Goal: Task Accomplishment & Management: Complete application form

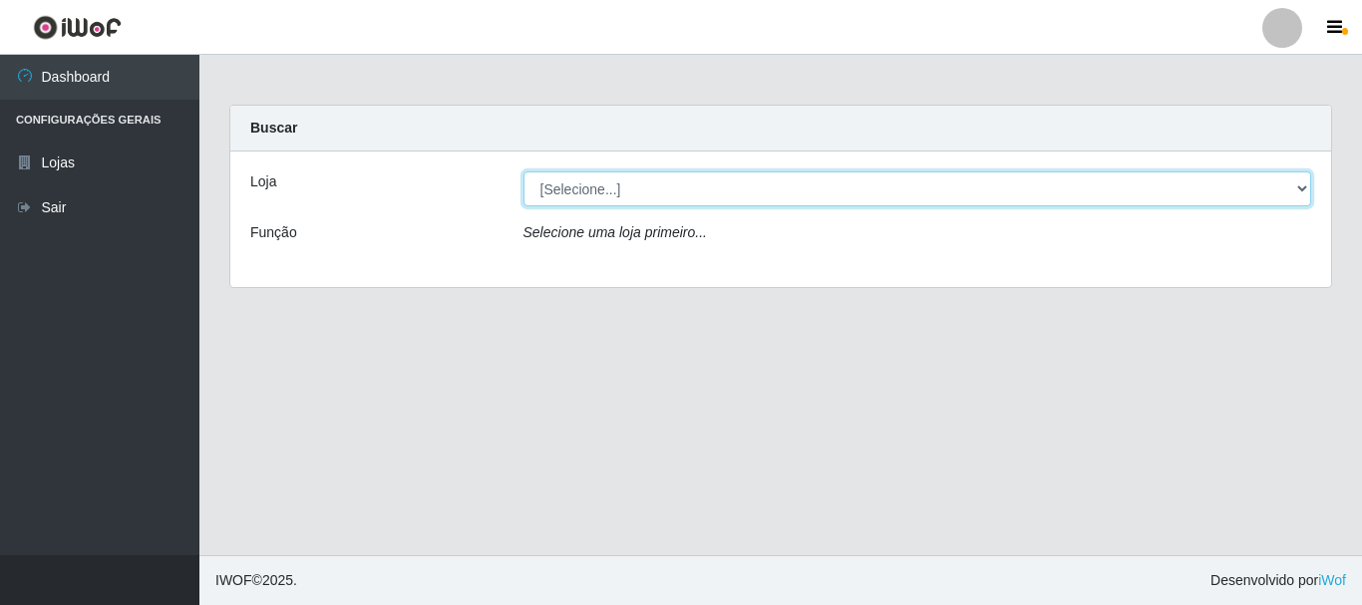
click at [758, 177] on select "[Selecione...] [PERSON_NAME]" at bounding box center [917, 188] width 789 height 35
select select "230"
click at [523, 171] on select "[Selecione...] [PERSON_NAME]" at bounding box center [917, 188] width 789 height 35
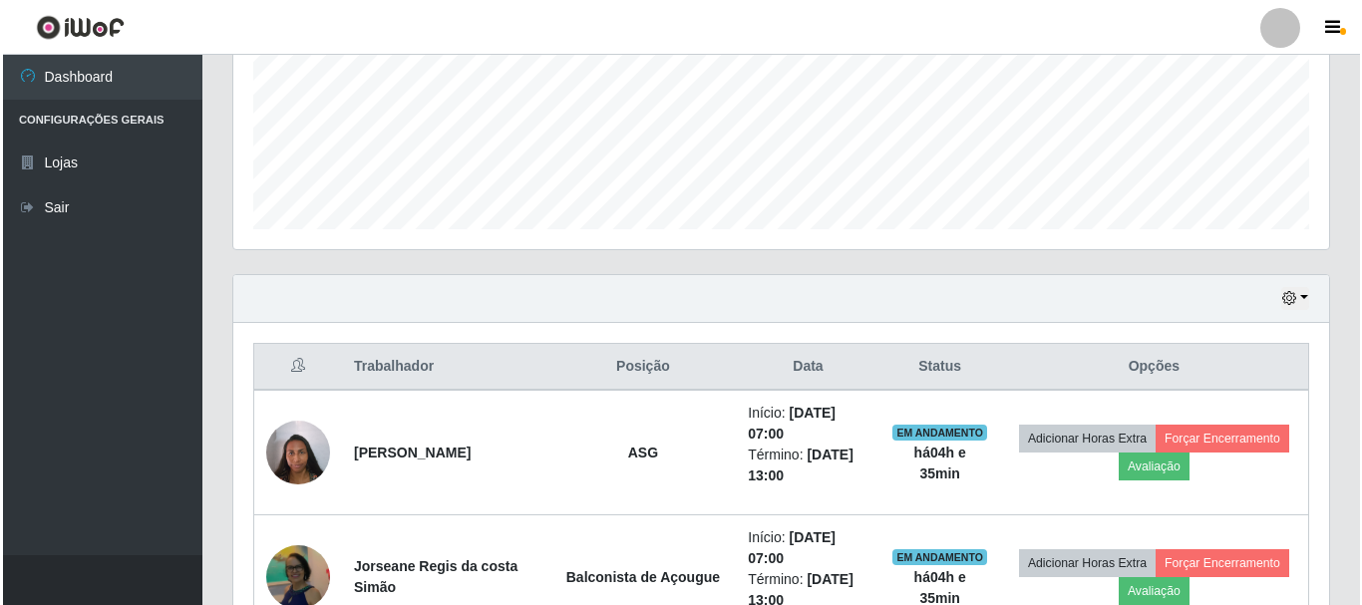
scroll to position [598, 0]
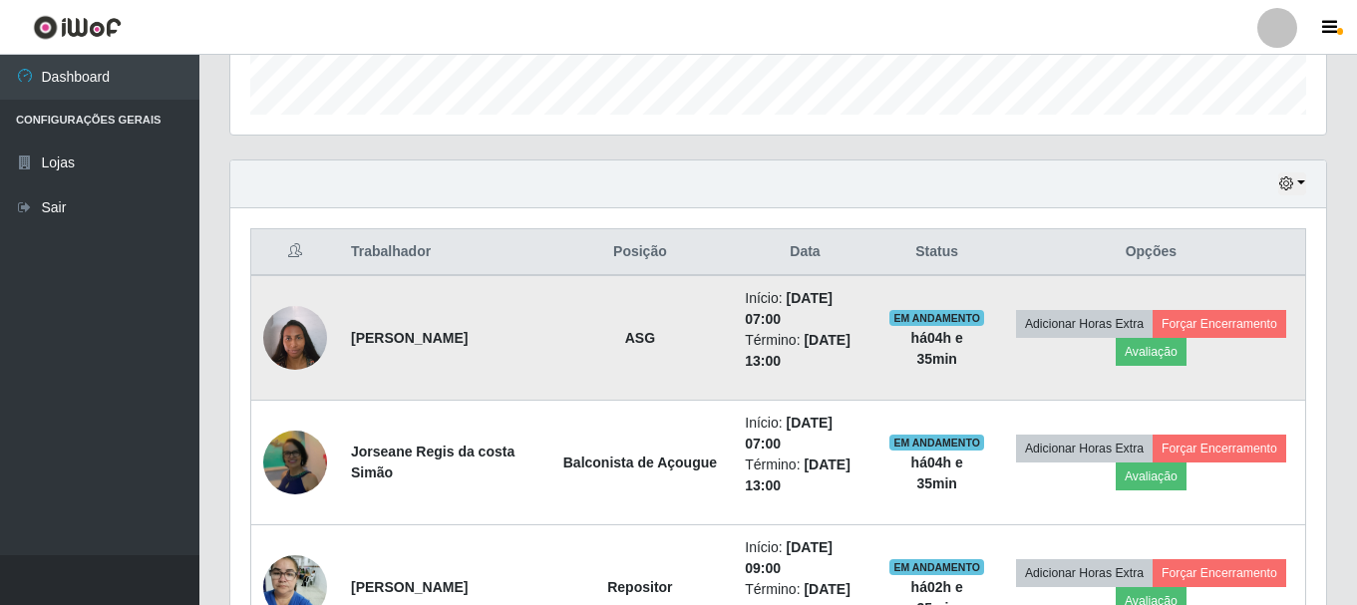
click at [268, 328] on img at bounding box center [295, 337] width 64 height 85
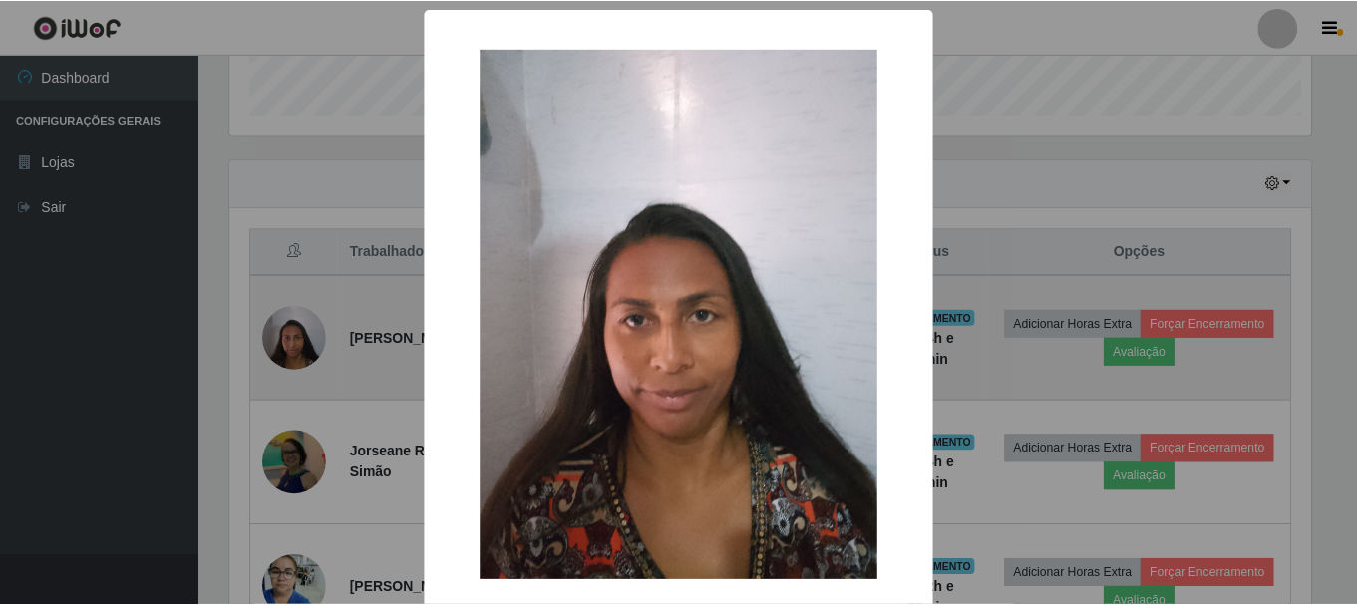
scroll to position [414, 1086]
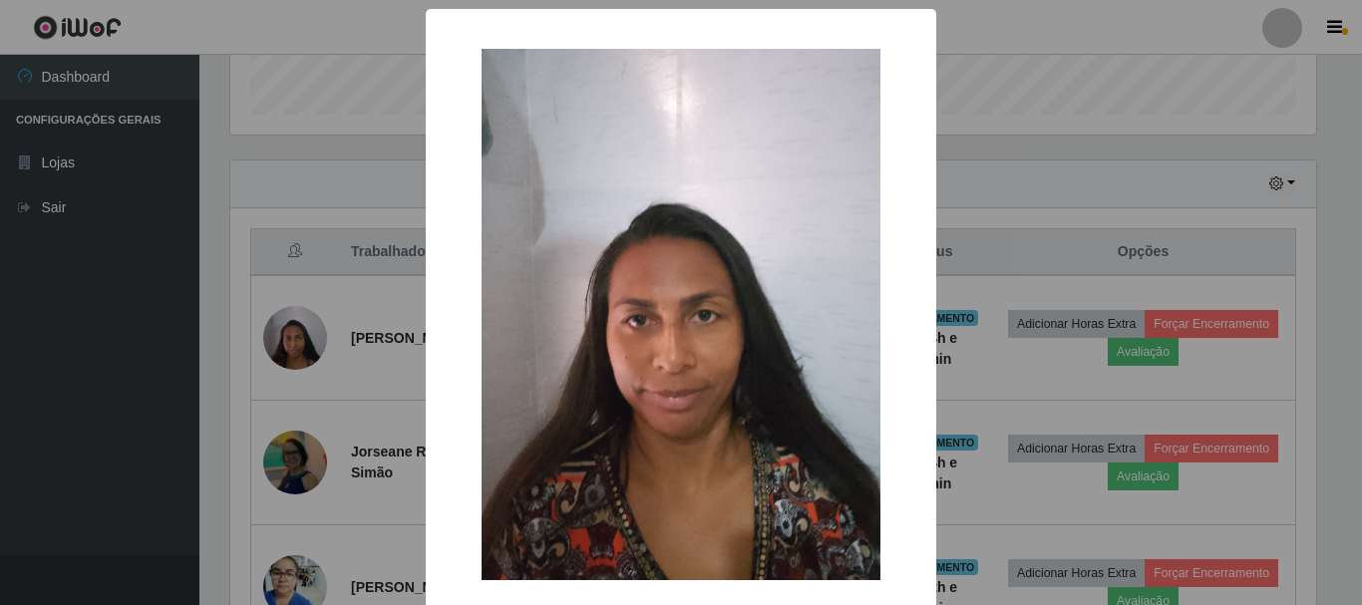
click at [268, 333] on div "× OK Cancel" at bounding box center [681, 302] width 1362 height 605
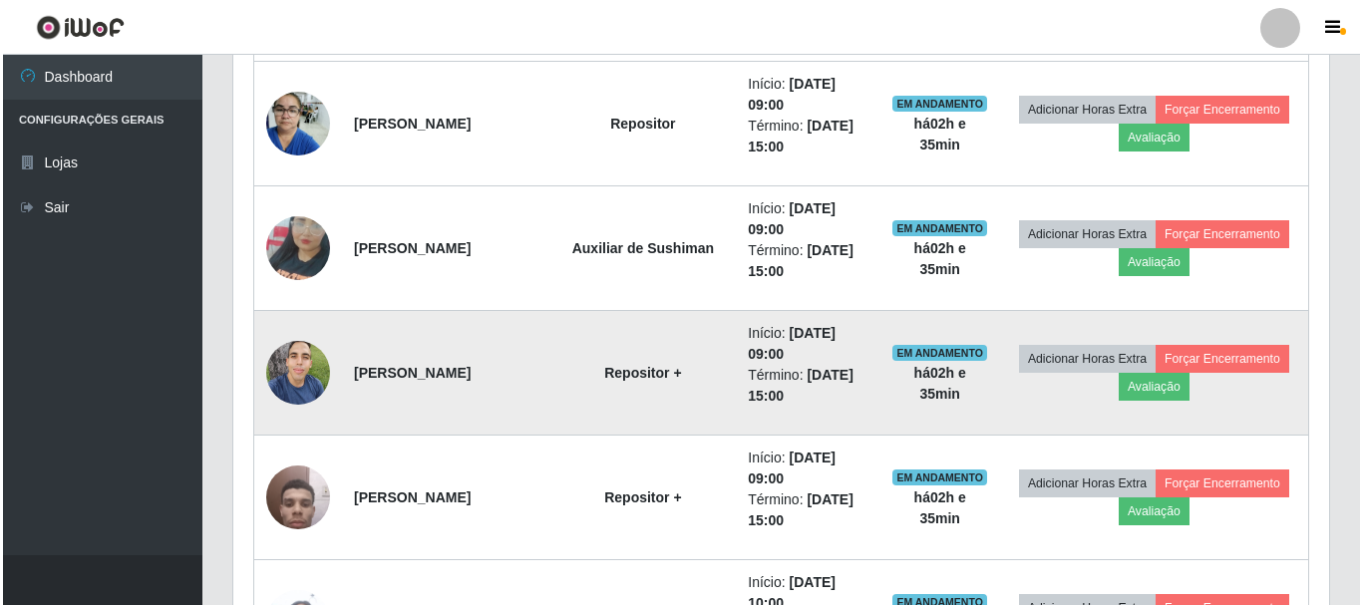
scroll to position [1097, 0]
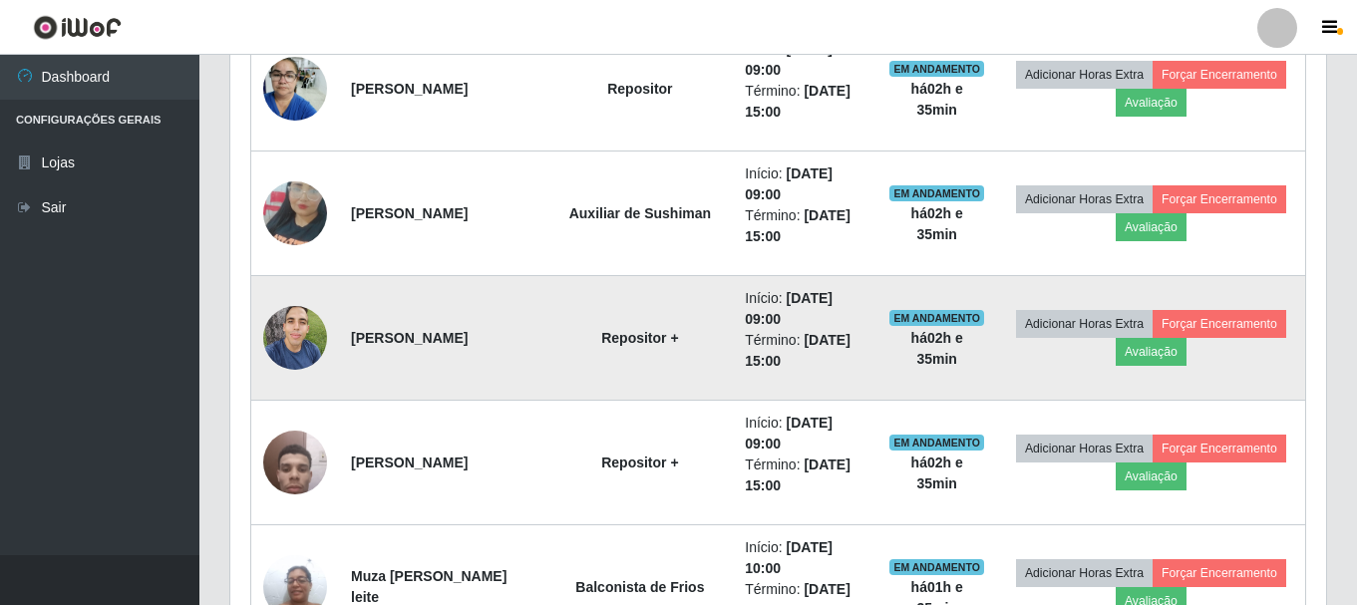
click at [322, 324] on img at bounding box center [295, 337] width 64 height 85
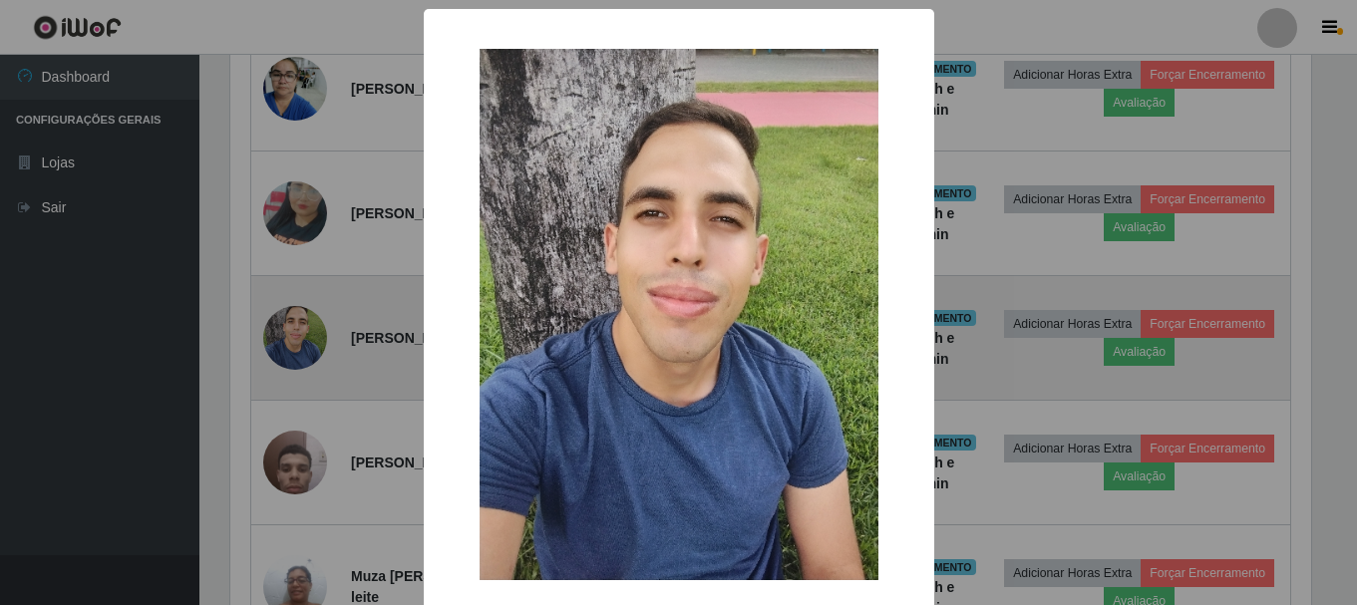
scroll to position [414, 1086]
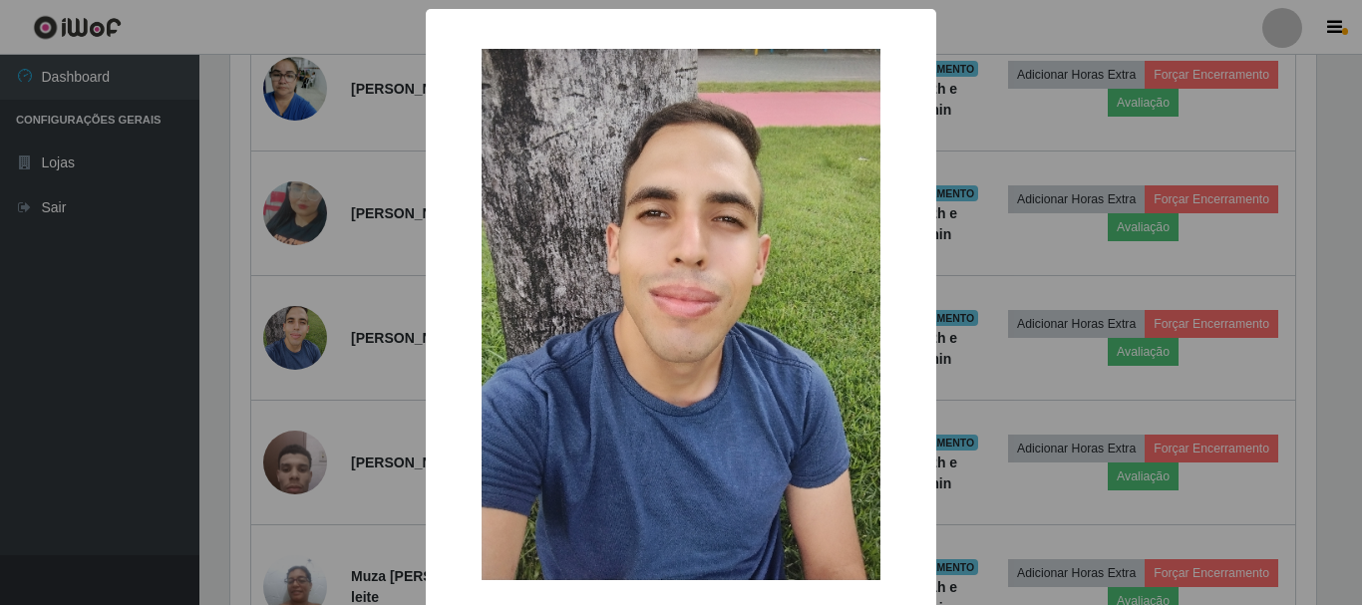
drag, startPoint x: 322, startPoint y: 324, endPoint x: 319, endPoint y: 341, distance: 17.2
click at [319, 341] on div "× OK Cancel" at bounding box center [681, 302] width 1362 height 605
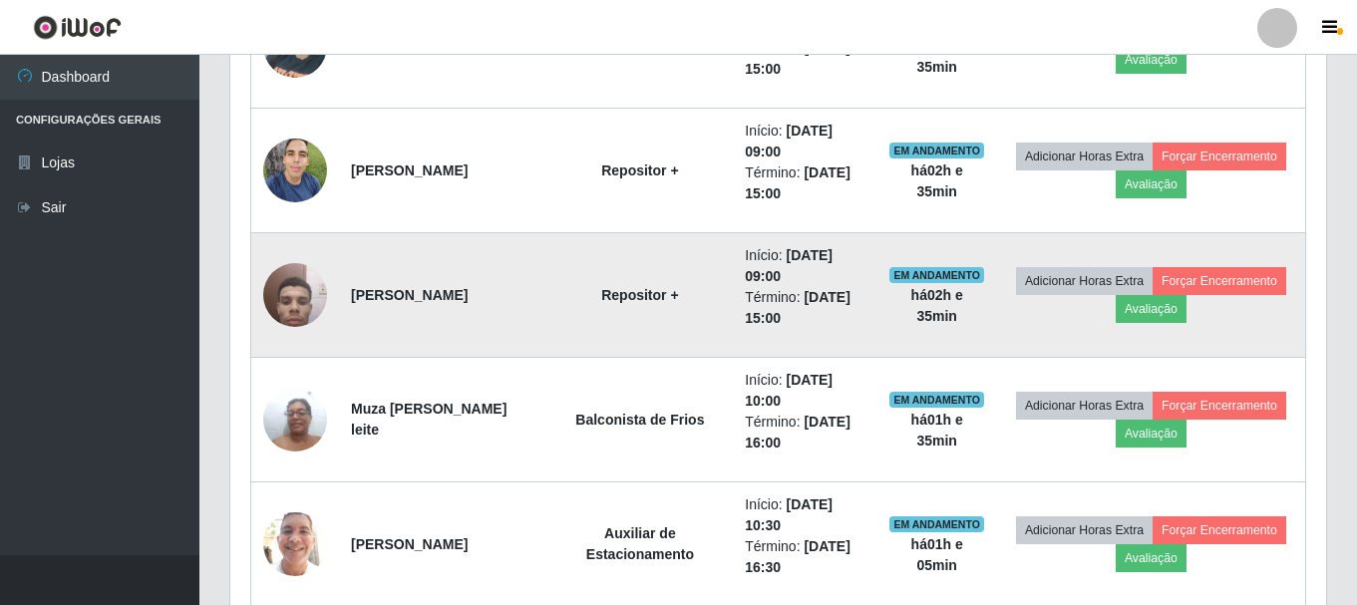
scroll to position [1296, 0]
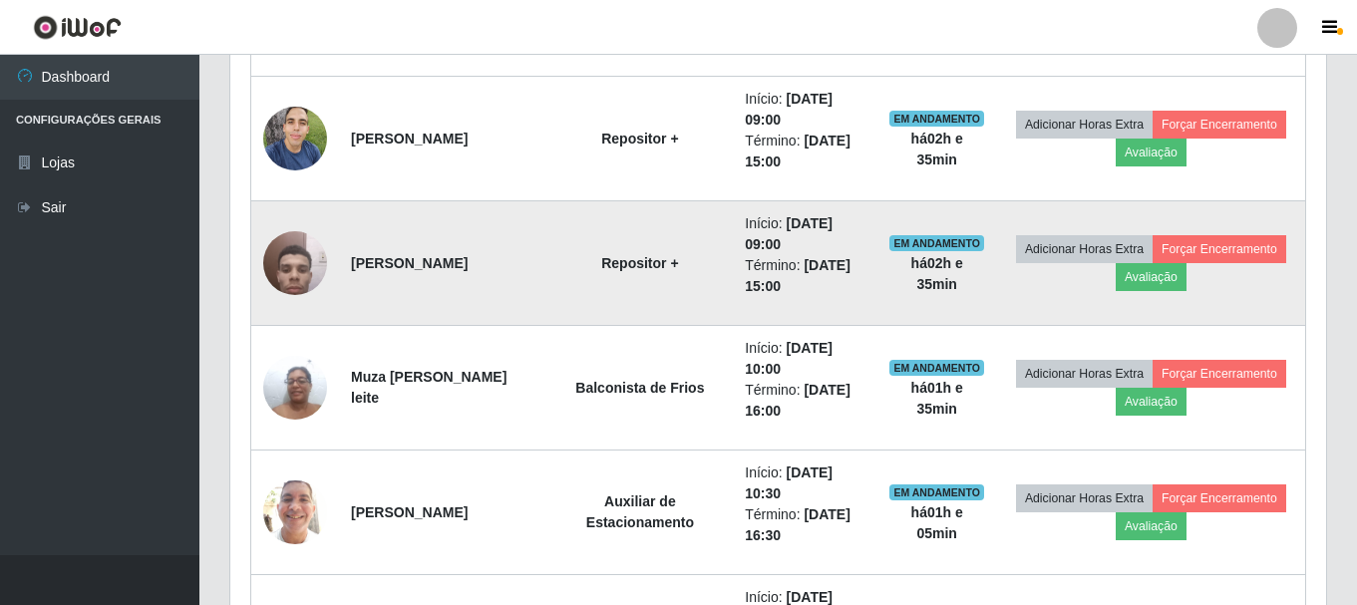
click at [310, 257] on img at bounding box center [295, 262] width 64 height 85
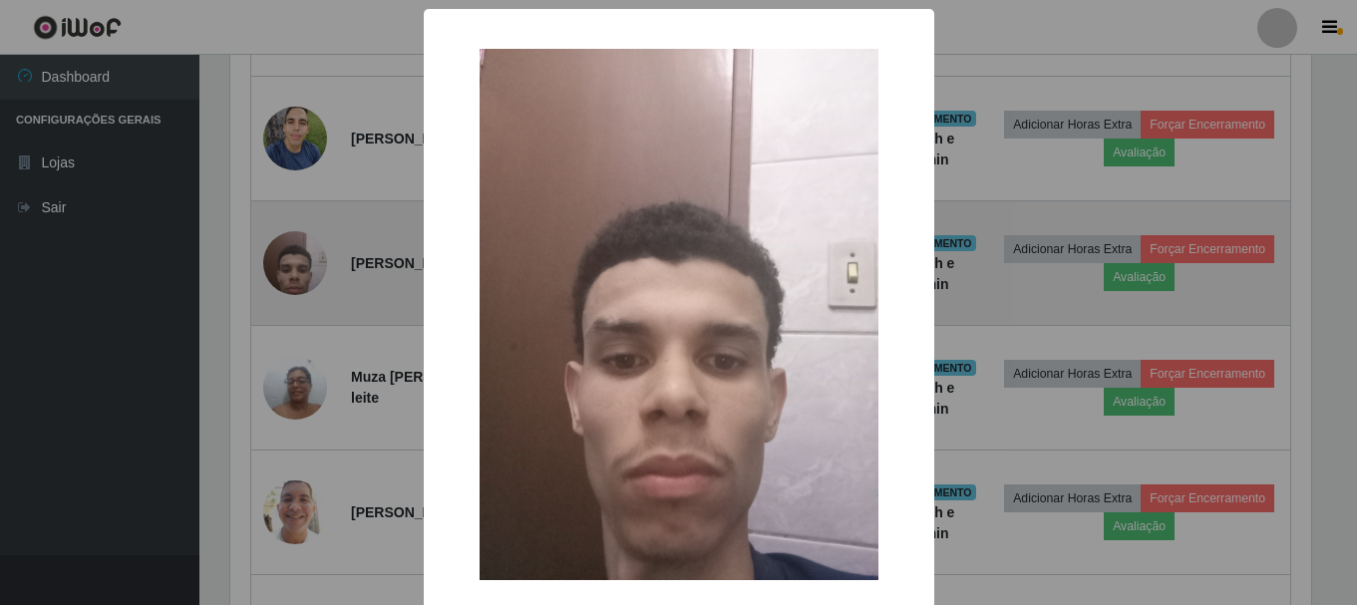
scroll to position [414, 1086]
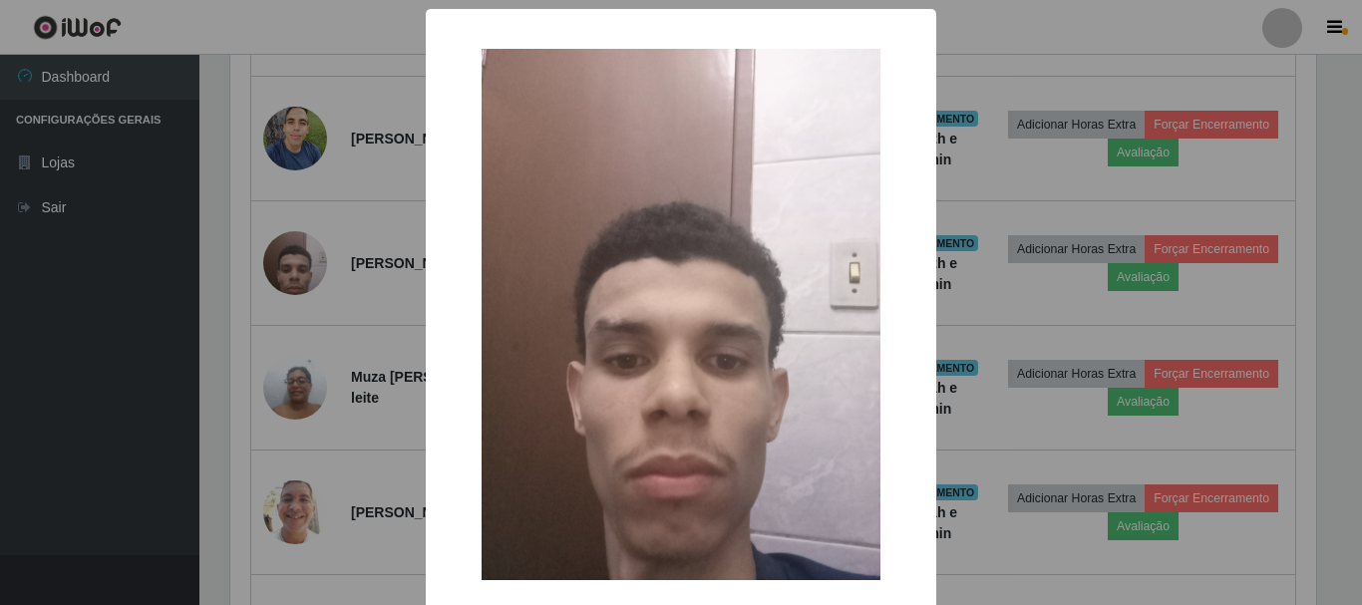
click at [308, 256] on div "× OK Cancel" at bounding box center [681, 302] width 1362 height 605
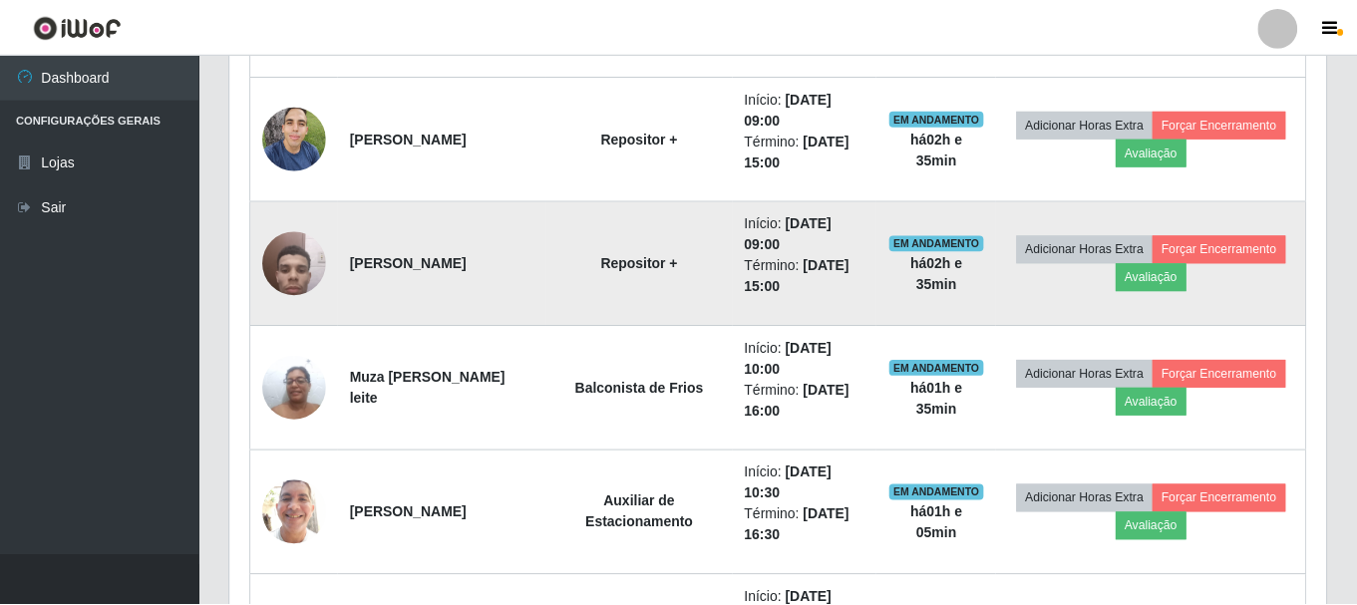
scroll to position [414, 1096]
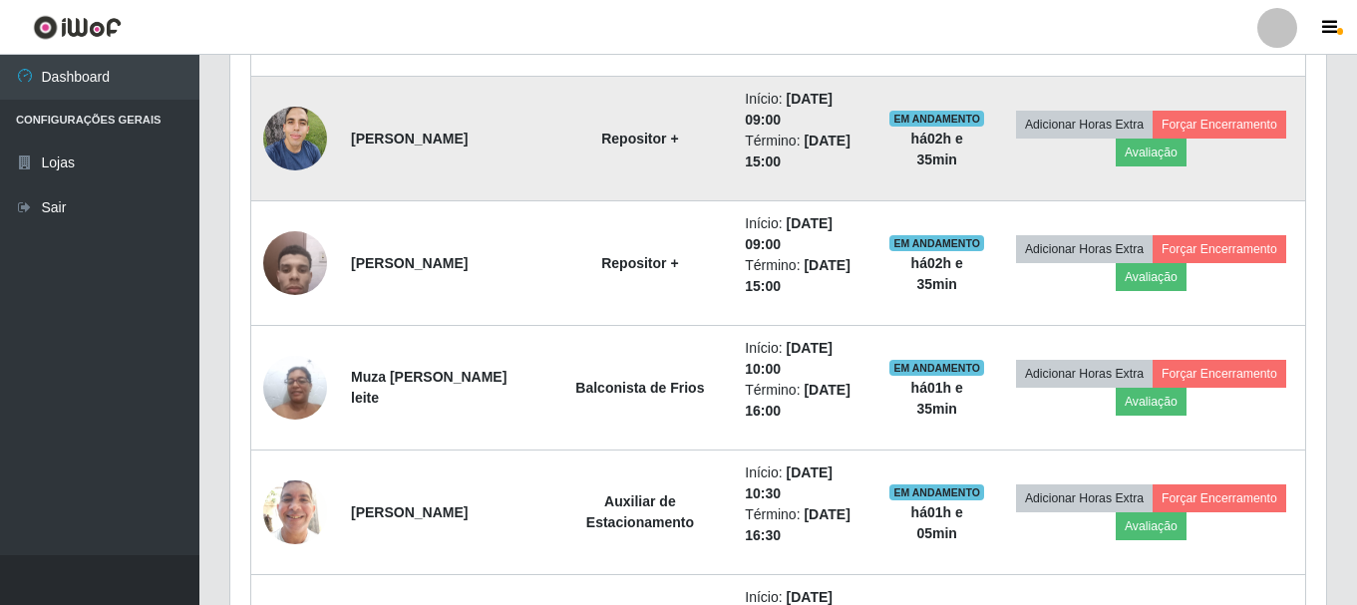
click at [312, 113] on img at bounding box center [295, 138] width 64 height 85
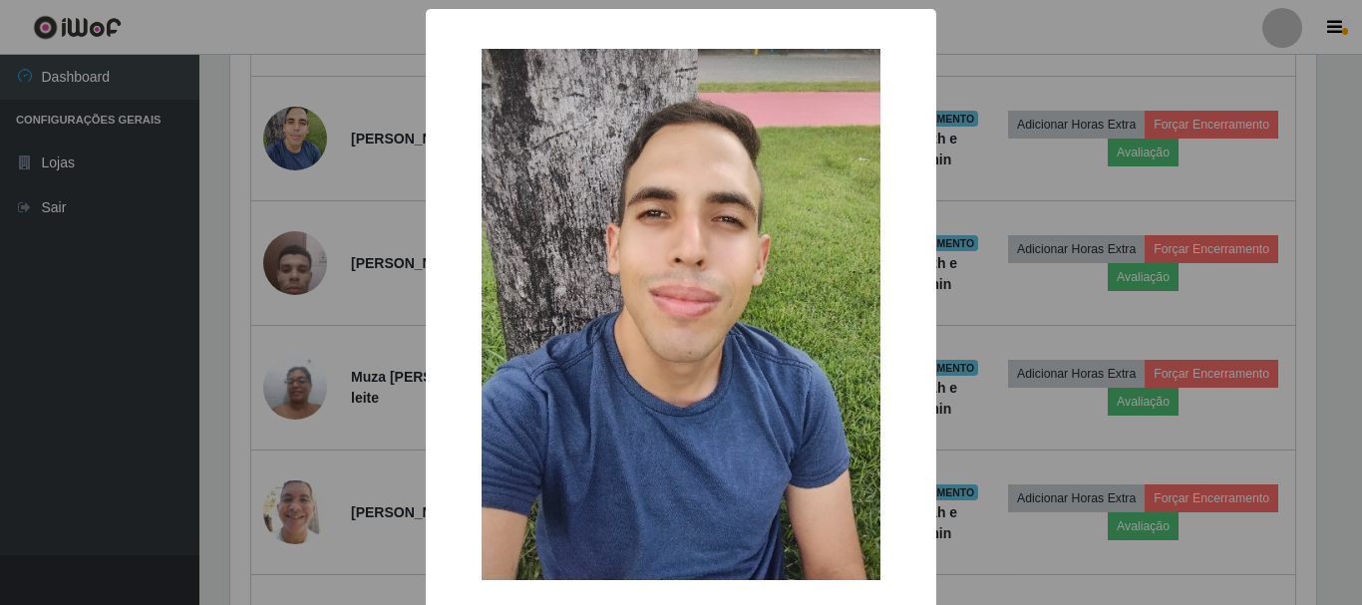
click at [330, 157] on div "× OK Cancel" at bounding box center [681, 302] width 1362 height 605
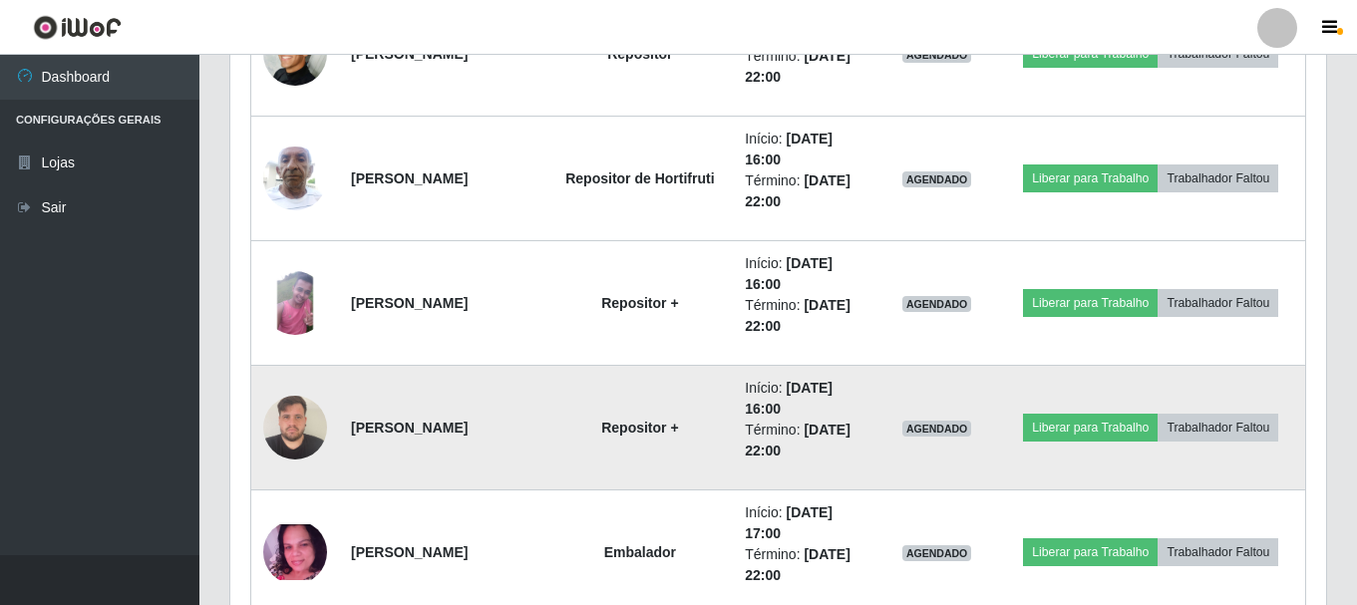
scroll to position [2093, 0]
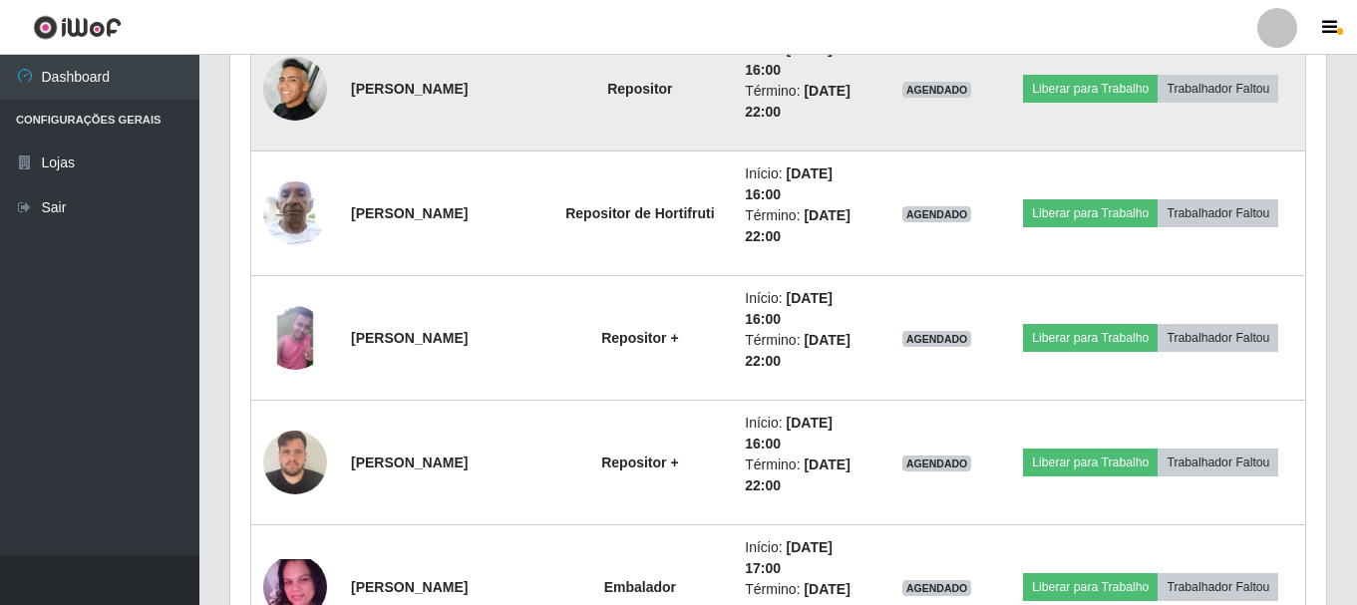
click at [301, 91] on img at bounding box center [295, 89] width 64 height 64
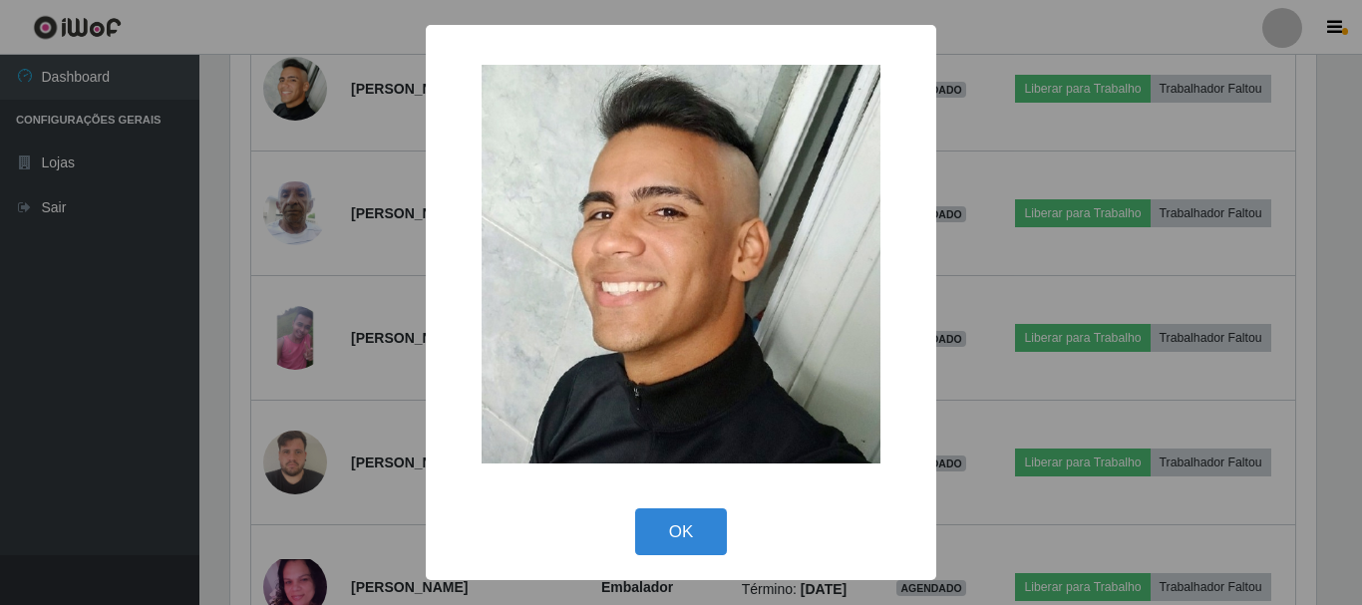
click at [342, 166] on div "× OK Cancel" at bounding box center [681, 302] width 1362 height 605
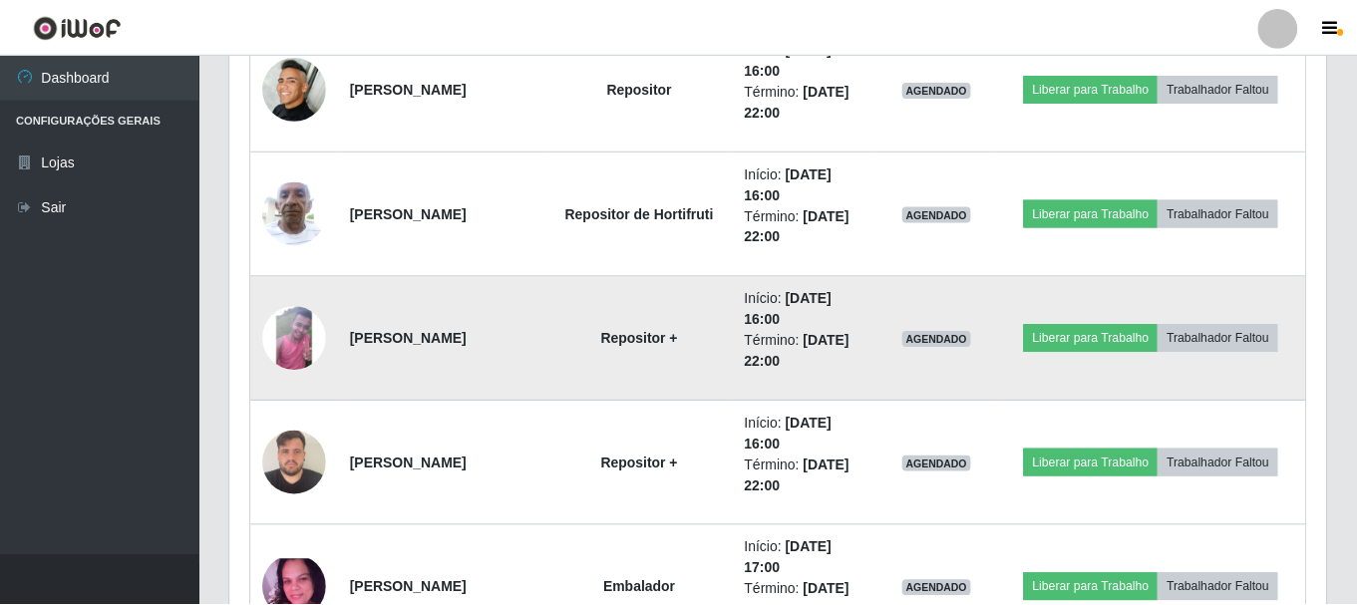
scroll to position [0, 0]
click at [304, 347] on img at bounding box center [295, 338] width 64 height 64
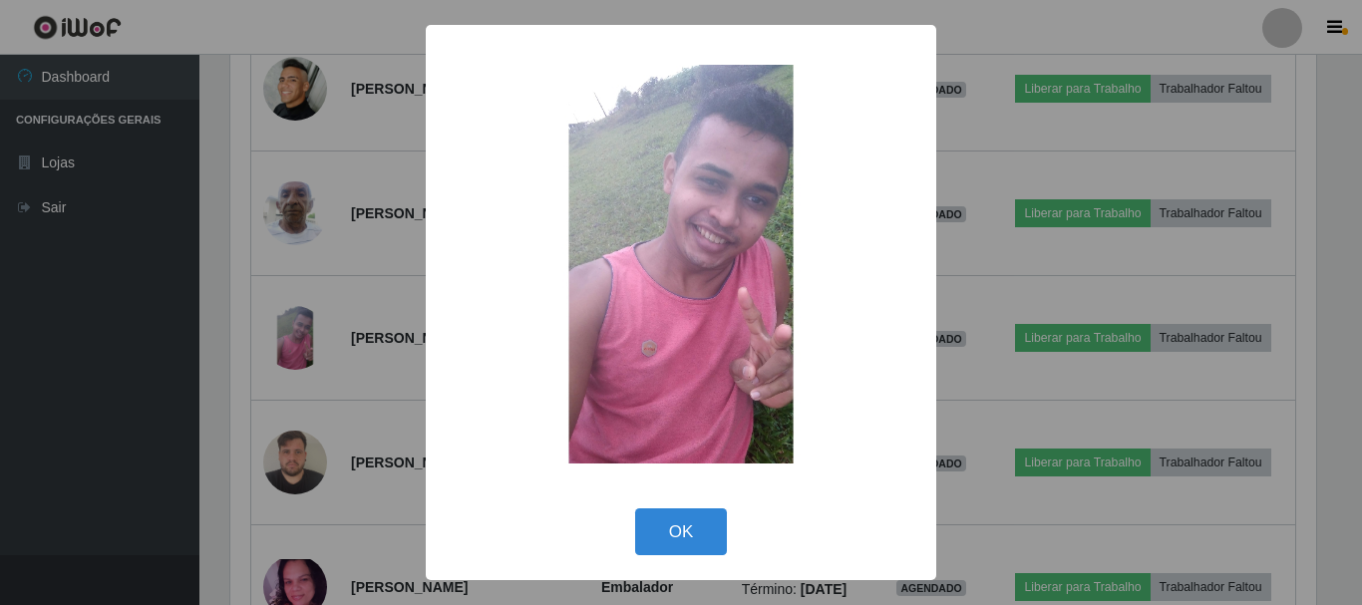
click at [303, 339] on div "× OK Cancel" at bounding box center [681, 302] width 1362 height 605
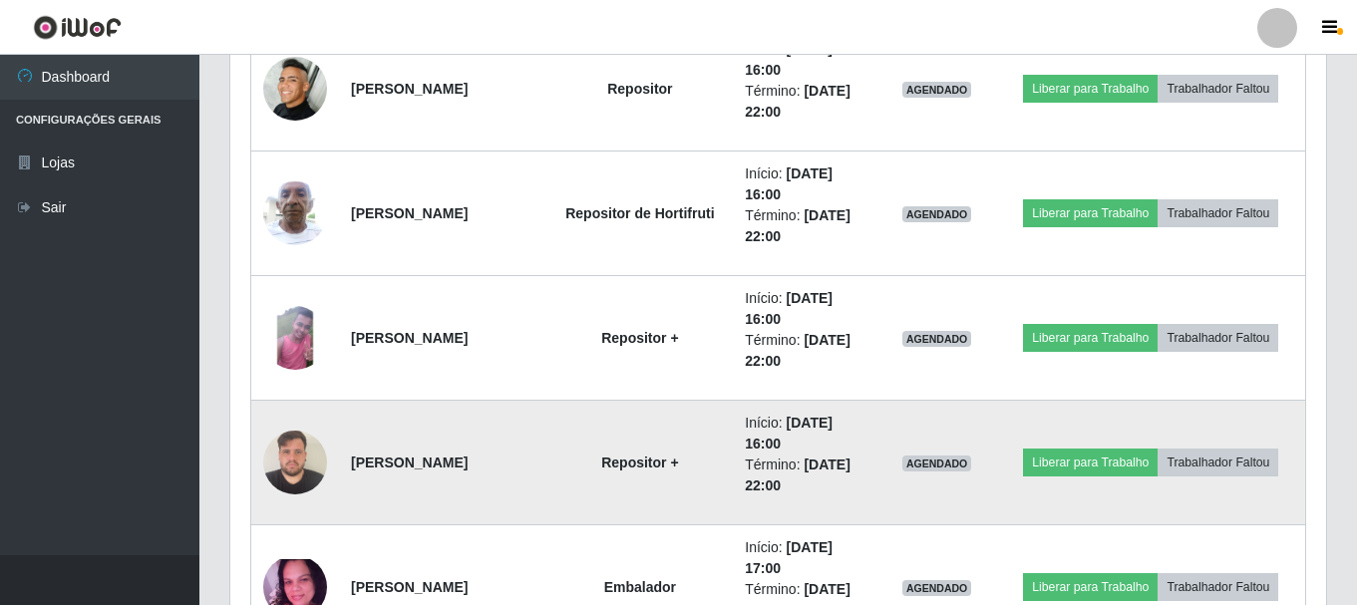
click at [305, 429] on td at bounding box center [295, 463] width 89 height 125
click at [298, 447] on img at bounding box center [295, 462] width 64 height 85
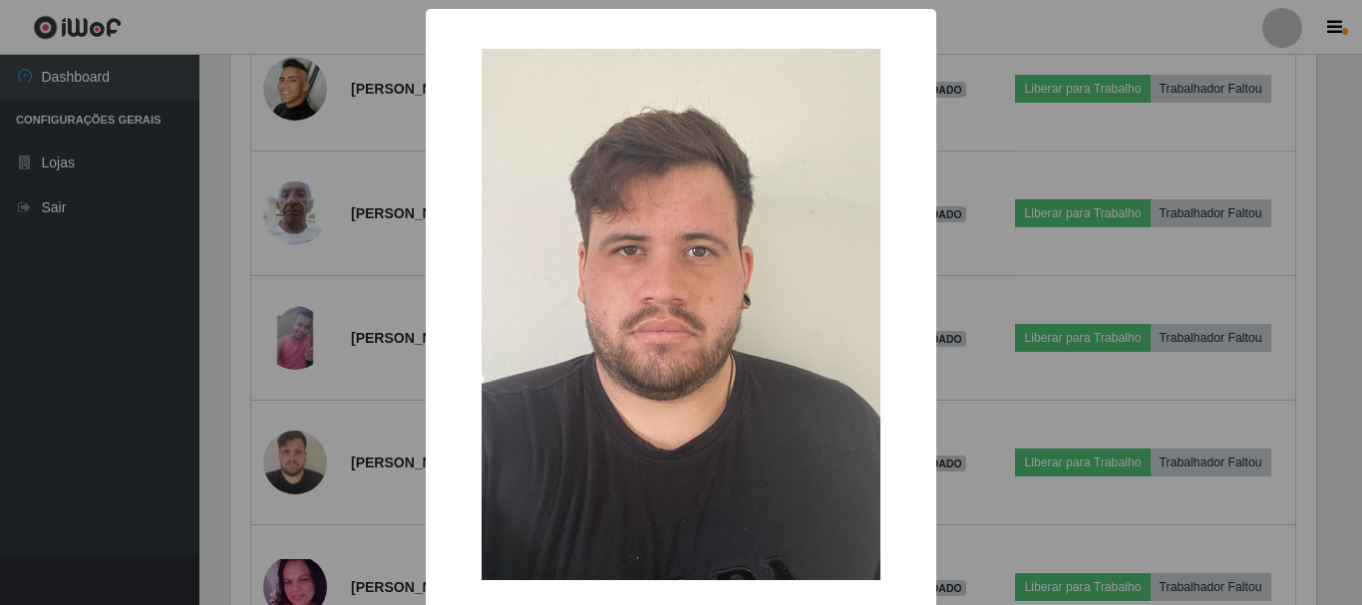
click at [270, 322] on div "× OK Cancel" at bounding box center [681, 302] width 1362 height 605
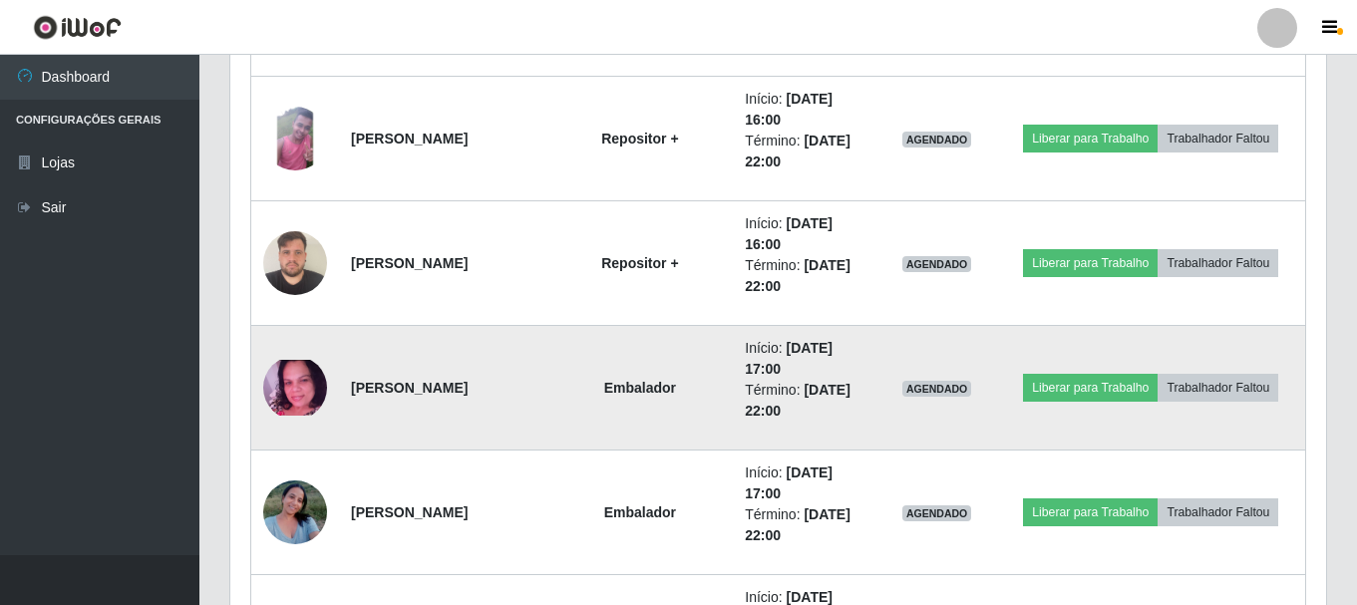
click at [285, 396] on img at bounding box center [295, 388] width 64 height 56
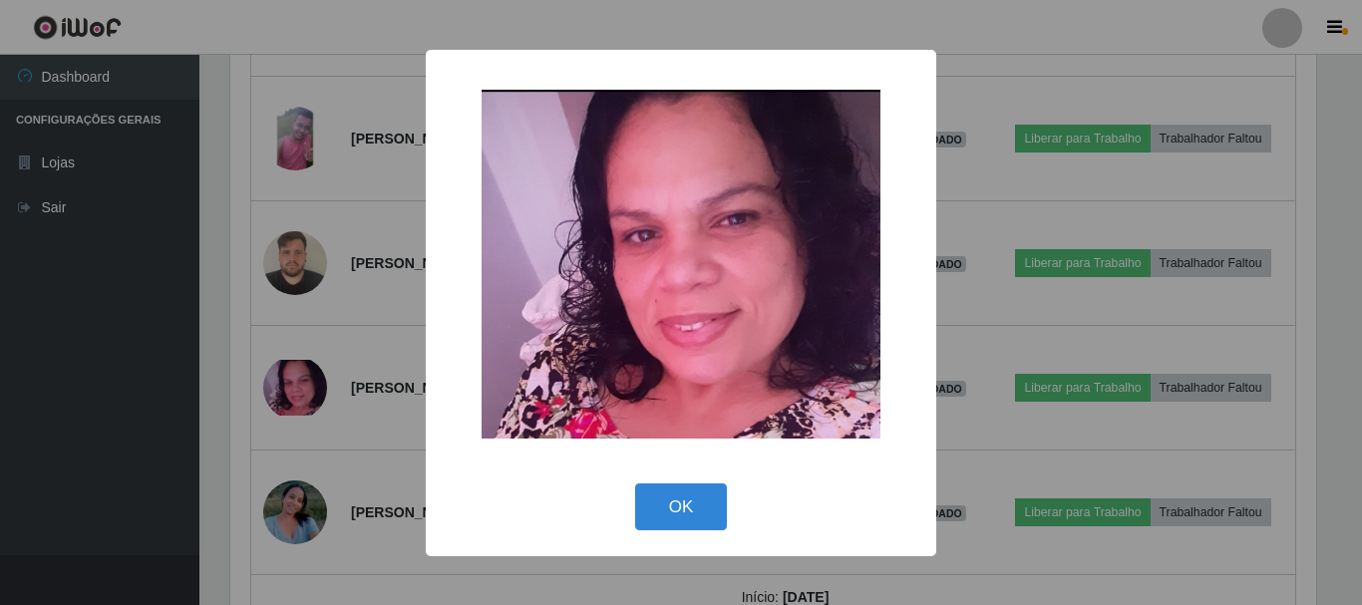
click at [290, 353] on div "× OK Cancel" at bounding box center [681, 302] width 1362 height 605
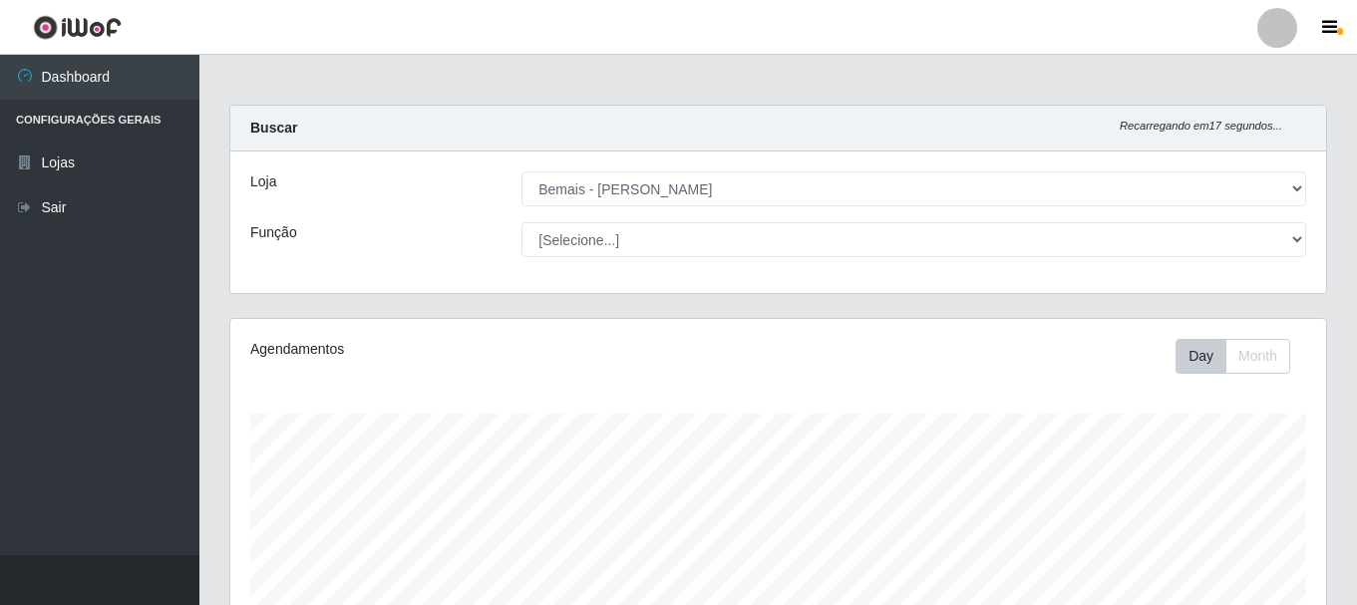
click at [1295, 52] on li "Perfil Alterar Senha Sair" at bounding box center [1277, 28] width 60 height 50
click at [1279, 39] on div at bounding box center [1277, 28] width 40 height 40
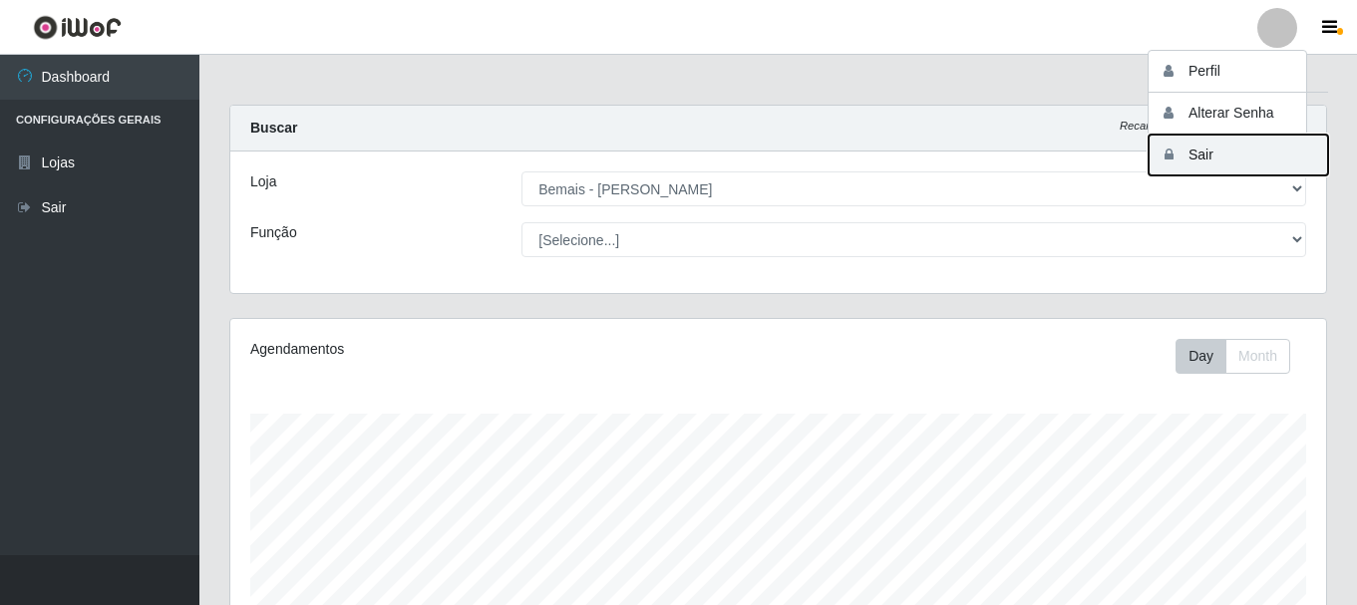
click at [1202, 160] on button "Sair" at bounding box center [1237, 155] width 179 height 41
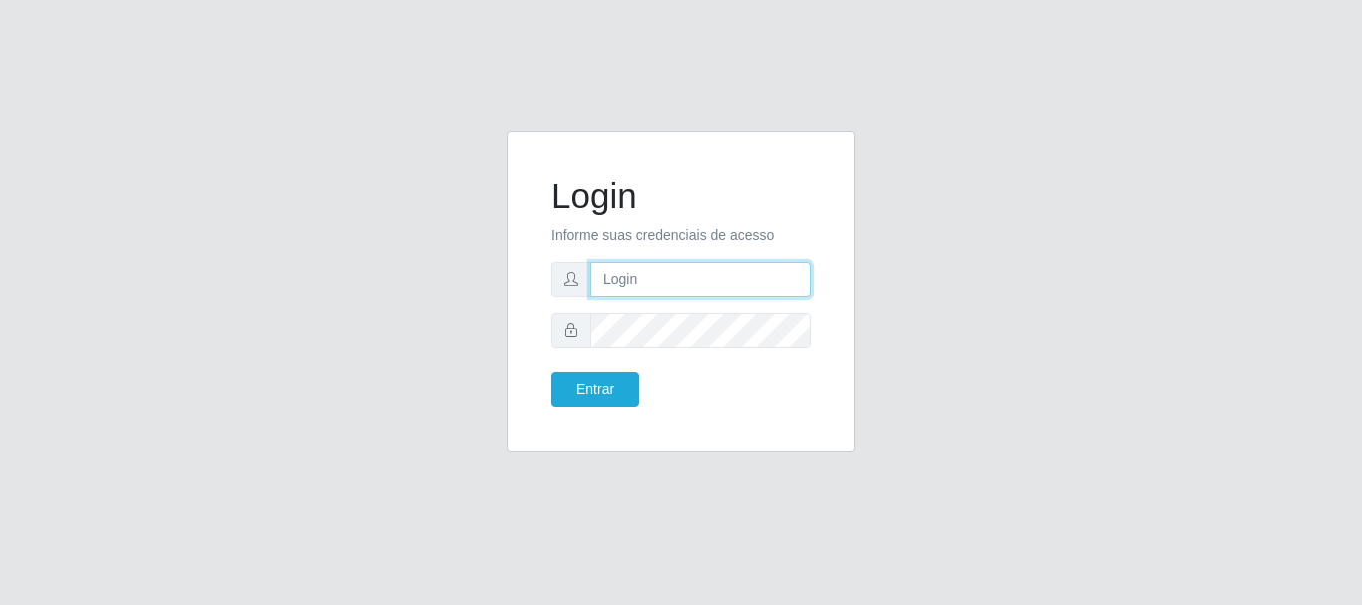
click at [659, 277] on input "text" at bounding box center [700, 279] width 220 height 35
type input "thiagol@bemais"
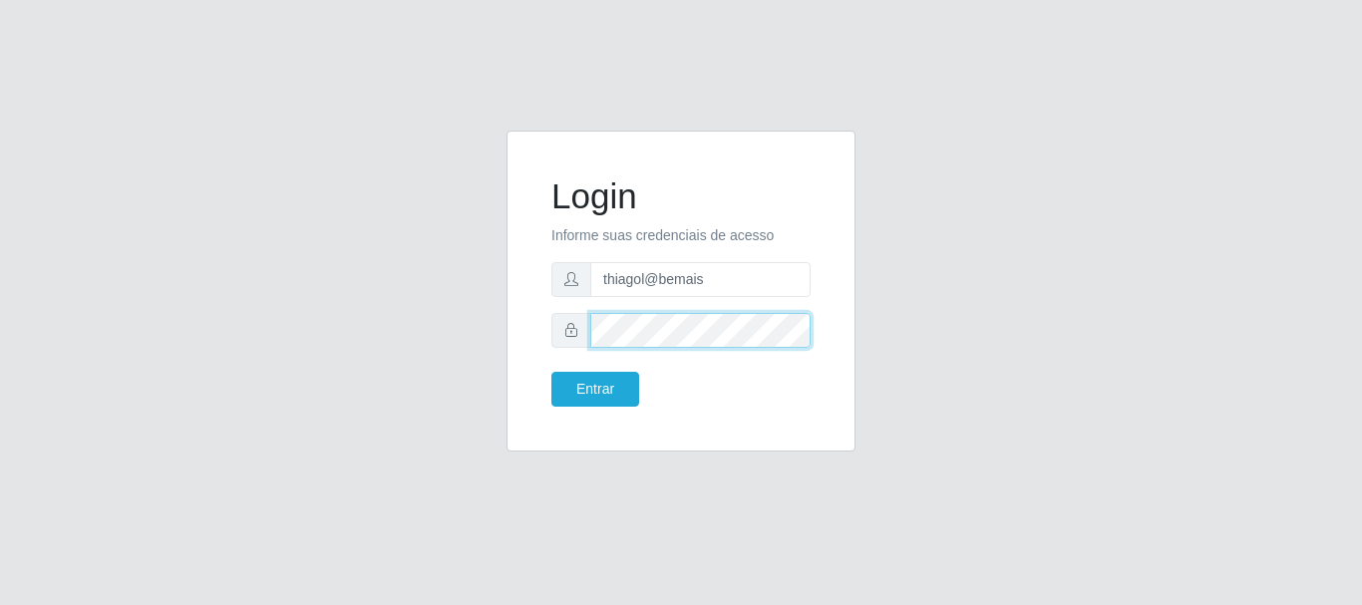
click at [551, 372] on button "Entrar" at bounding box center [595, 389] width 88 height 35
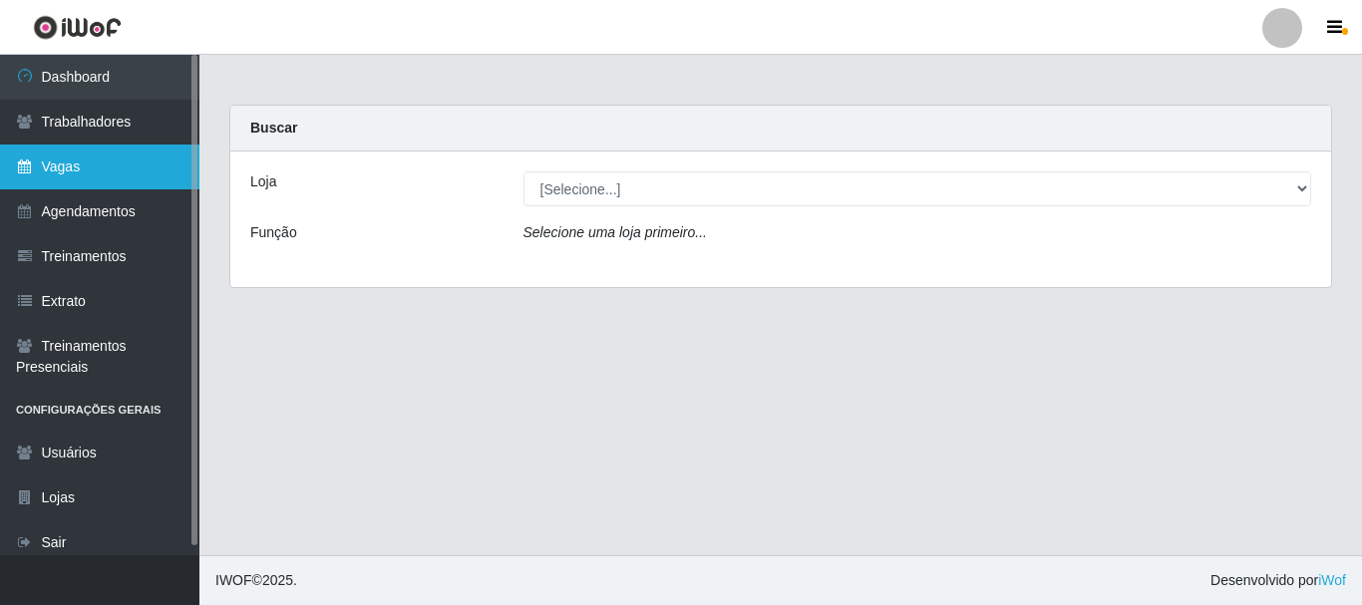
click at [126, 167] on link "Vagas" at bounding box center [99, 167] width 199 height 45
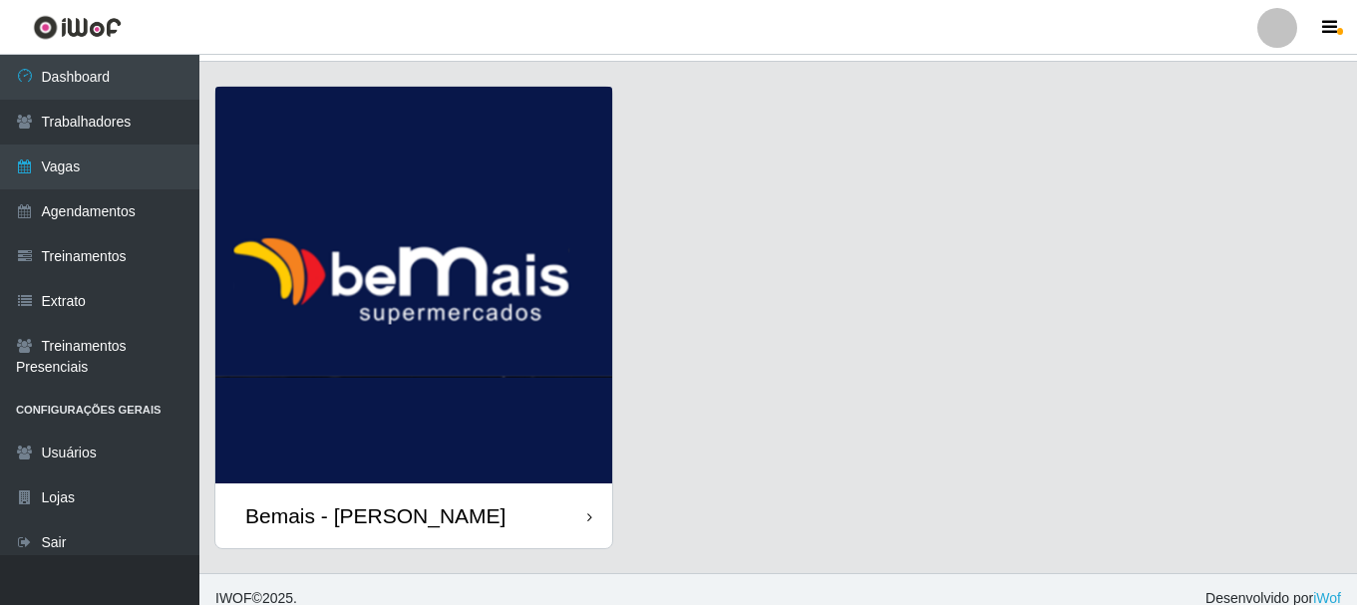
scroll to position [57, 0]
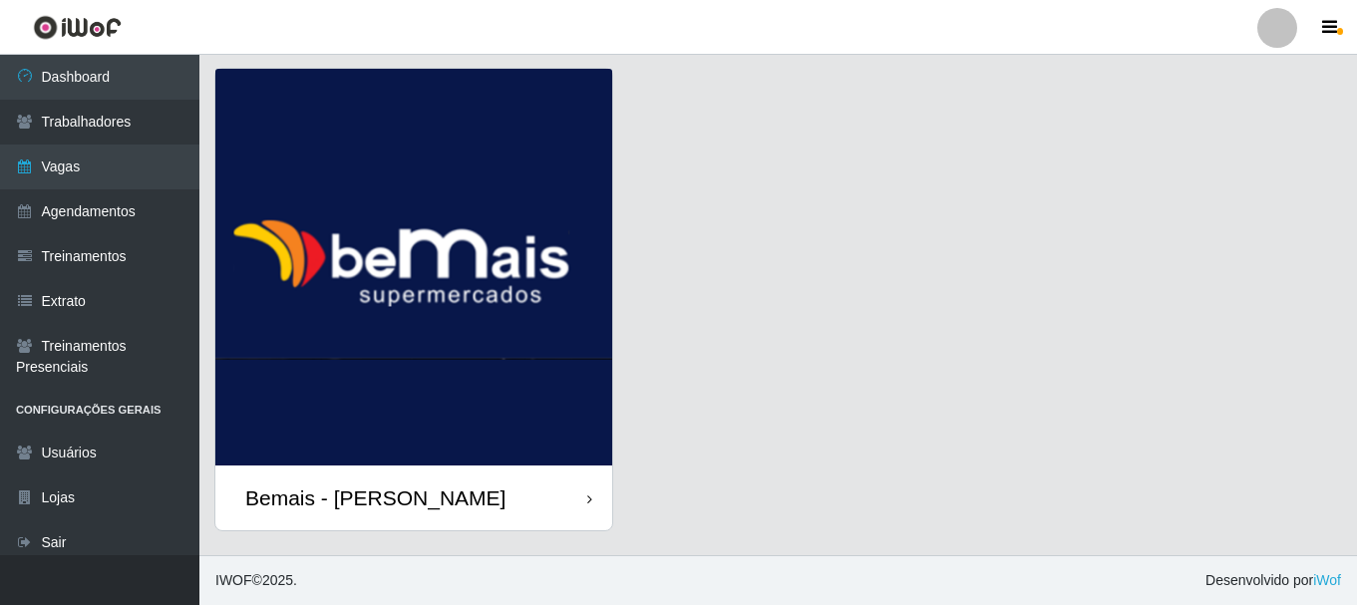
click at [544, 473] on div "Bemais - [PERSON_NAME]" at bounding box center [413, 498] width 397 height 65
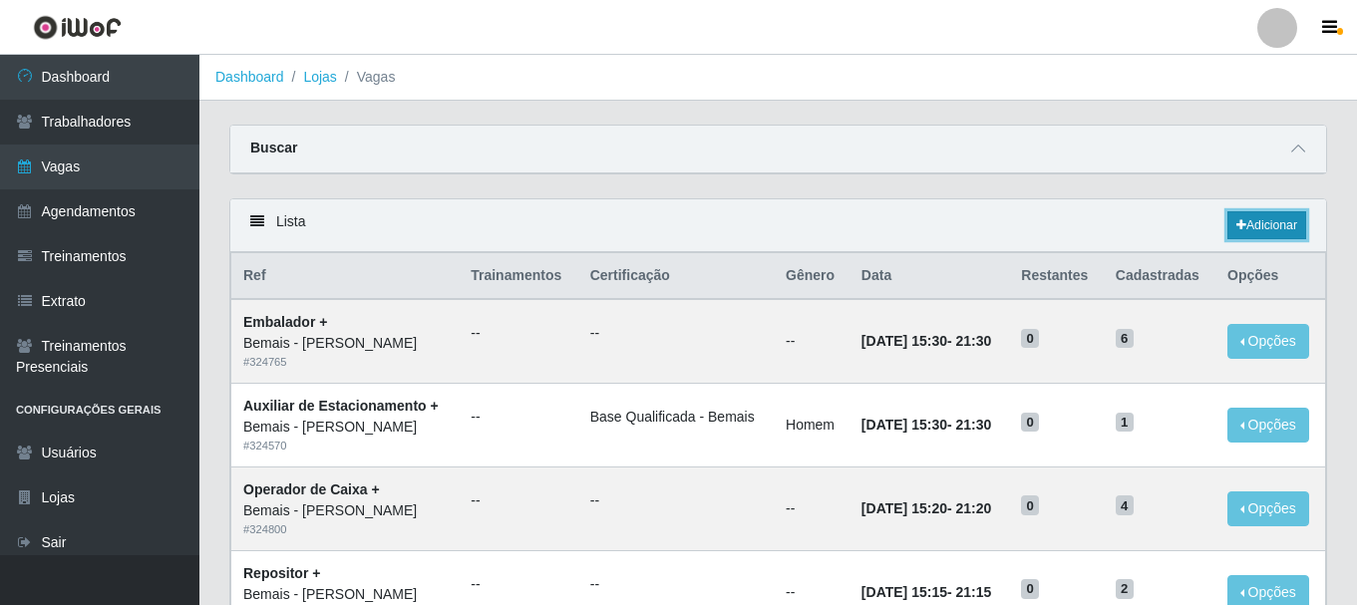
click at [1269, 218] on link "Adicionar" at bounding box center [1266, 225] width 79 height 28
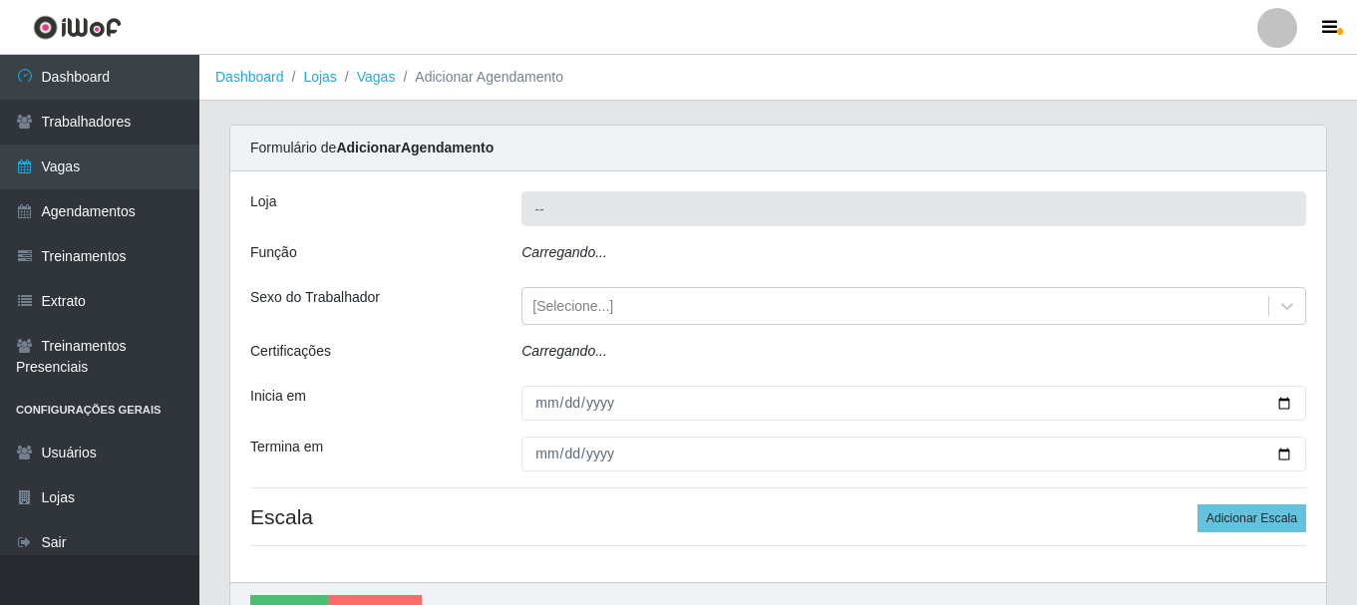
type input "Bemais - [PERSON_NAME]"
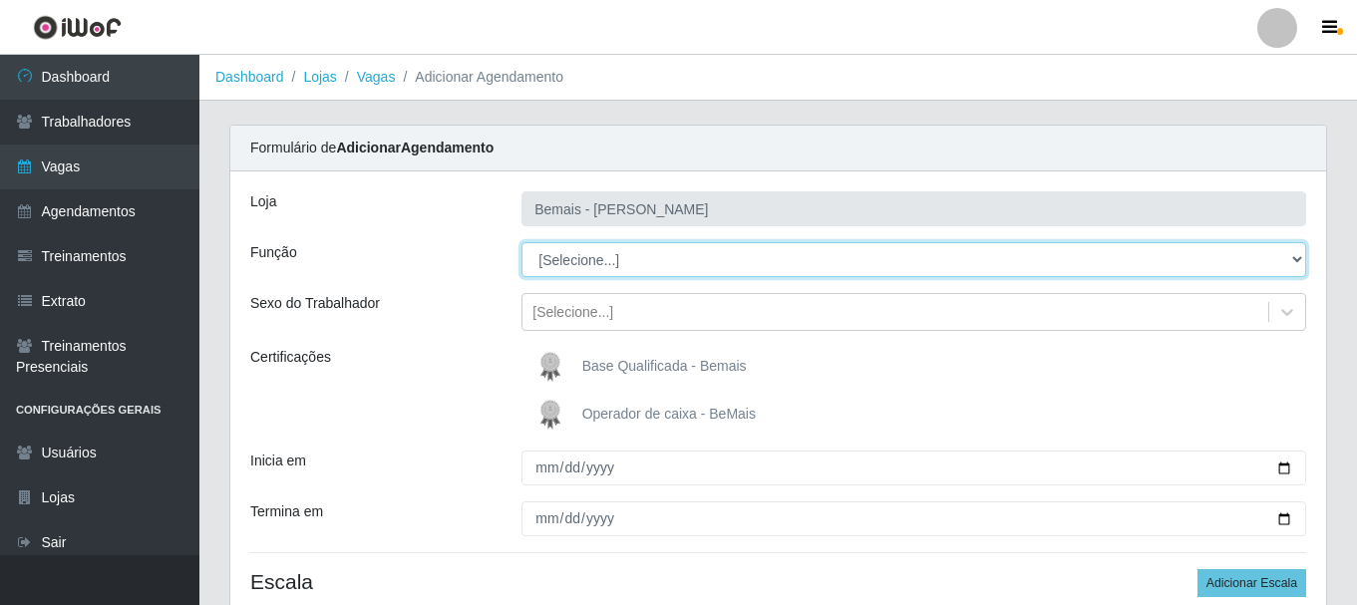
click at [617, 272] on select "[Selecione...] ASG ASG + ASG ++ Auxiliar de Depósito Auxiliar de Depósito + Aux…" at bounding box center [913, 259] width 785 height 35
select select "82"
click at [521, 242] on select "[Selecione...] ASG ASG + ASG ++ Auxiliar de Depósito Auxiliar de Depósito + Aux…" at bounding box center [913, 259] width 785 height 35
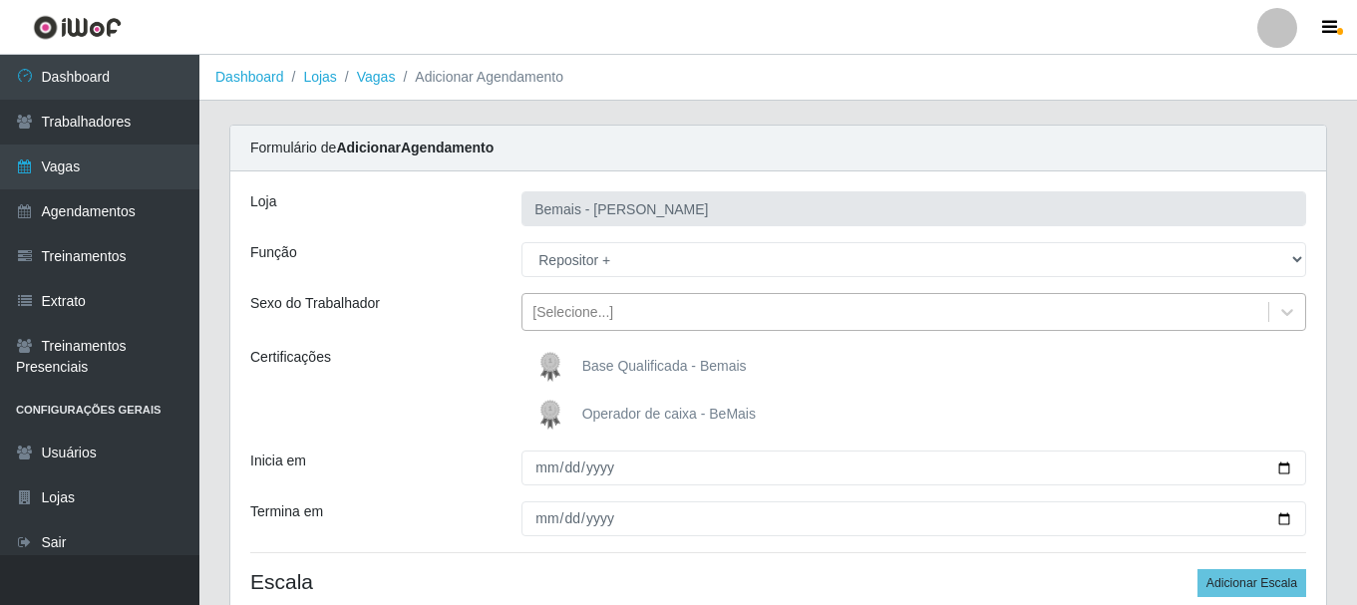
click at [588, 316] on div "[Selecione...]" at bounding box center [572, 312] width 81 height 21
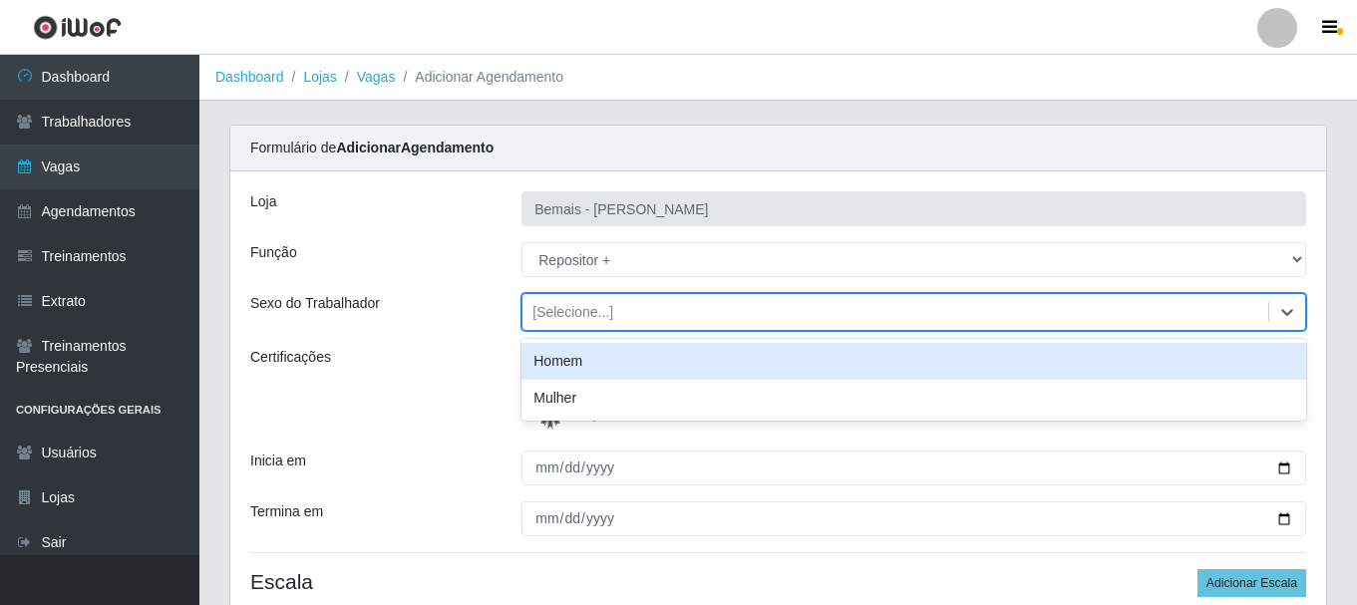
click at [575, 374] on div "Homem" at bounding box center [913, 361] width 785 height 37
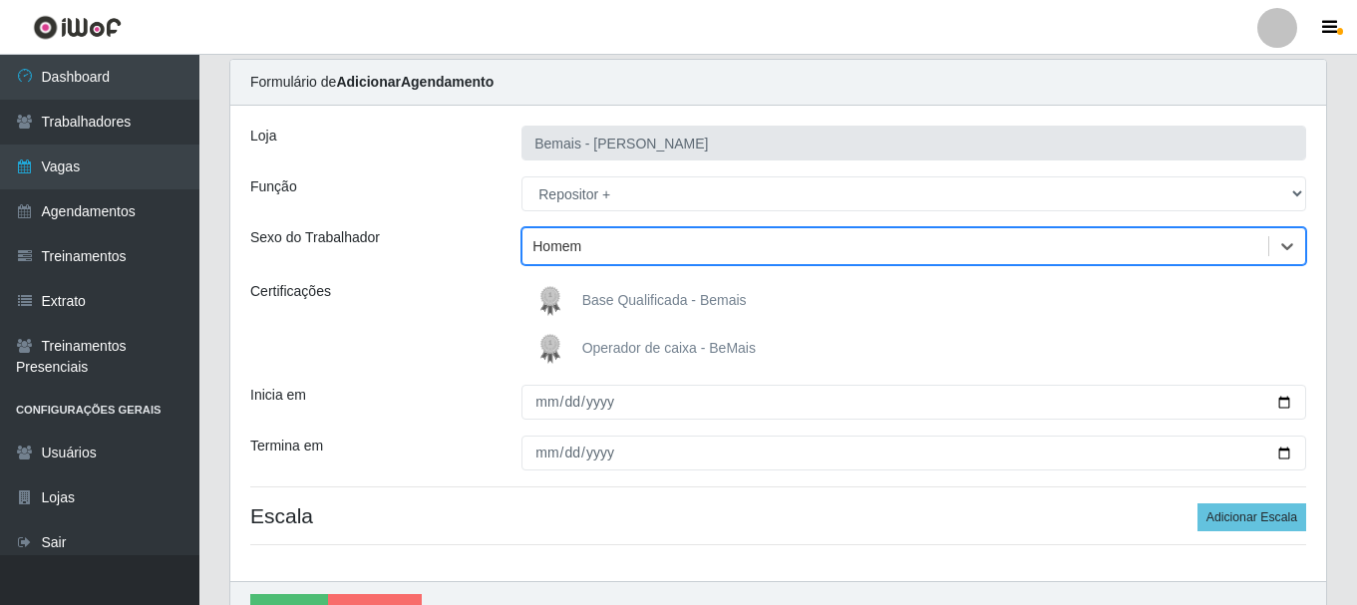
scroll to position [176, 0]
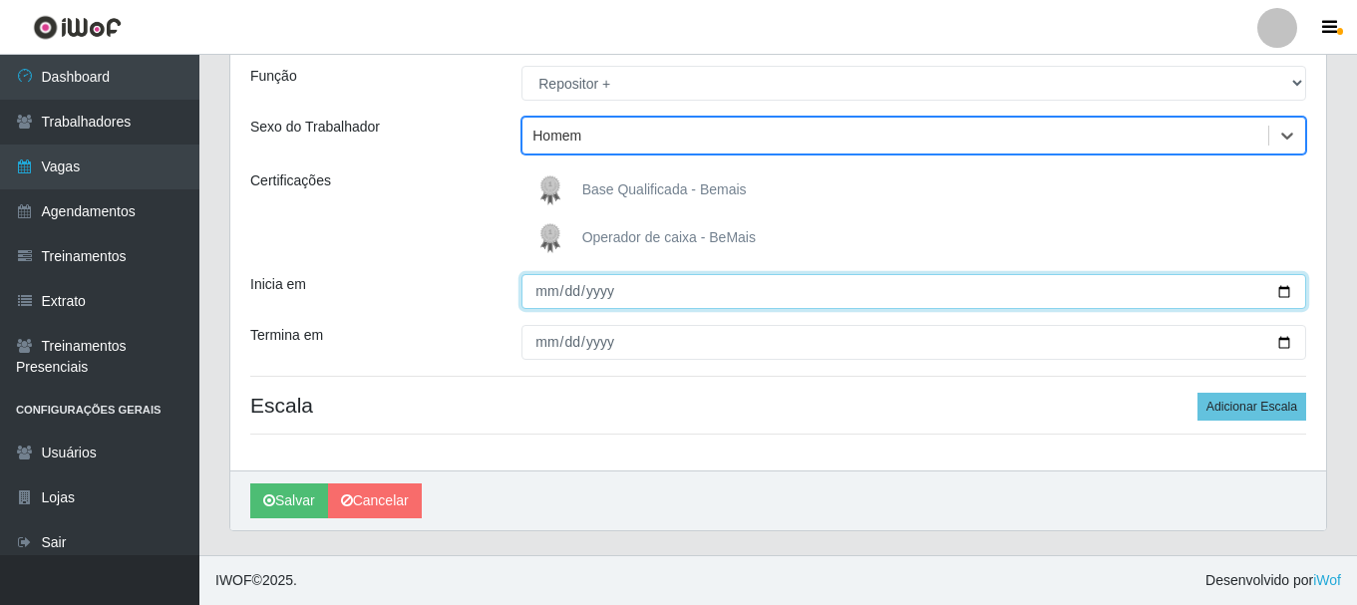
click at [543, 297] on input "Inicia em" at bounding box center [913, 291] width 785 height 35
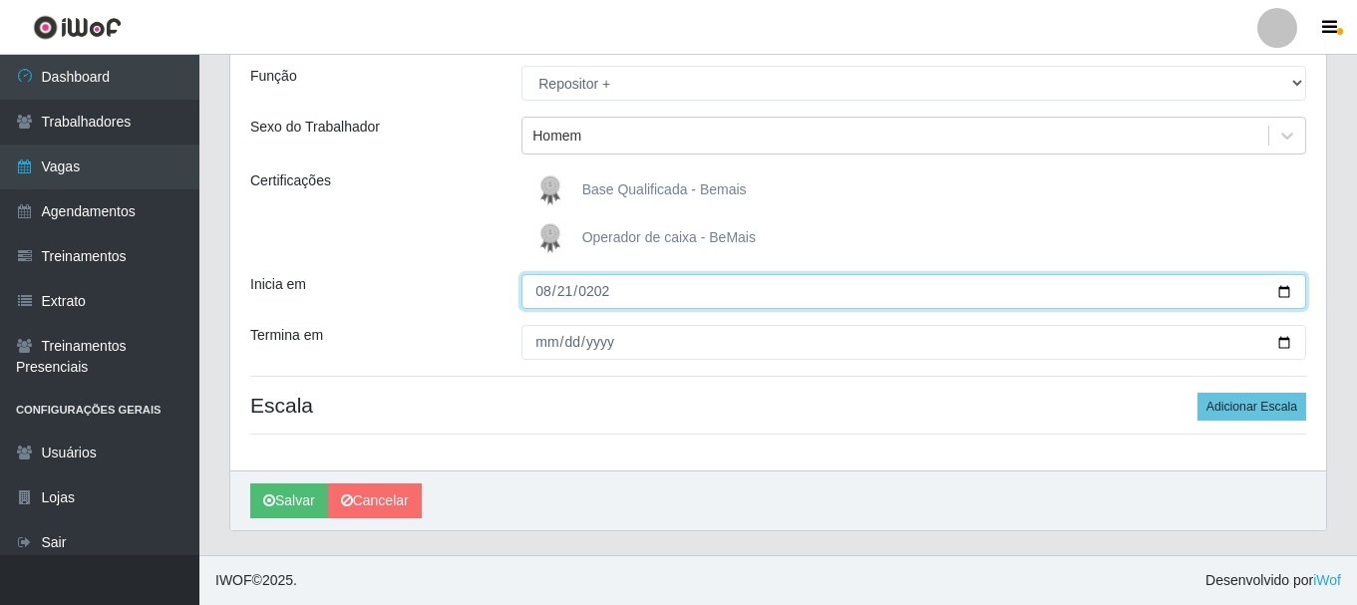
type input "2025-08-21"
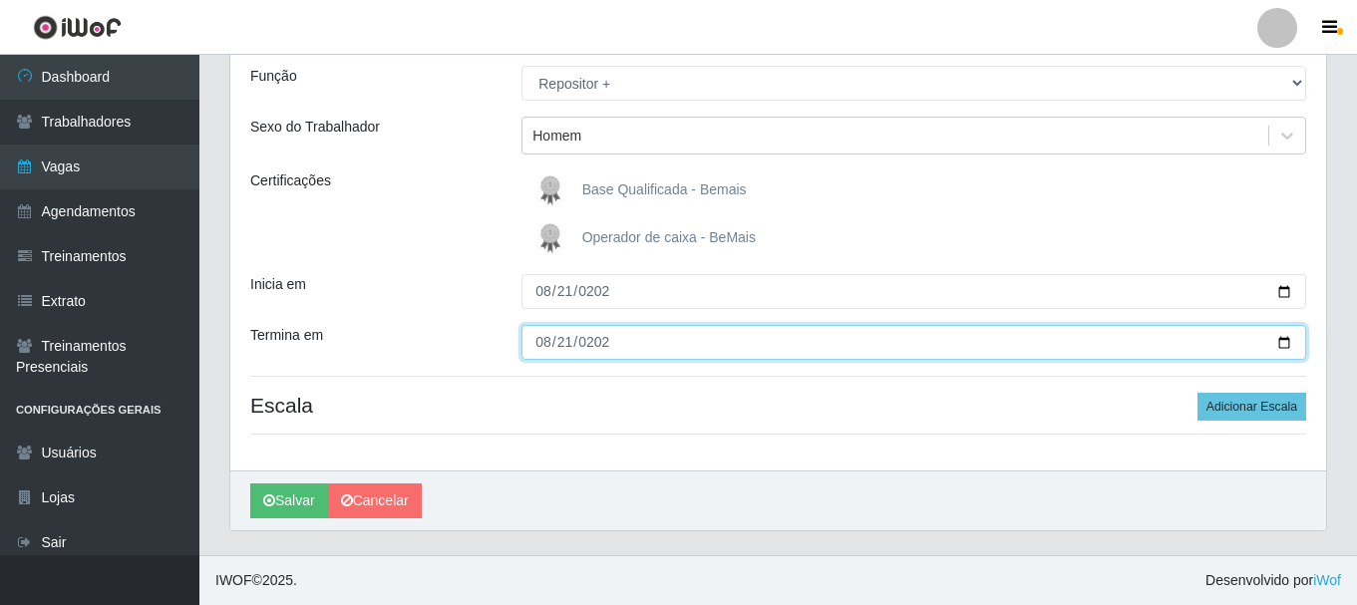
type input "2025-08-21"
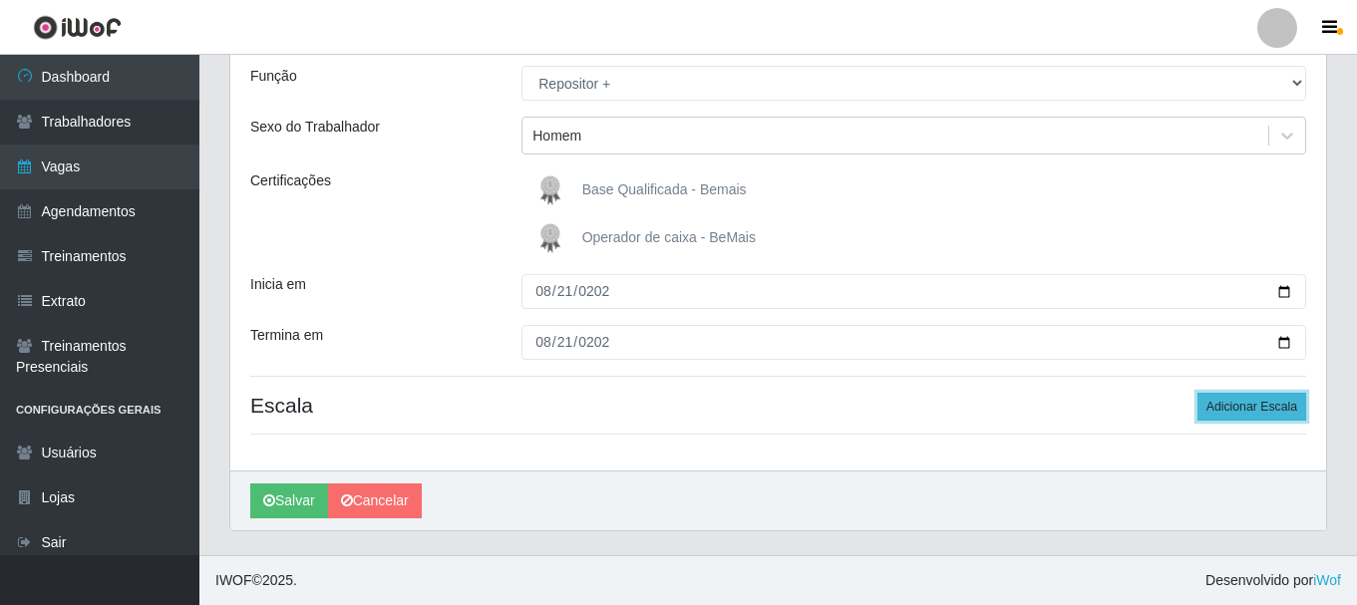
click at [1262, 406] on button "Adicionar Escala" at bounding box center [1251, 407] width 109 height 28
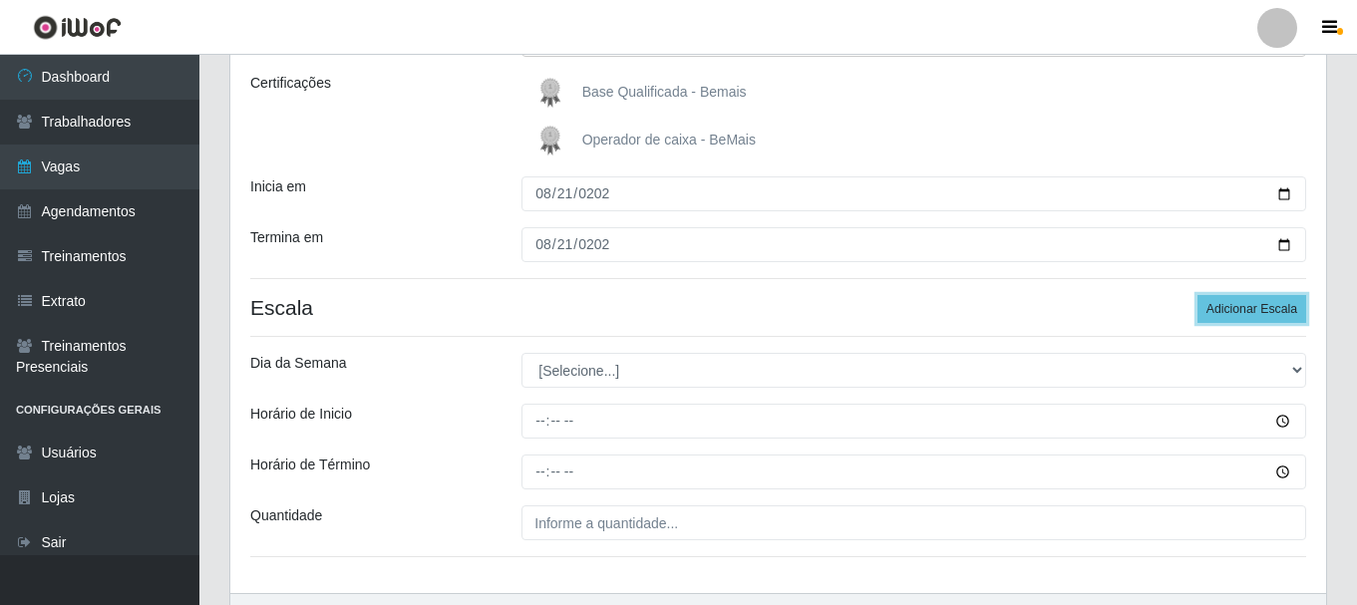
scroll to position [397, 0]
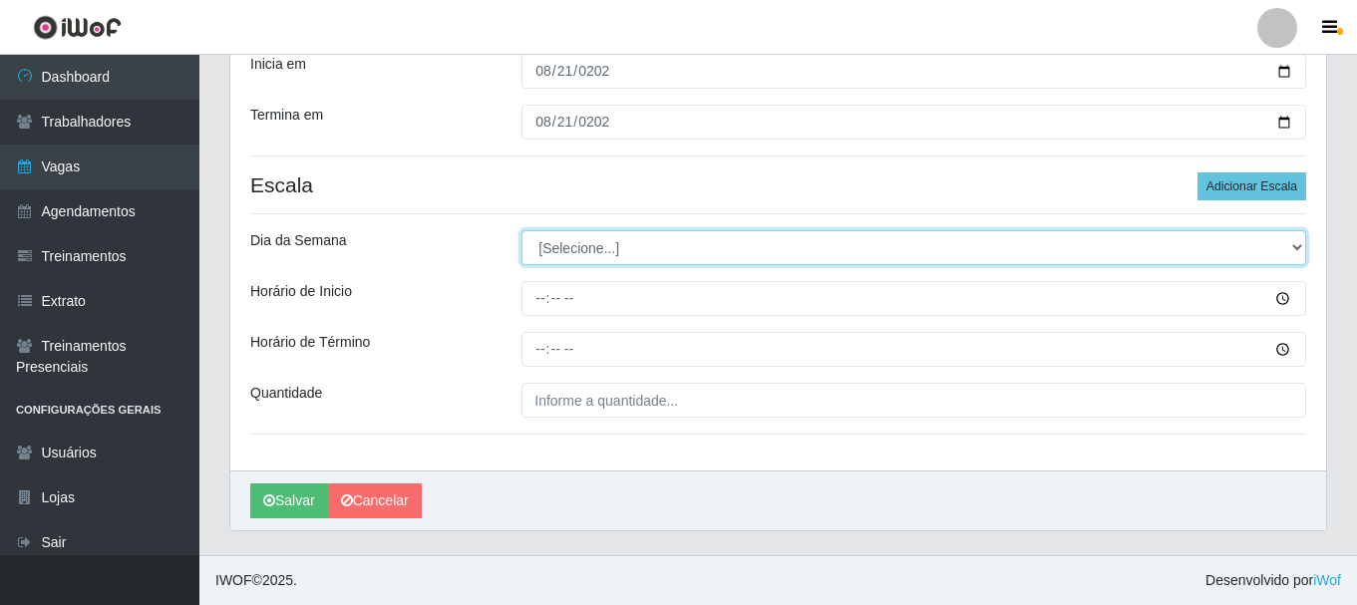
click at [596, 252] on select "[Selecione...] Segunda Terça Quarta Quinta Sexta Sábado Domingo" at bounding box center [913, 247] width 785 height 35
select select "4"
click at [521, 230] on select "[Selecione...] Segunda Terça Quarta Quinta Sexta Sábado Domingo" at bounding box center [913, 247] width 785 height 35
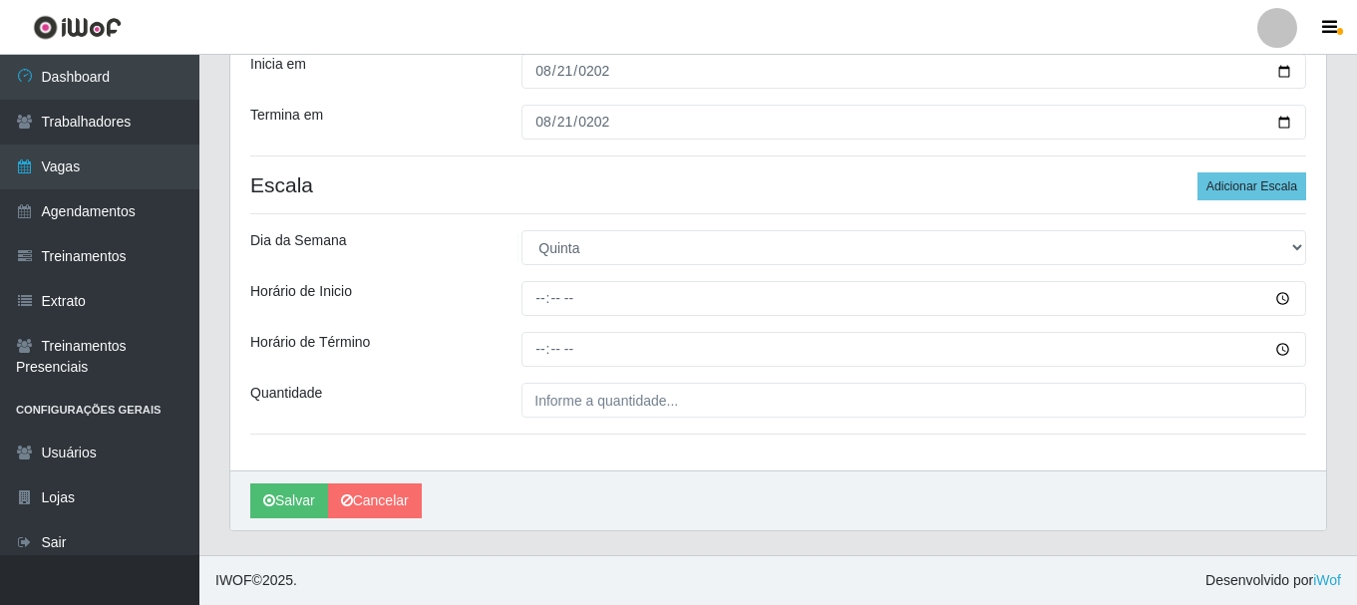
click at [533, 279] on div "Loja Bemais - Ruy Carneiro Função [Selecione...] ASG ASG + ASG ++ Auxiliar de D…" at bounding box center [778, 123] width 1096 height 696
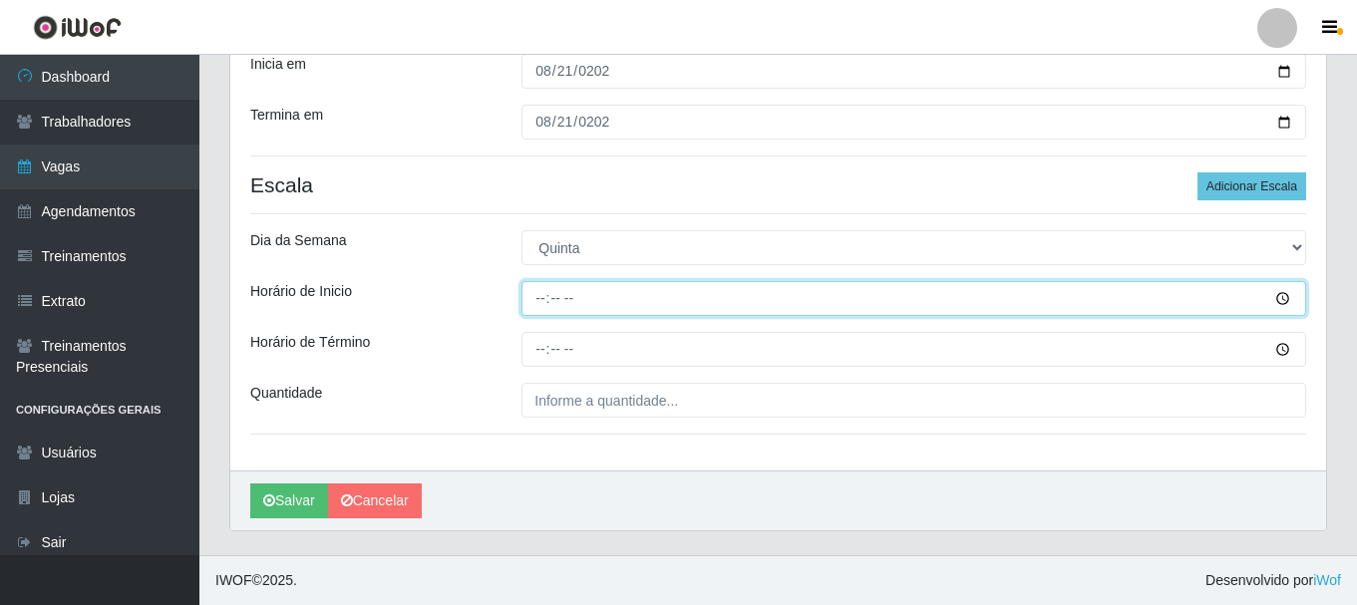
click at [548, 302] on input "Horário de Inicio" at bounding box center [913, 298] width 785 height 35
type input "16:00"
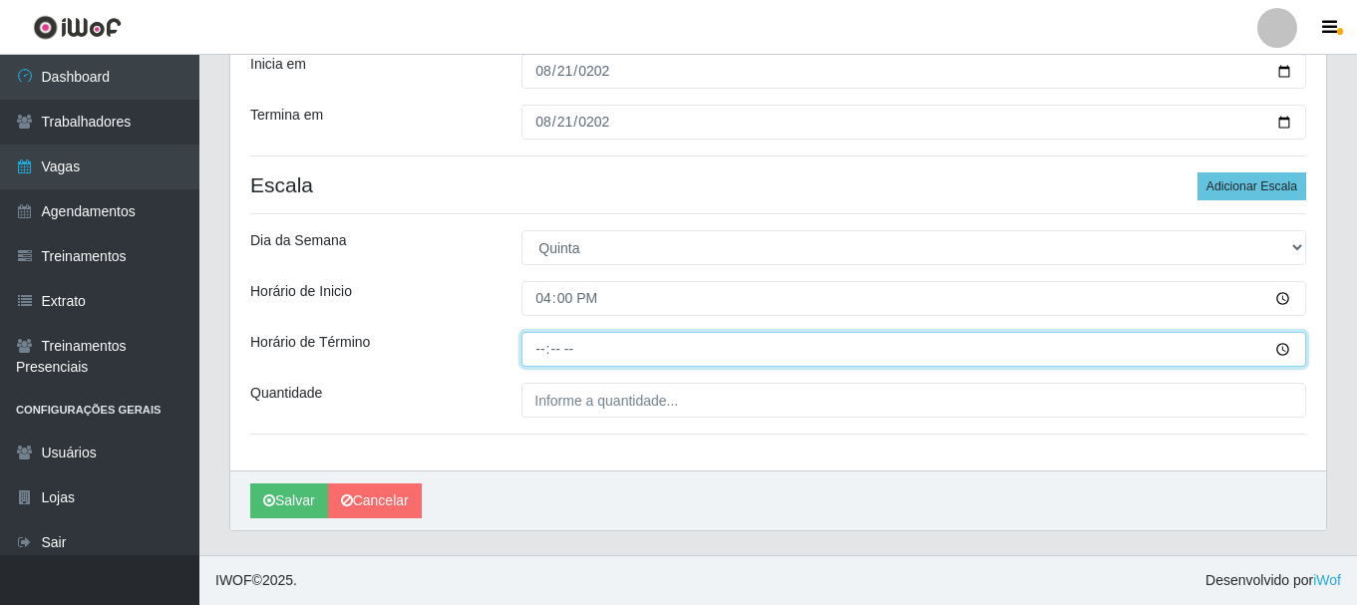
type input "22:00"
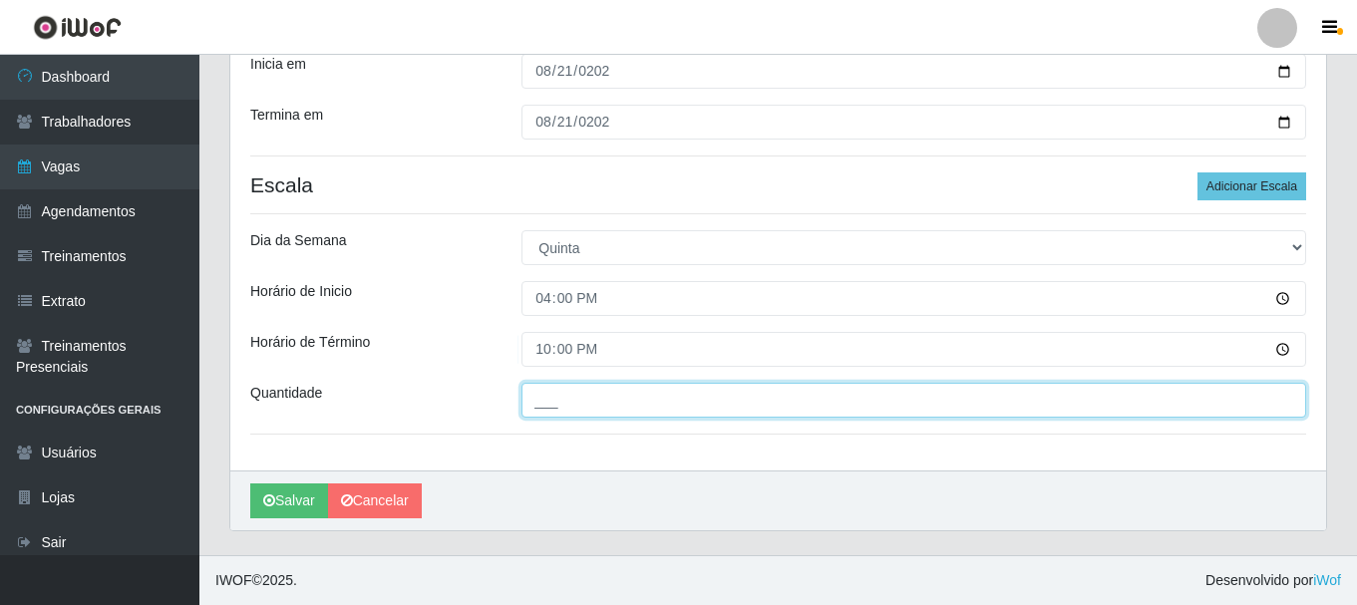
click at [619, 400] on input "___" at bounding box center [913, 400] width 785 height 35
type input "2__"
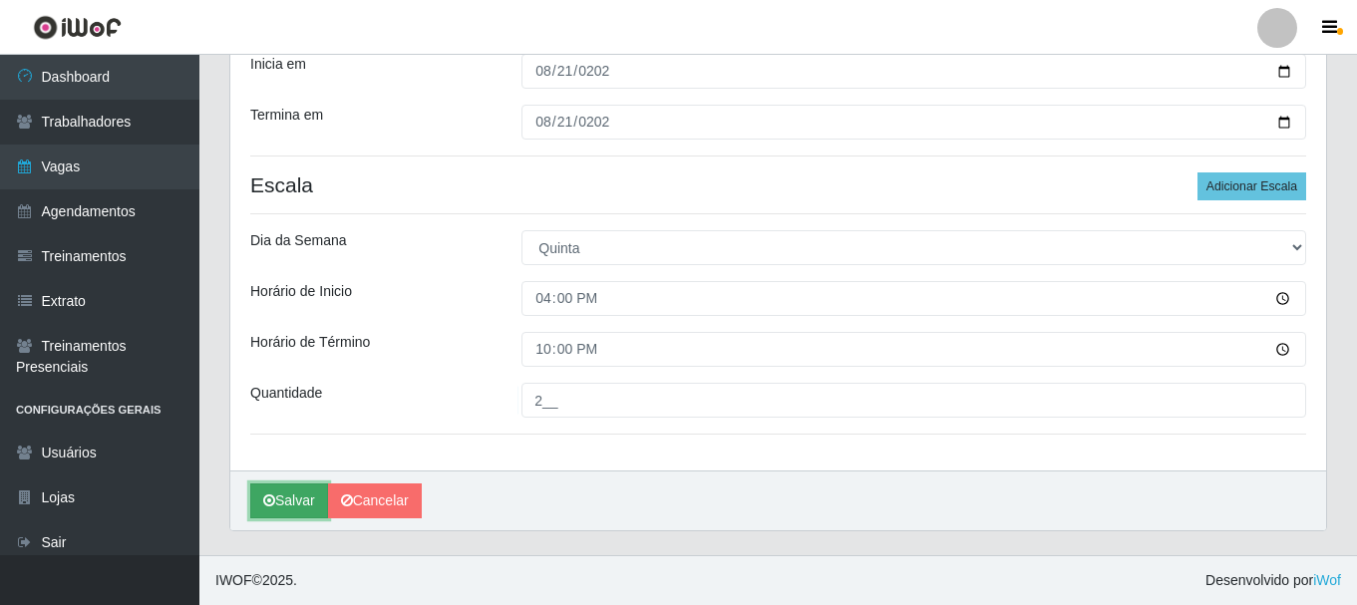
click at [274, 501] on icon "submit" at bounding box center [269, 500] width 12 height 14
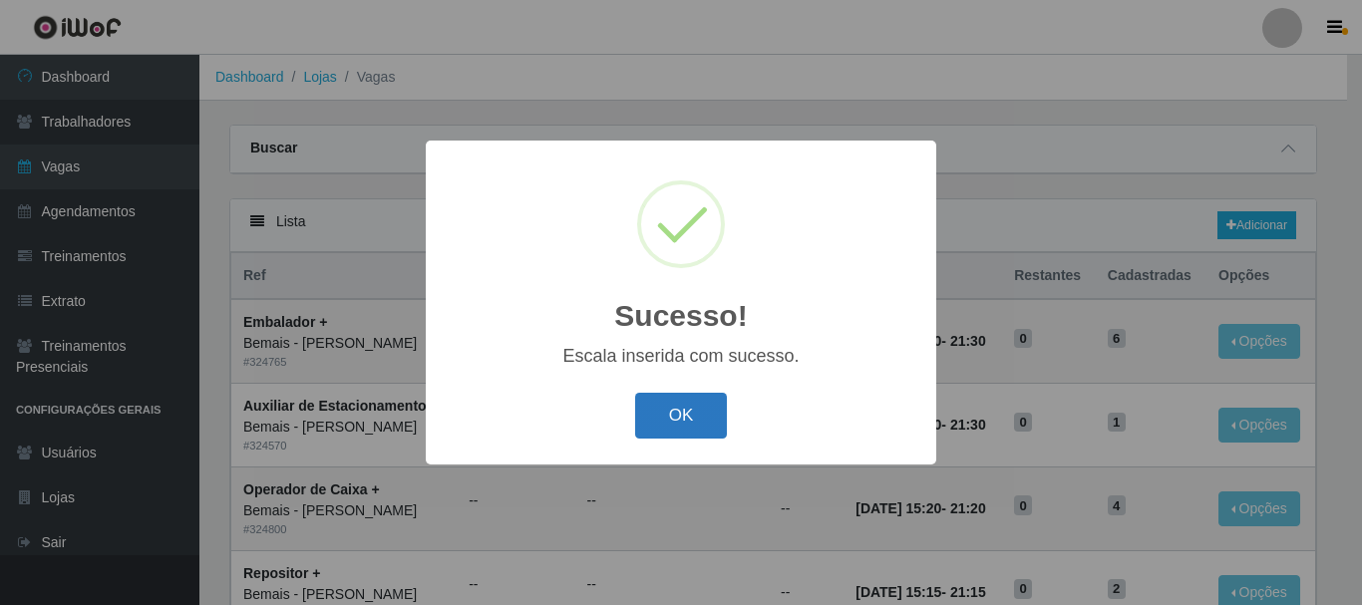
click at [702, 408] on button "OK" at bounding box center [681, 416] width 93 height 47
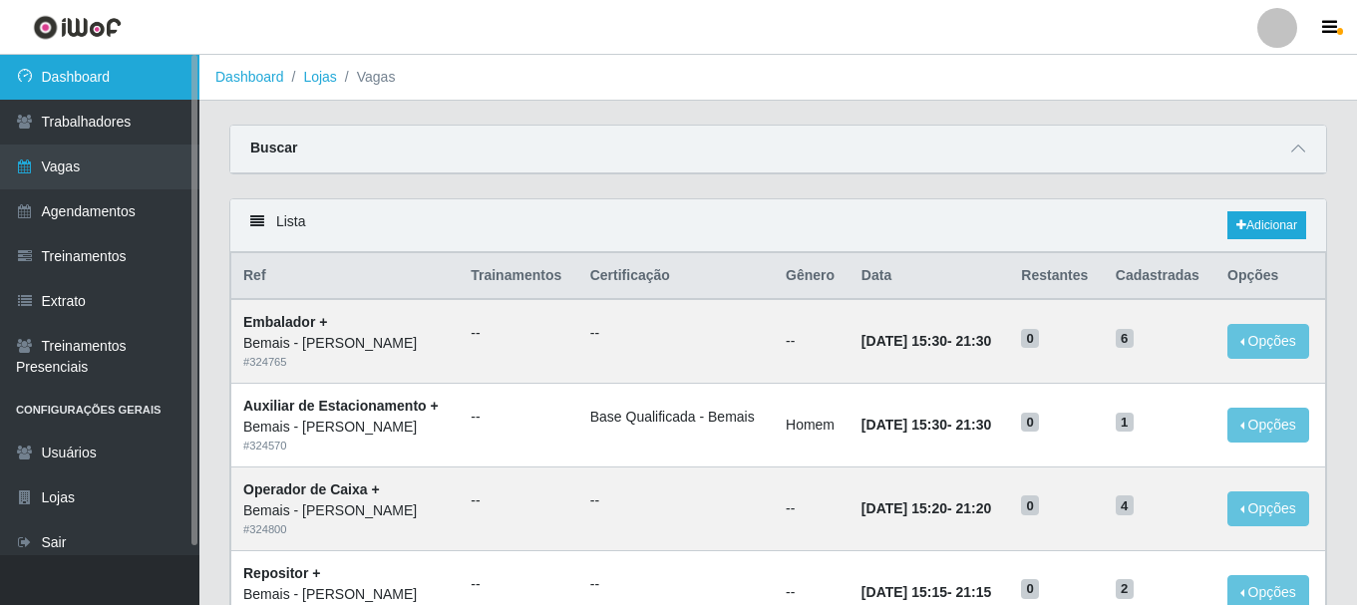
click at [107, 94] on link "Dashboard" at bounding box center [99, 77] width 199 height 45
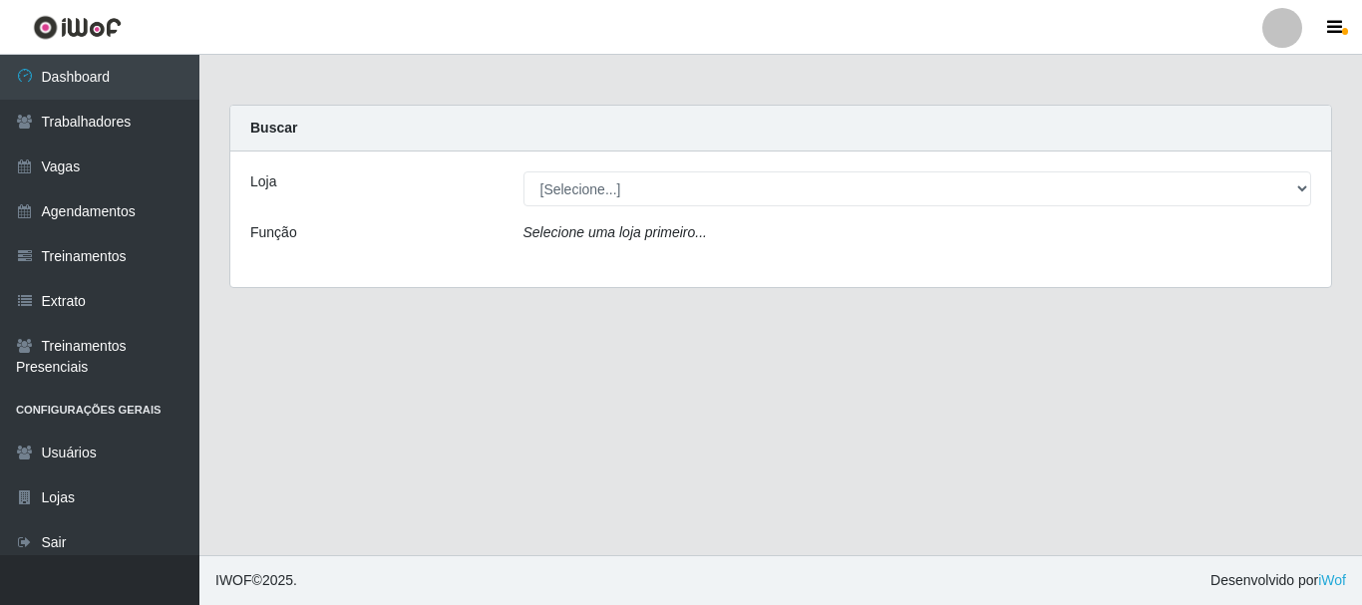
click at [559, 207] on div "Loja [Selecione...] Bemais - Ruy Carneiro Função Selecione uma loja primeiro..." at bounding box center [780, 220] width 1101 height 136
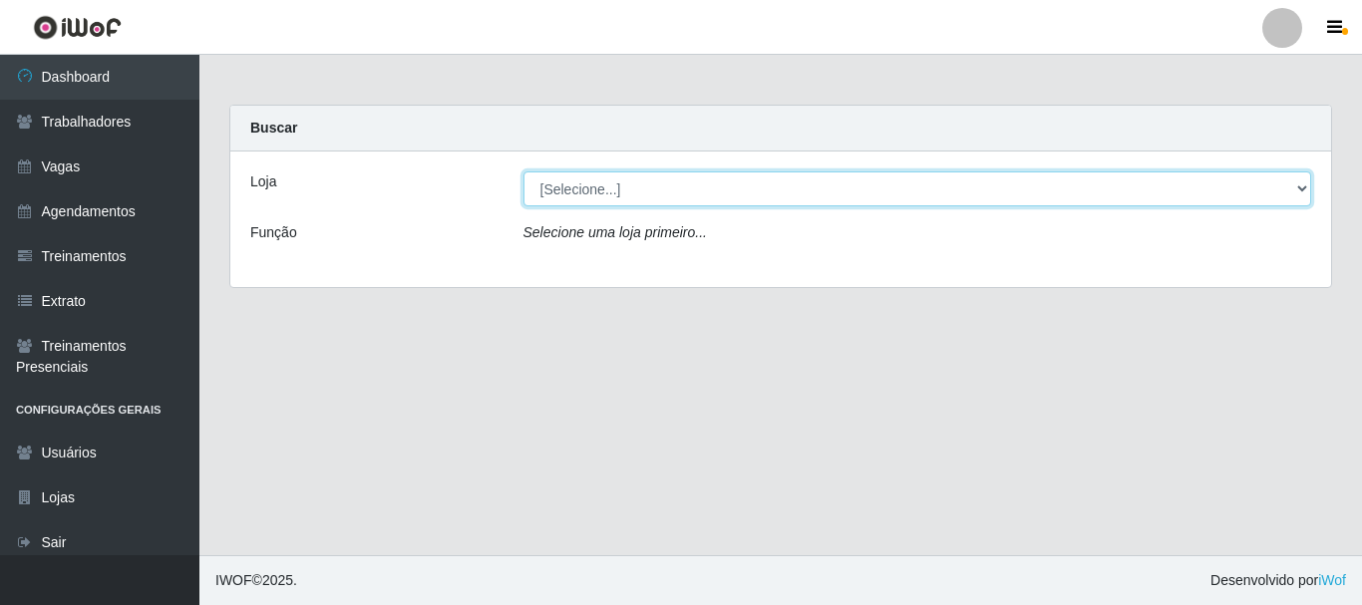
click at [562, 192] on select "[Selecione...] [PERSON_NAME]" at bounding box center [917, 188] width 789 height 35
select select "230"
click at [523, 171] on select "[Selecione...] [PERSON_NAME]" at bounding box center [917, 188] width 789 height 35
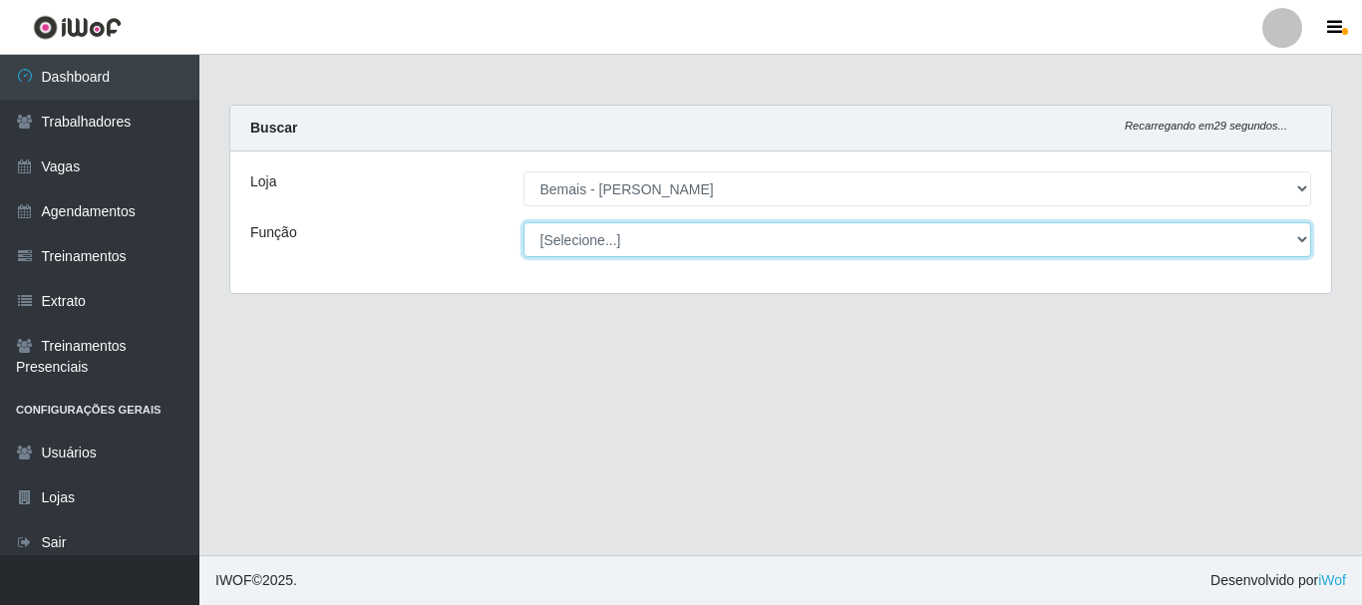
click at [707, 236] on select "[Selecione...] ASG ASG + ASG ++ Auxiliar de Depósito Auxiliar de Depósito + Aux…" at bounding box center [917, 239] width 789 height 35
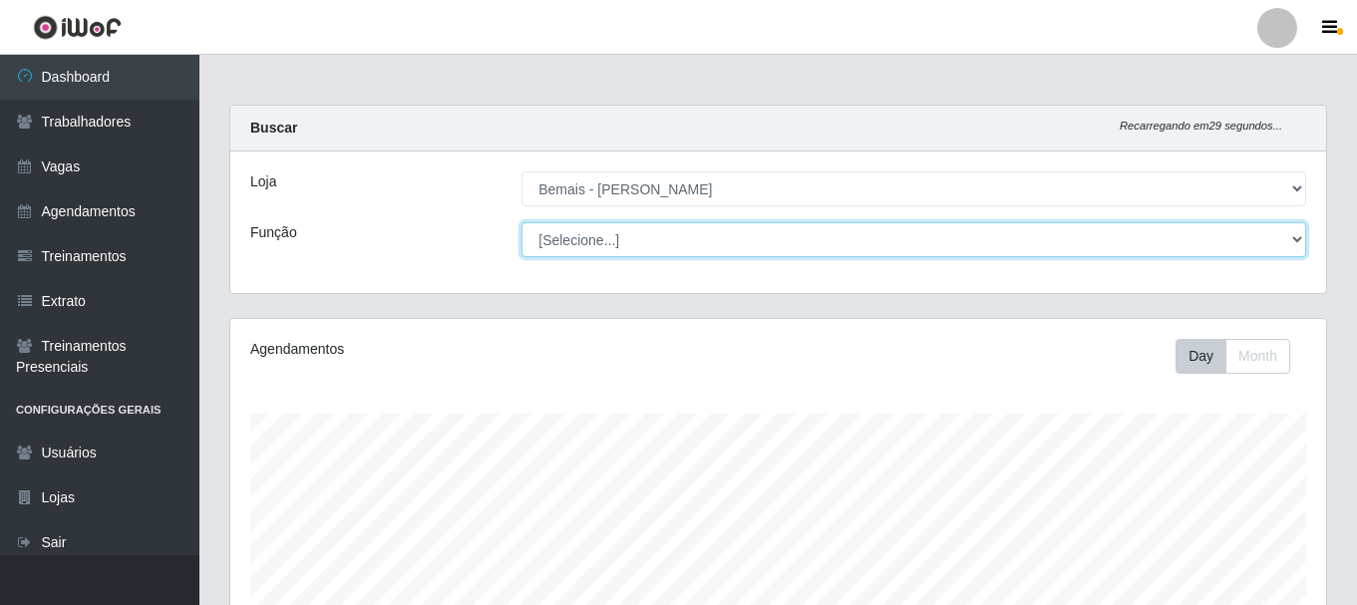
scroll to position [414, 1096]
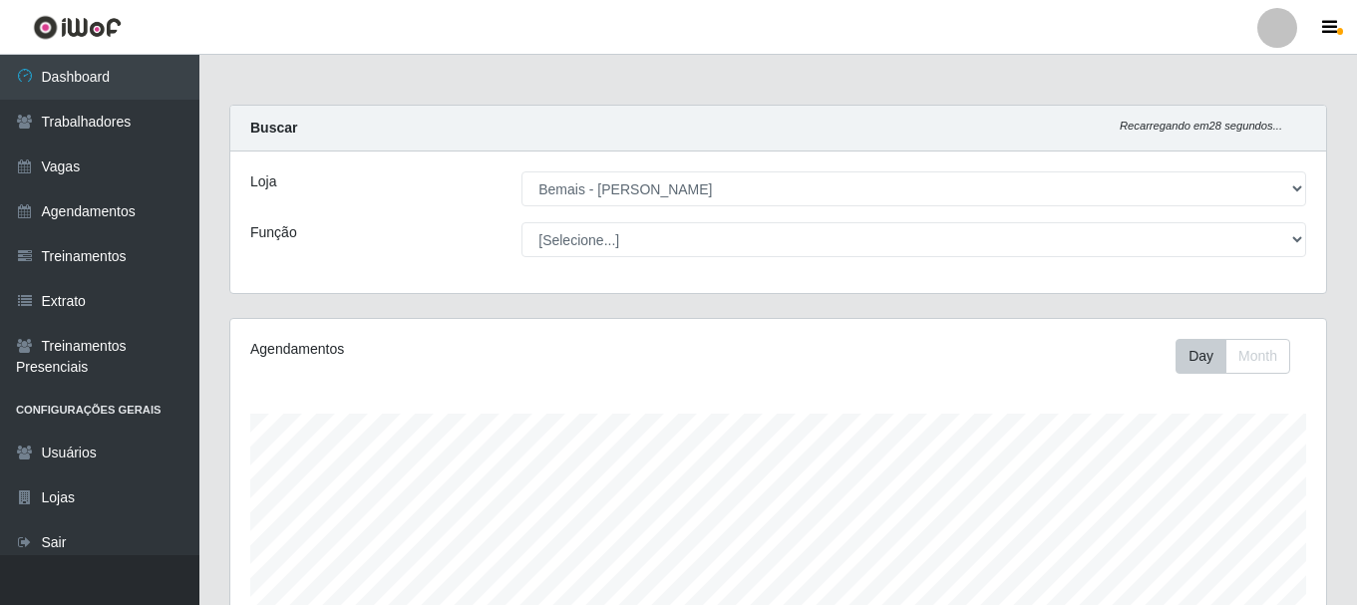
click at [457, 241] on div "Função" at bounding box center [370, 239] width 271 height 35
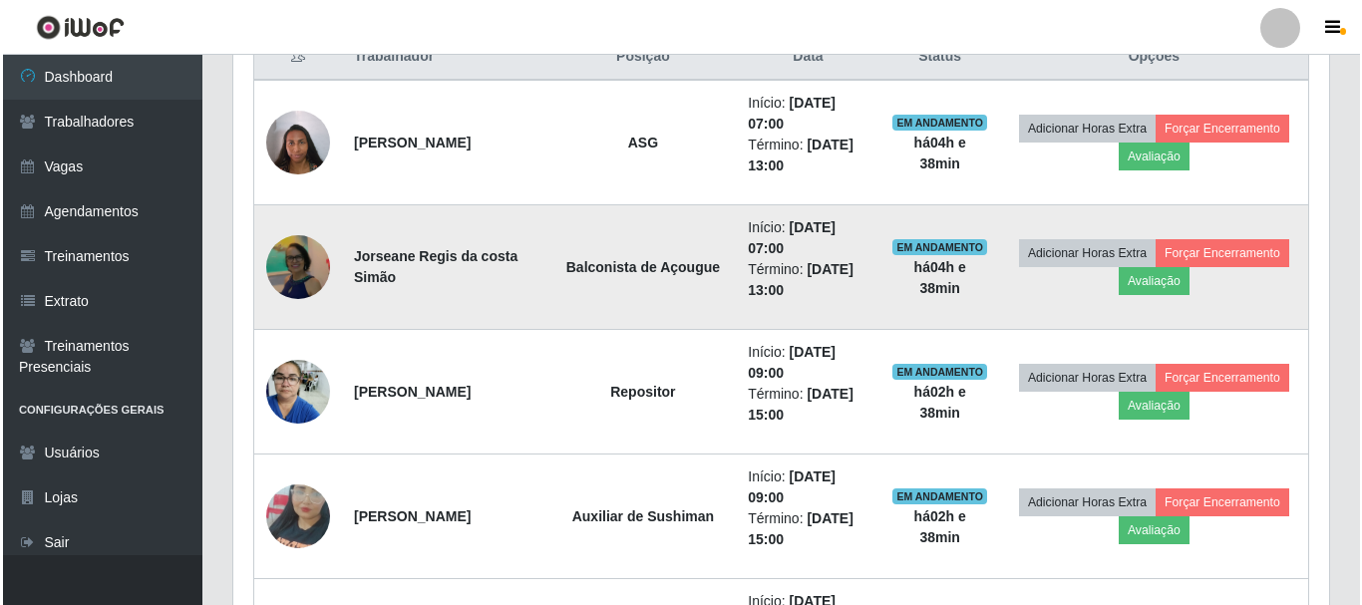
scroll to position [1296, 0]
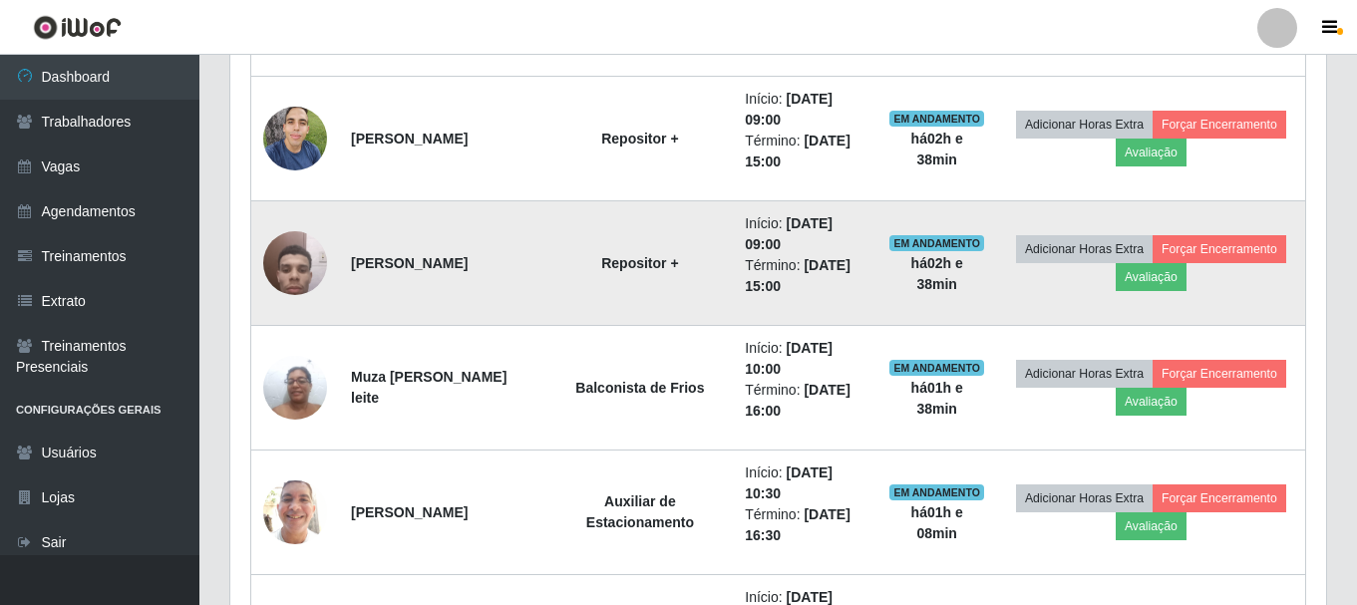
click at [278, 237] on img at bounding box center [295, 262] width 64 height 85
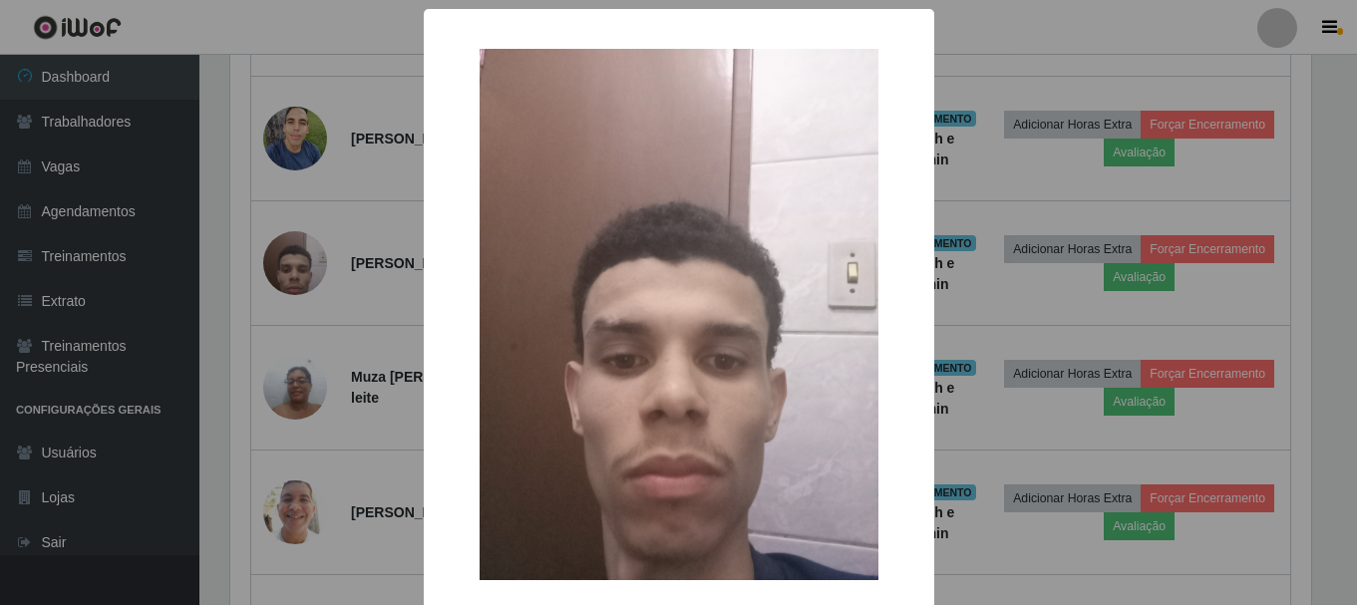
scroll to position [414, 1086]
click at [294, 265] on div "× OK Cancel" at bounding box center [681, 302] width 1362 height 605
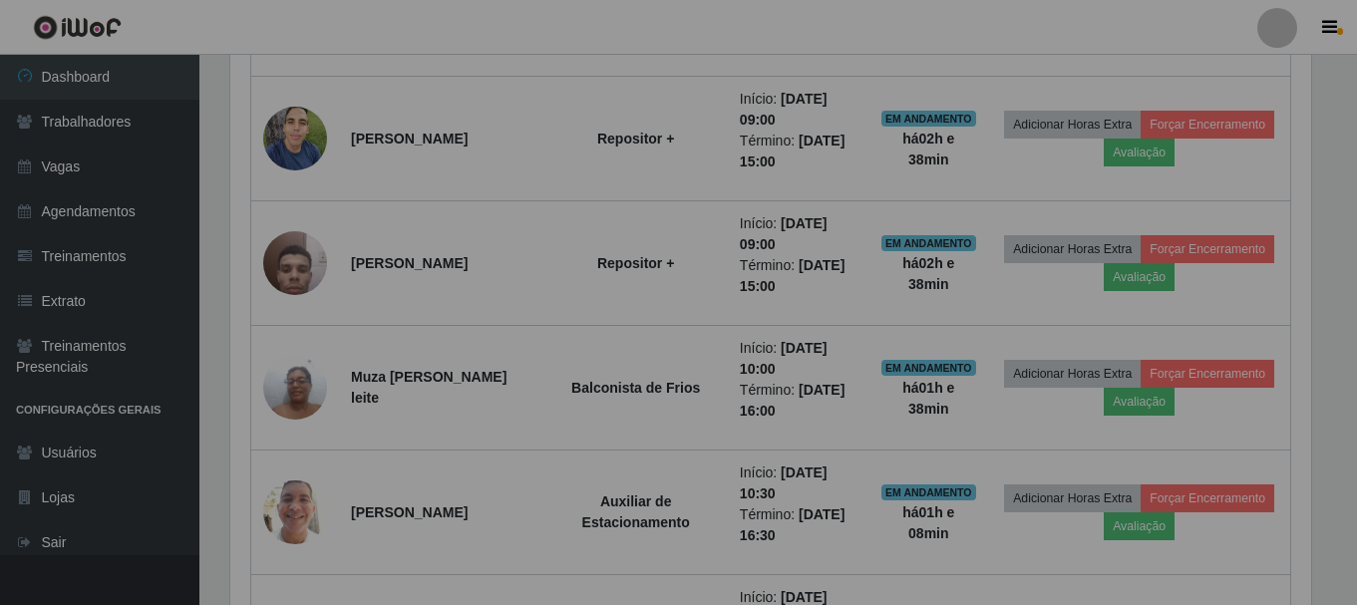
scroll to position [414, 1096]
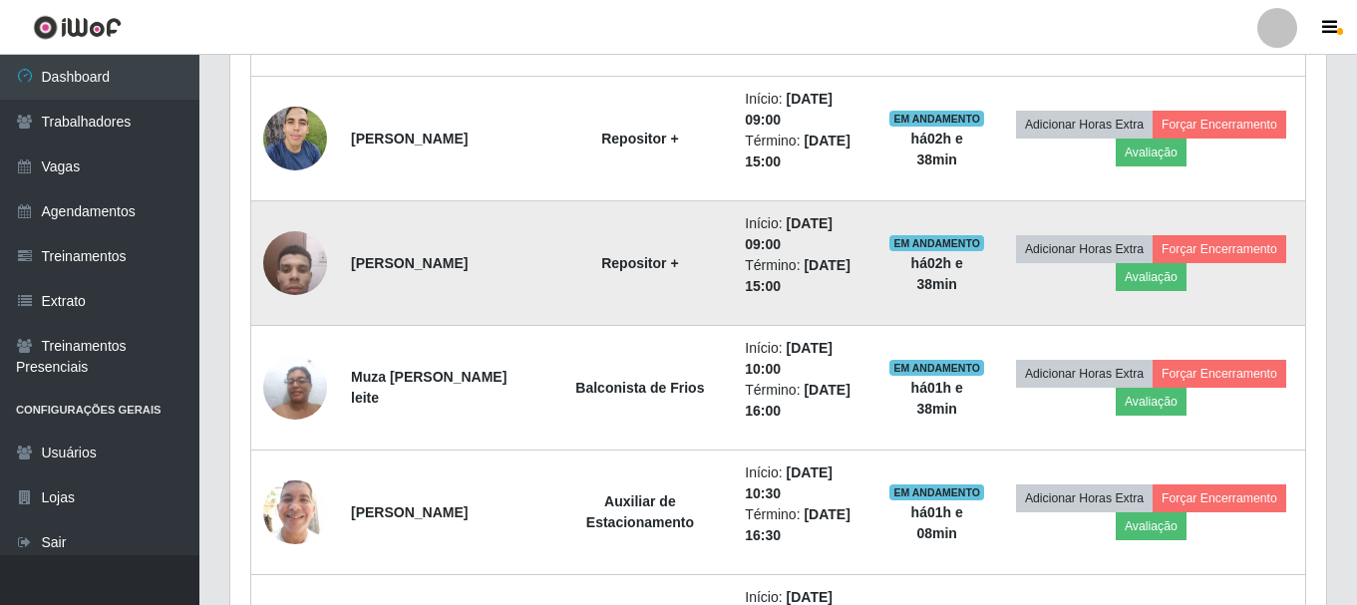
click at [294, 269] on img at bounding box center [295, 262] width 64 height 85
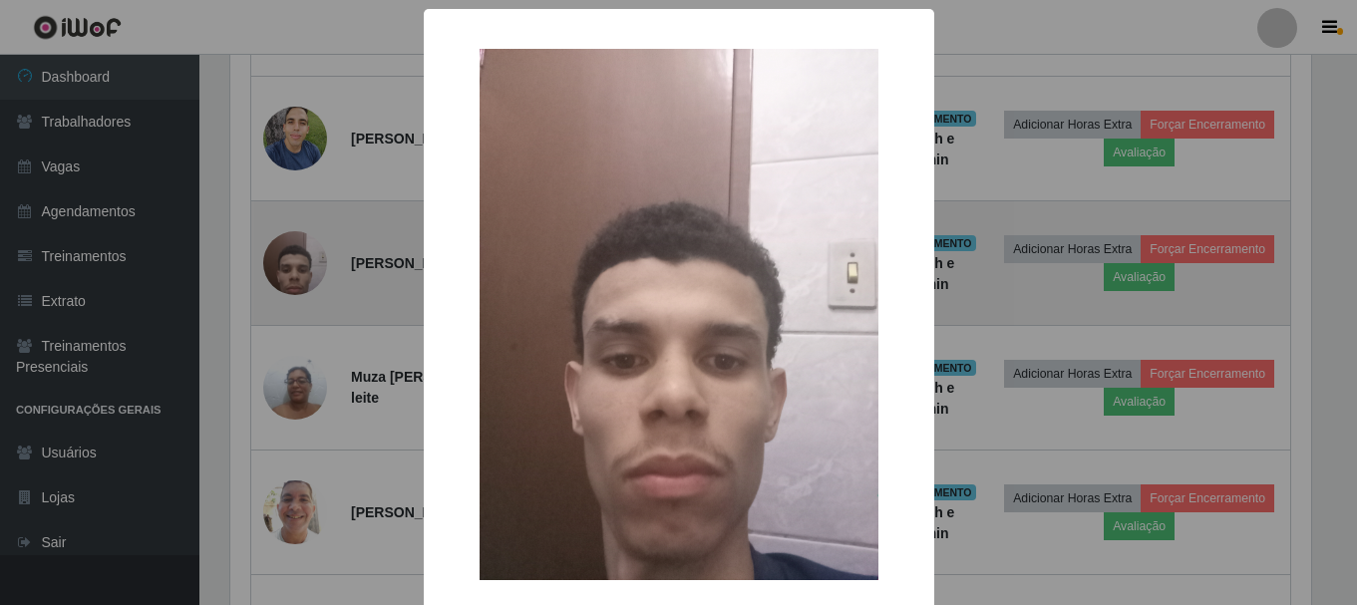
scroll to position [414, 1086]
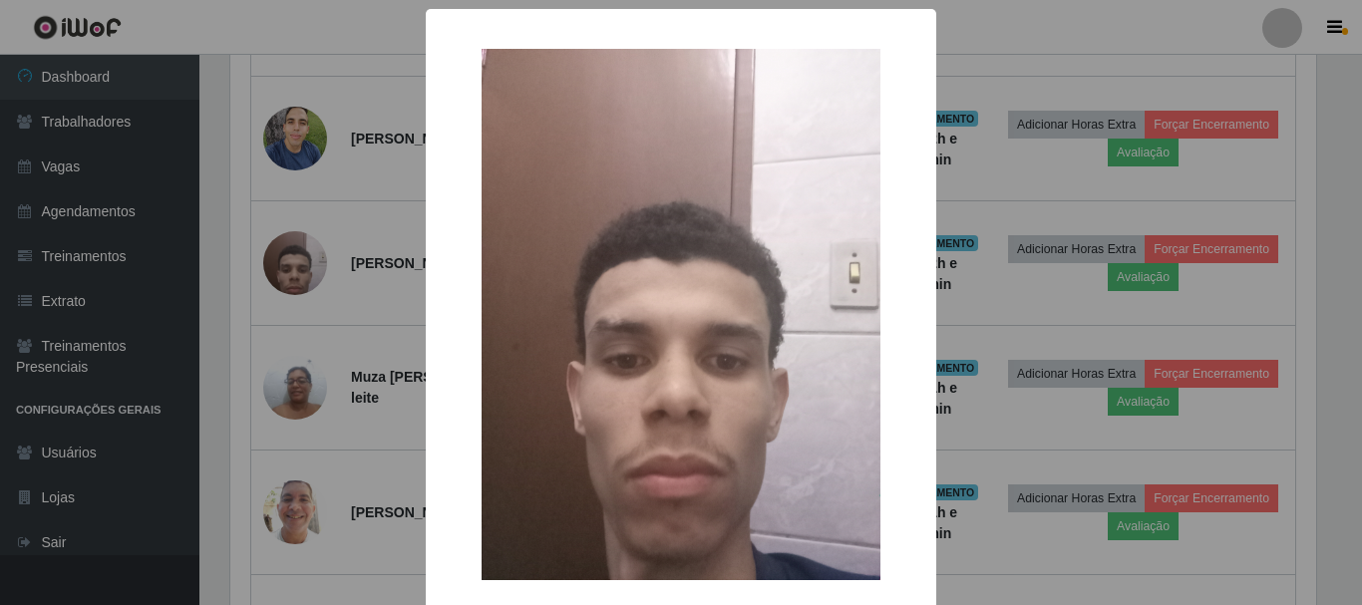
click at [378, 270] on div "× OK Cancel" at bounding box center [681, 302] width 1362 height 605
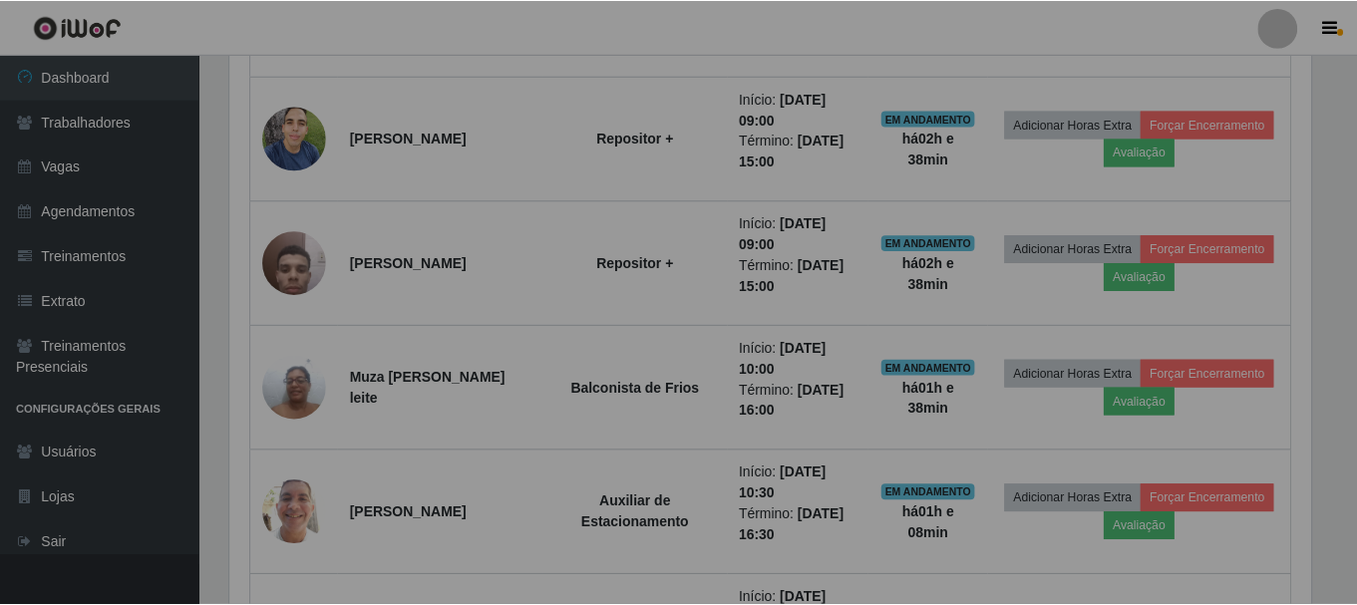
scroll to position [414, 1096]
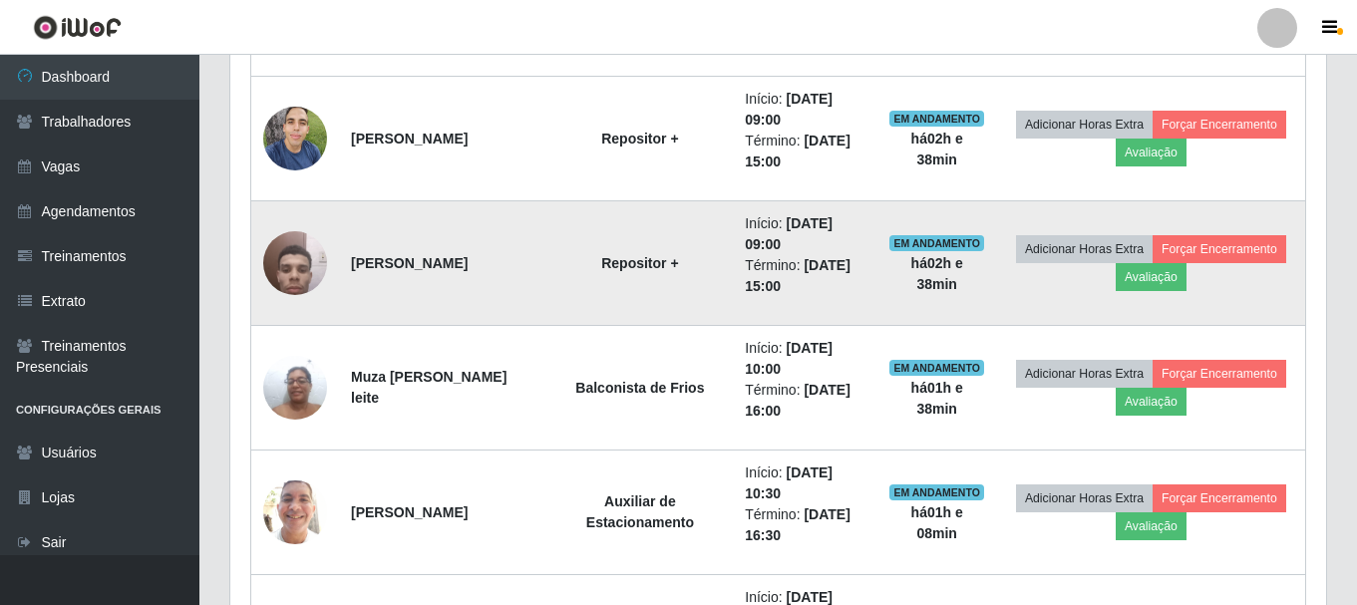
click at [288, 273] on img at bounding box center [295, 262] width 64 height 85
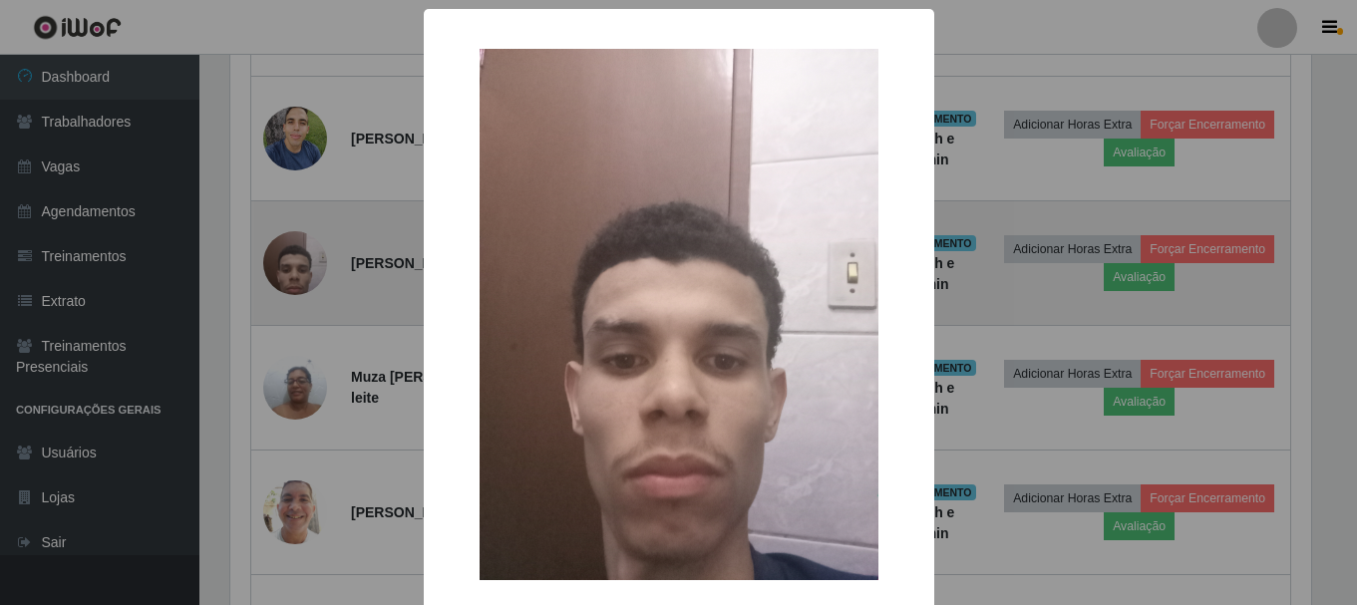
scroll to position [414, 1086]
click at [288, 273] on div "× OK Cancel" at bounding box center [681, 302] width 1362 height 605
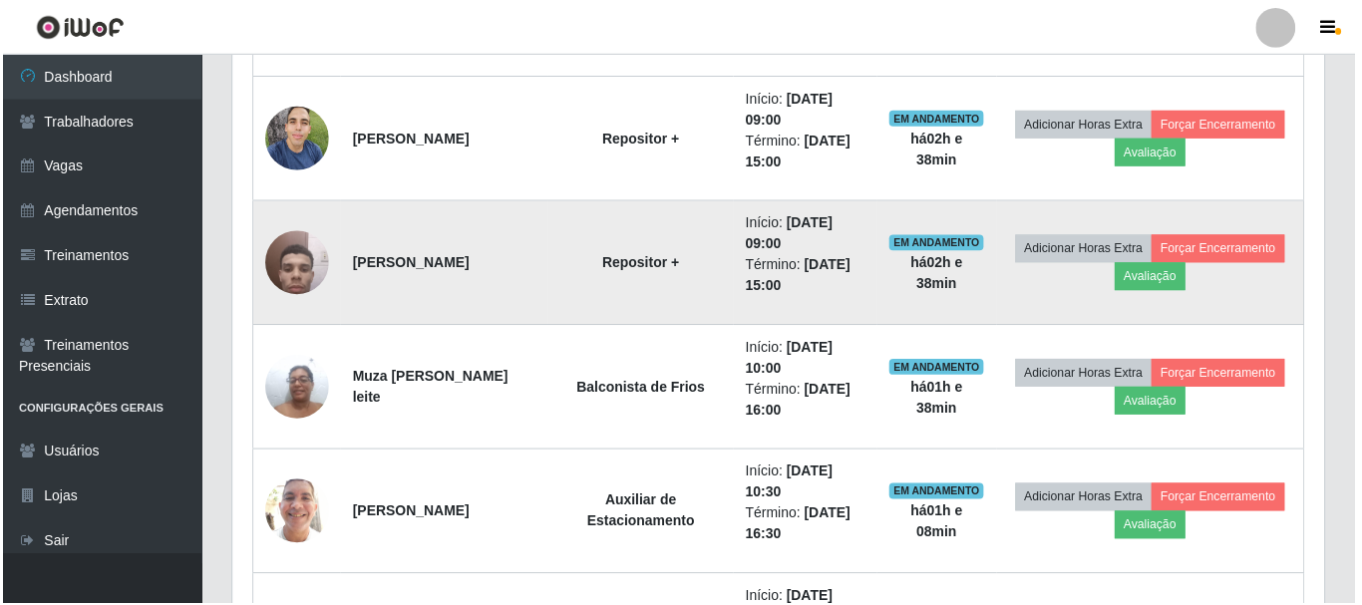
scroll to position [414, 1096]
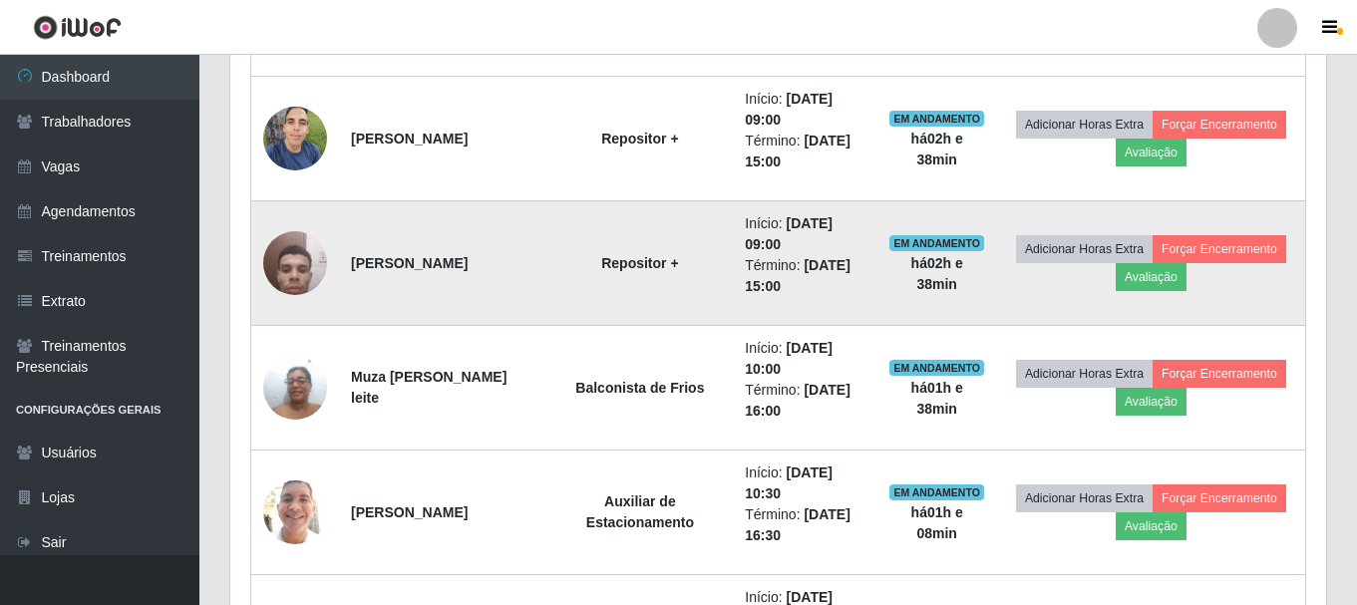
click at [312, 252] on img at bounding box center [295, 262] width 64 height 85
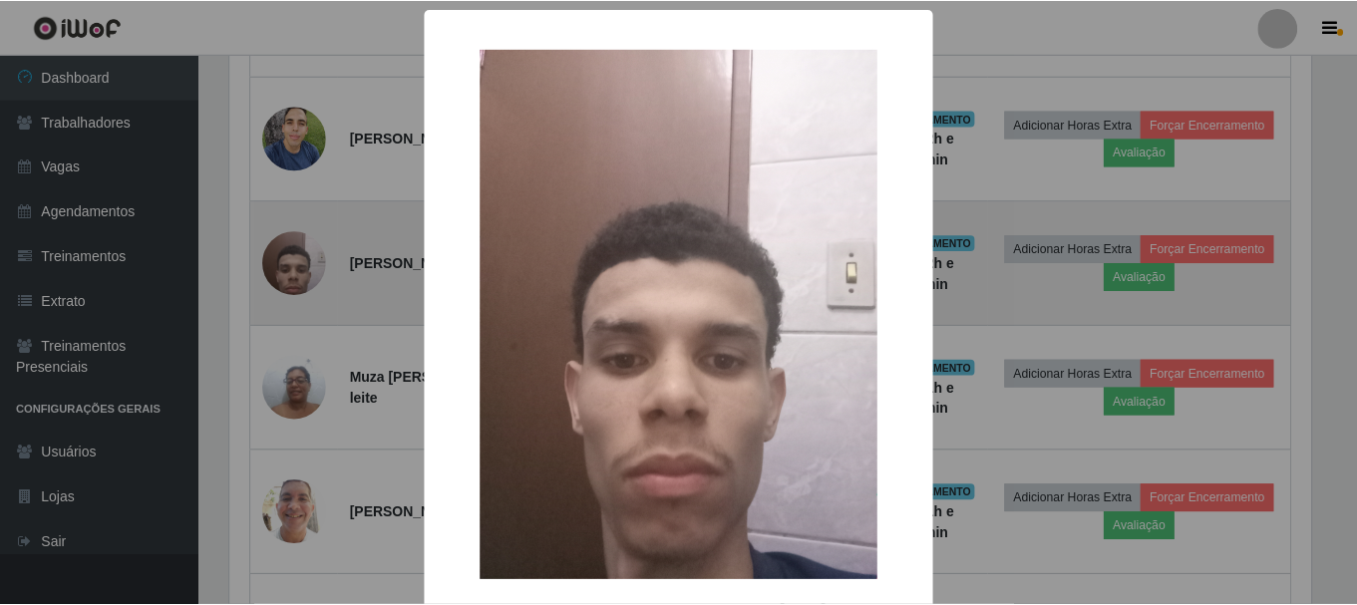
scroll to position [414, 1086]
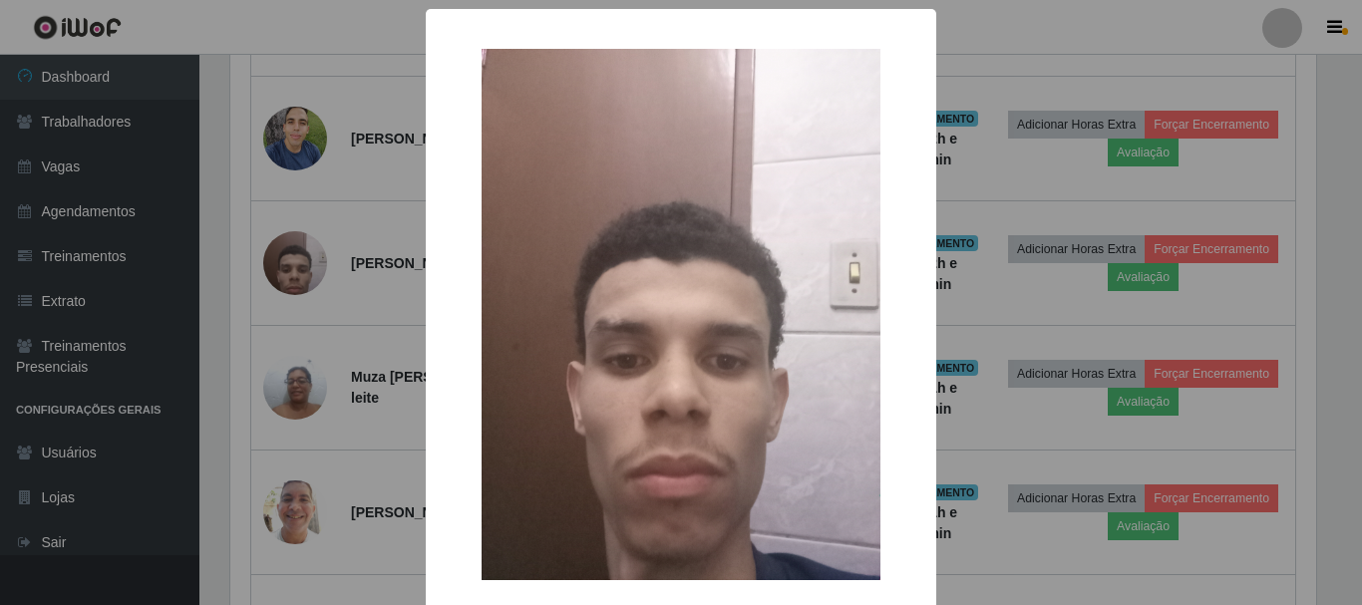
click at [356, 379] on div "× OK Cancel" at bounding box center [681, 302] width 1362 height 605
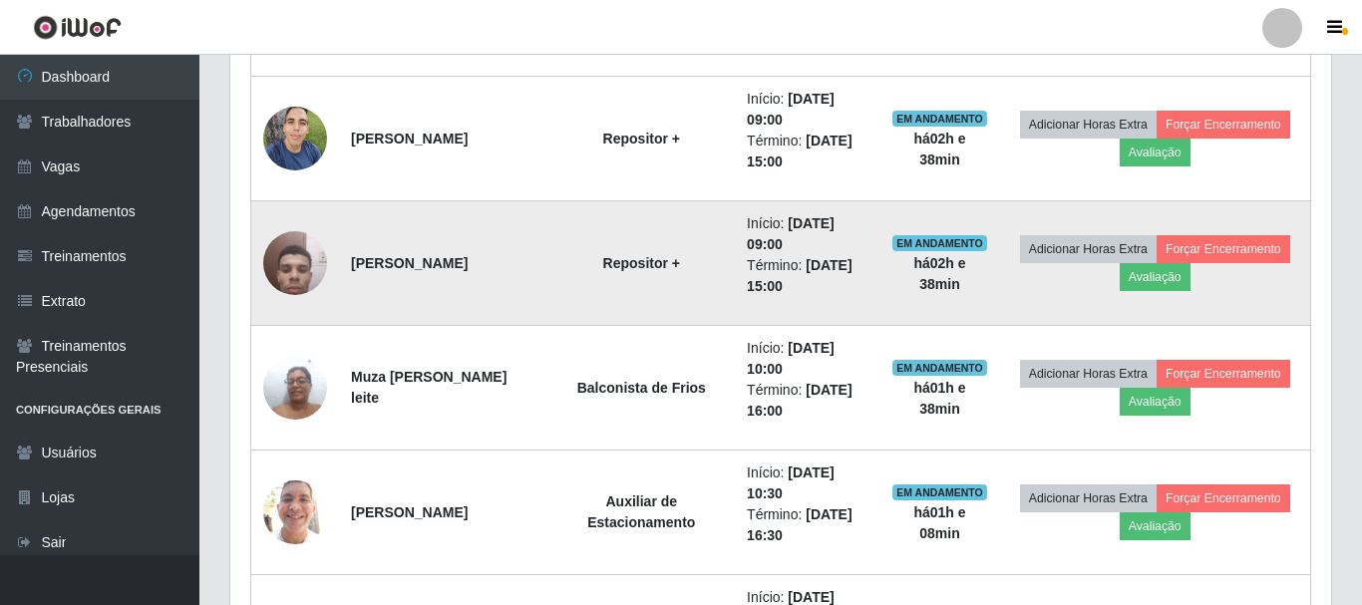
scroll to position [414, 1096]
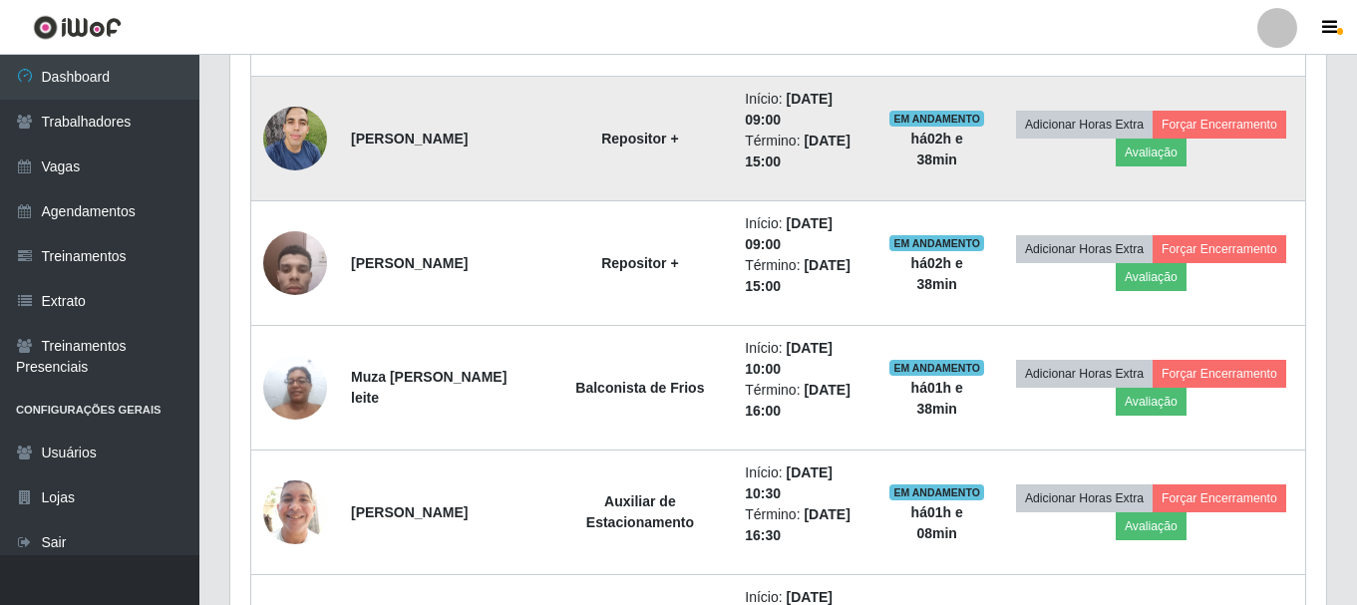
click at [279, 126] on img at bounding box center [295, 138] width 64 height 85
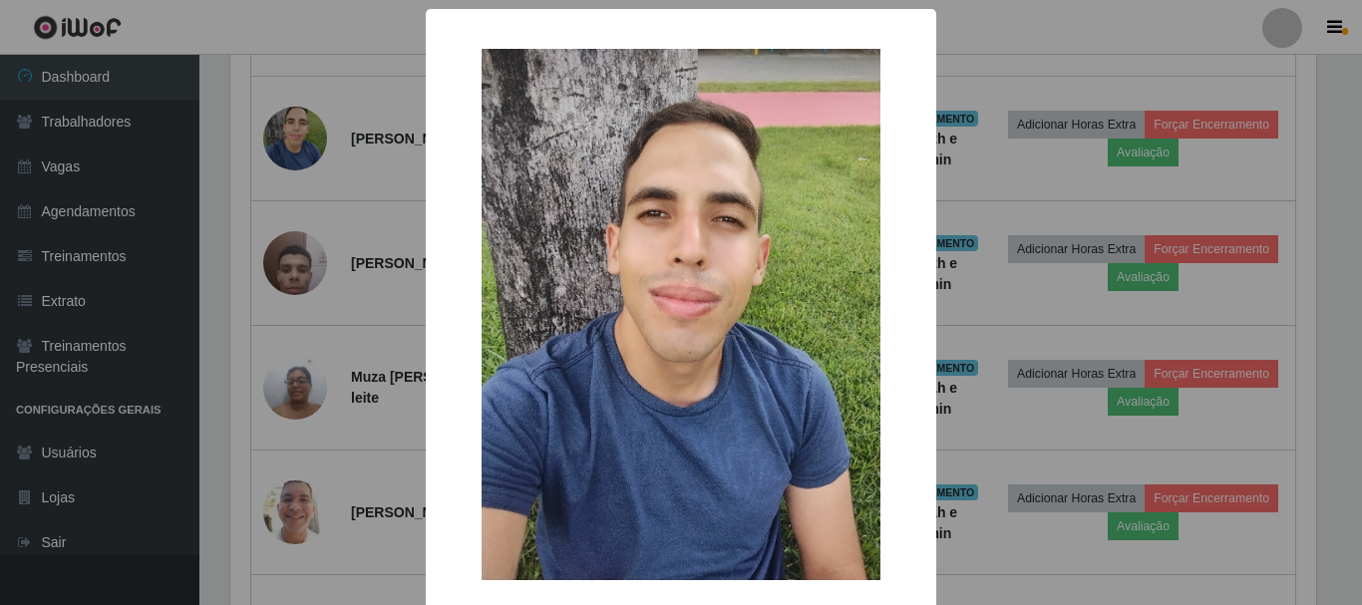
click at [335, 373] on div "× OK Cancel" at bounding box center [681, 302] width 1362 height 605
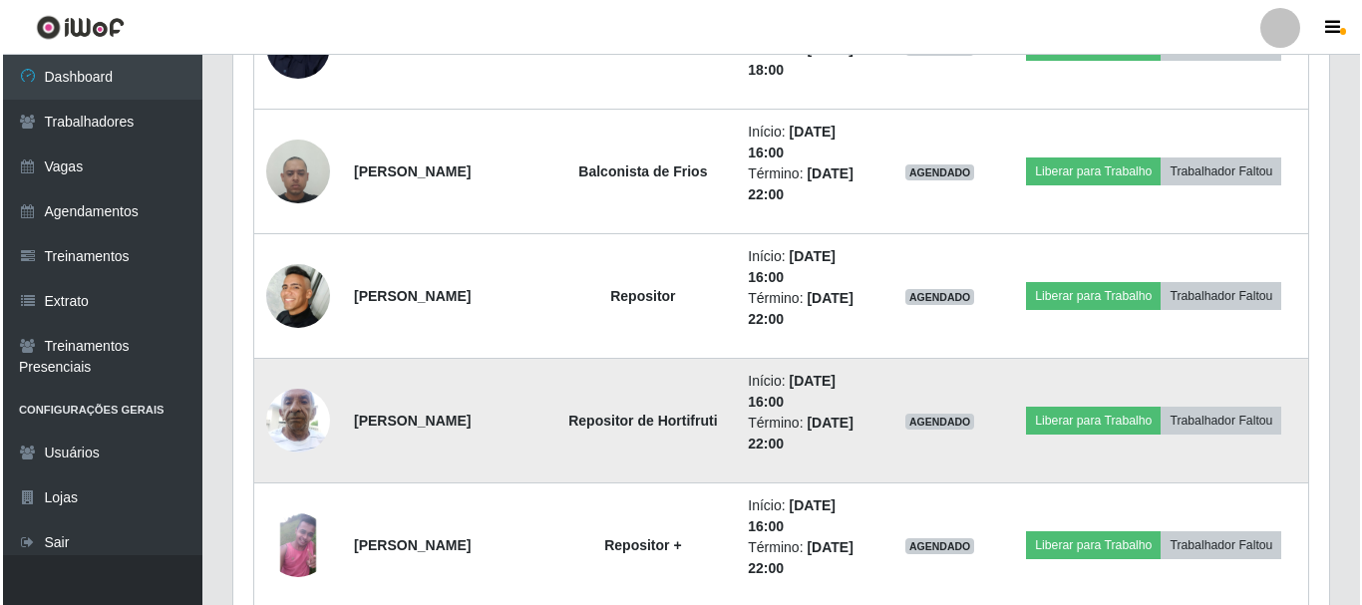
scroll to position [1894, 0]
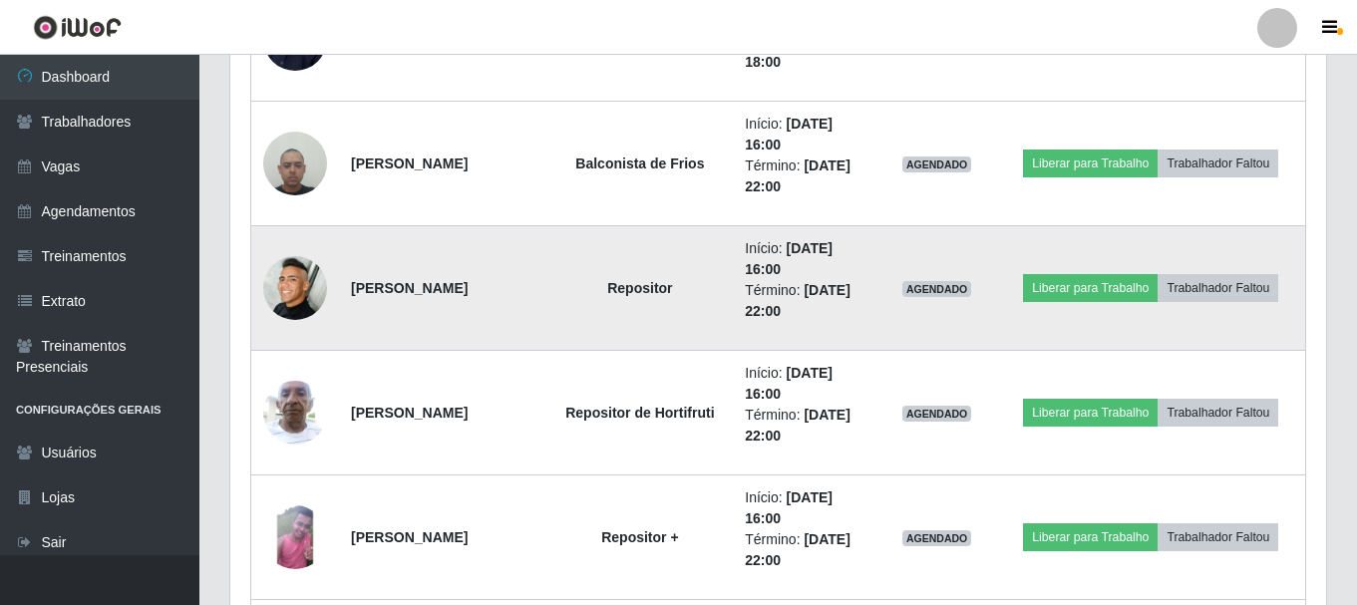
click at [314, 280] on img at bounding box center [295, 288] width 64 height 64
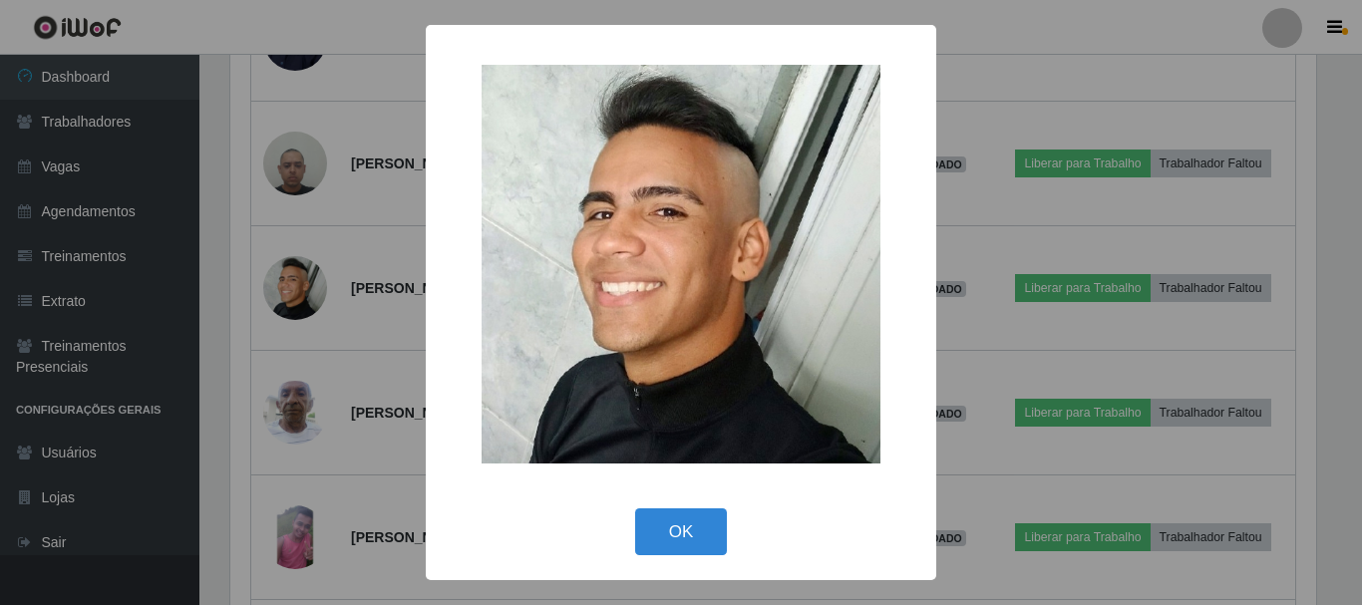
click at [340, 281] on div "× OK Cancel" at bounding box center [681, 302] width 1362 height 605
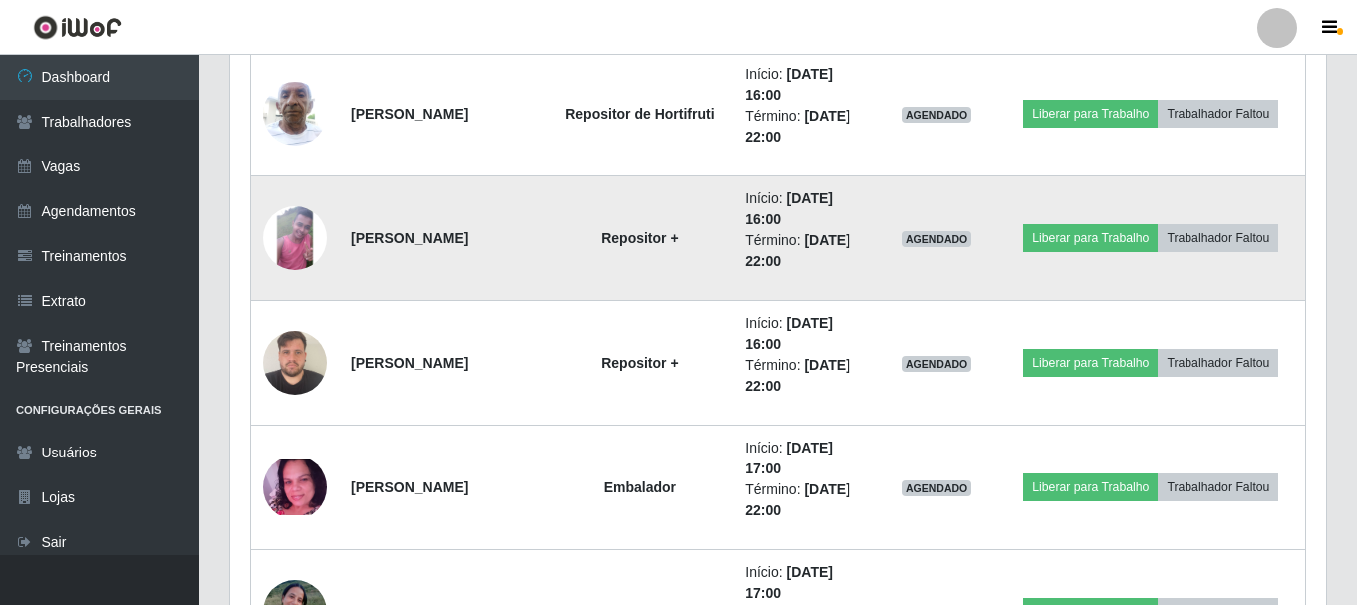
click at [303, 253] on img at bounding box center [295, 238] width 64 height 64
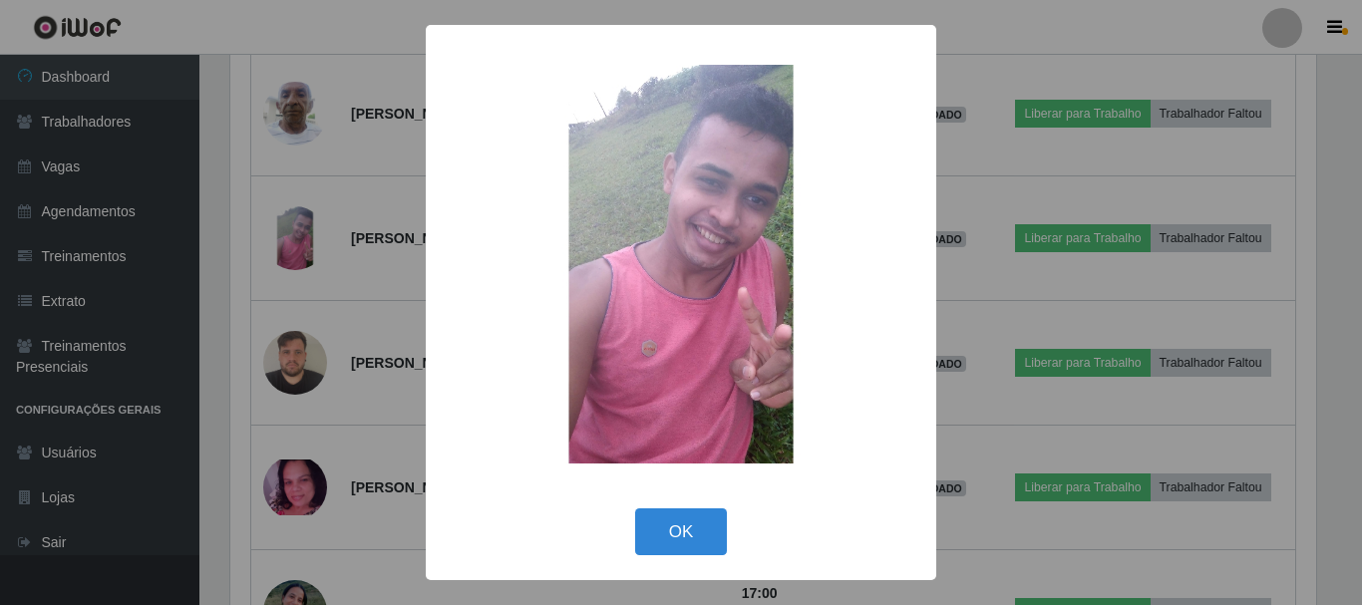
click at [315, 295] on div "× OK Cancel" at bounding box center [681, 302] width 1362 height 605
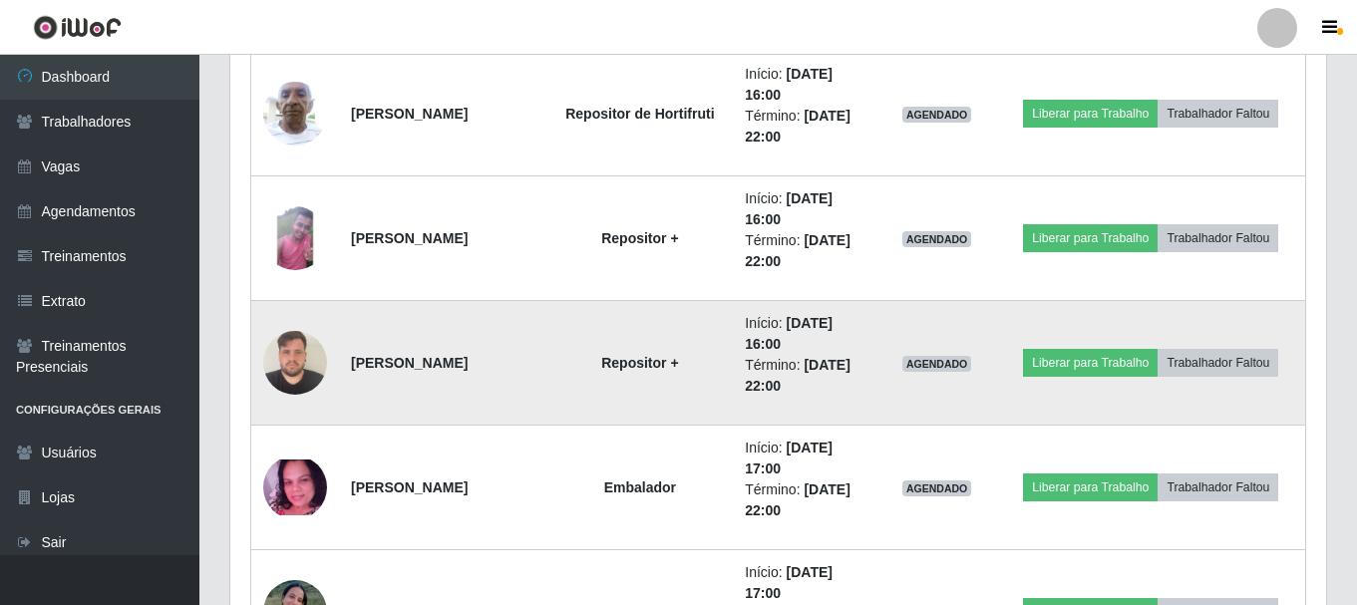
click at [293, 369] on img at bounding box center [295, 362] width 64 height 85
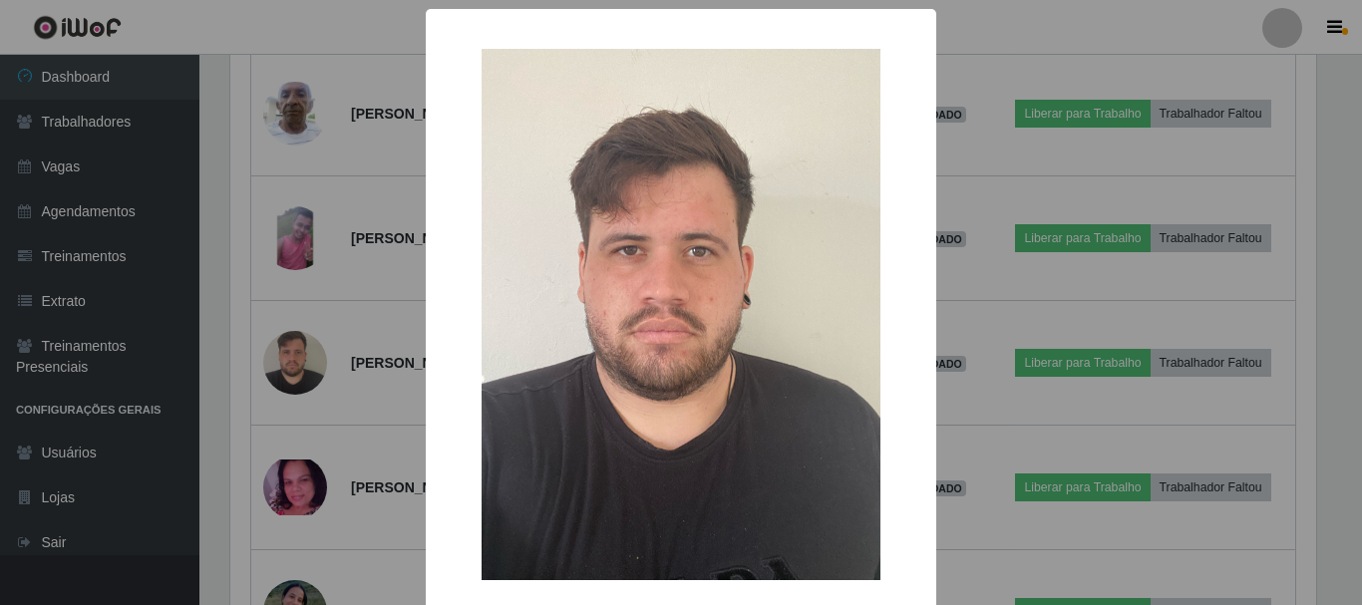
click at [389, 296] on div "× OK Cancel" at bounding box center [681, 302] width 1362 height 605
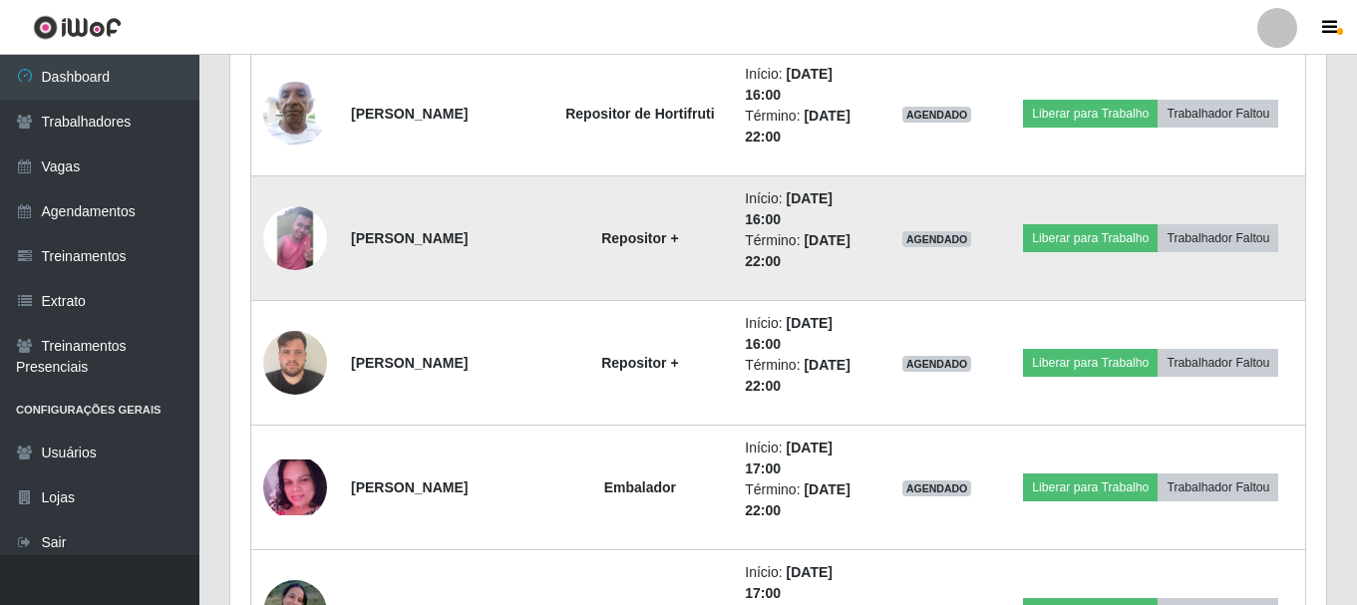
click at [316, 245] on img at bounding box center [295, 238] width 64 height 64
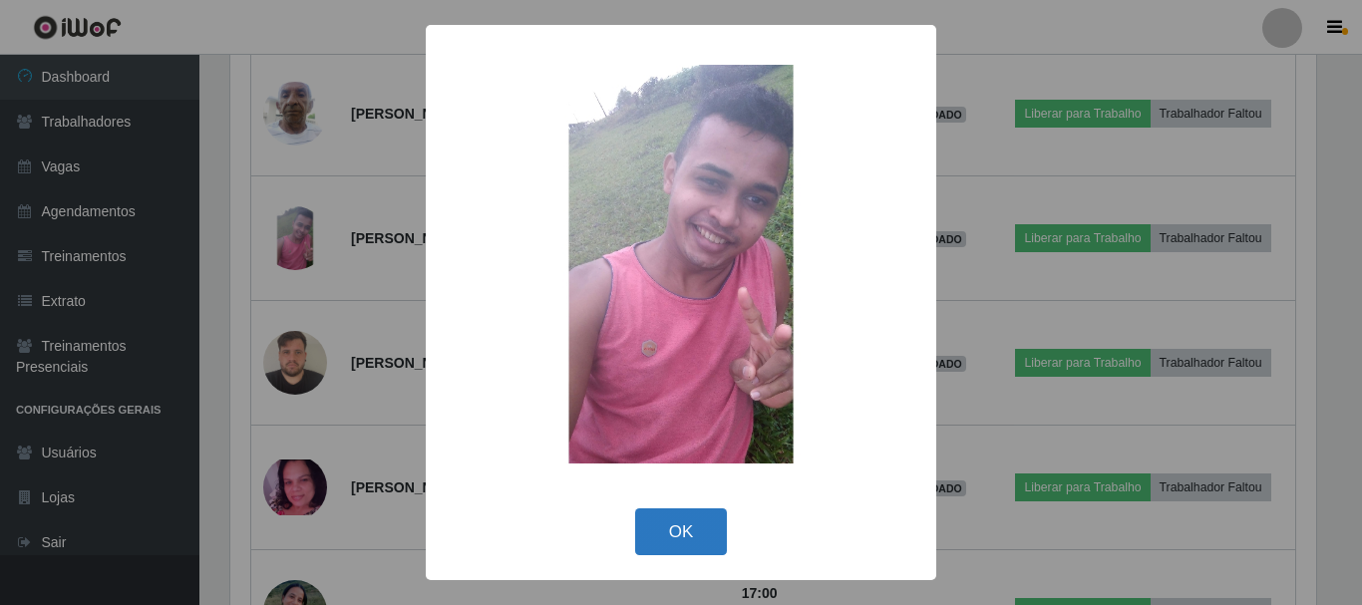
click at [706, 514] on button "OK" at bounding box center [681, 531] width 93 height 47
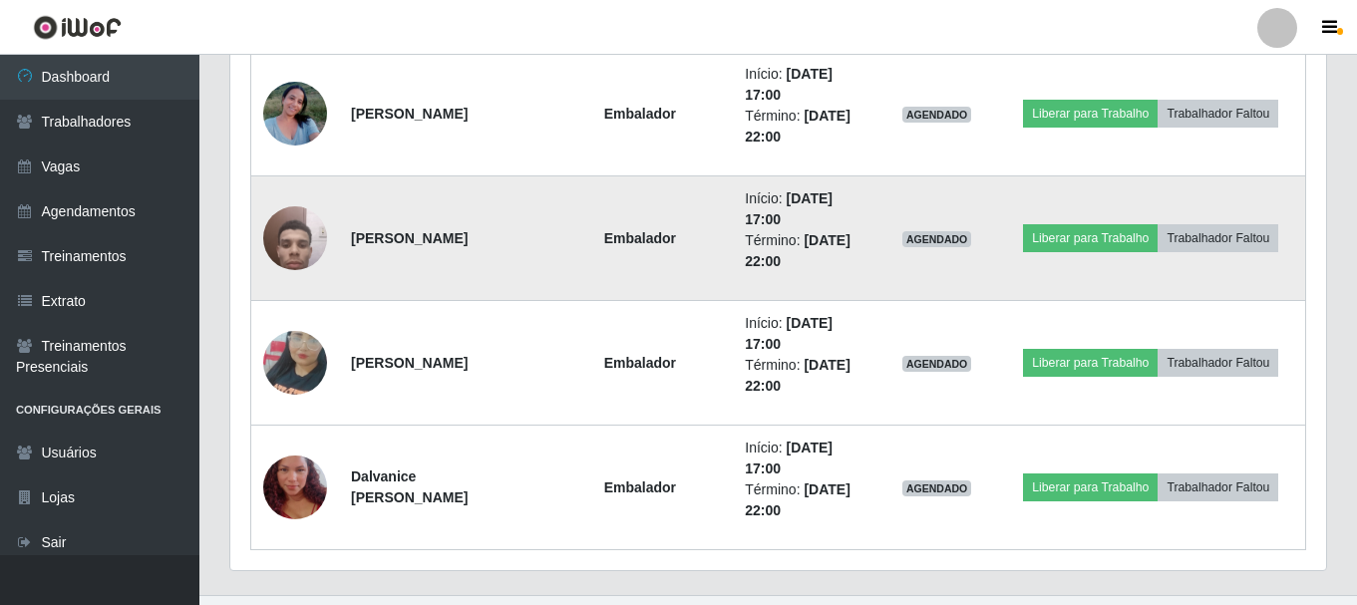
click at [286, 233] on img at bounding box center [295, 237] width 64 height 85
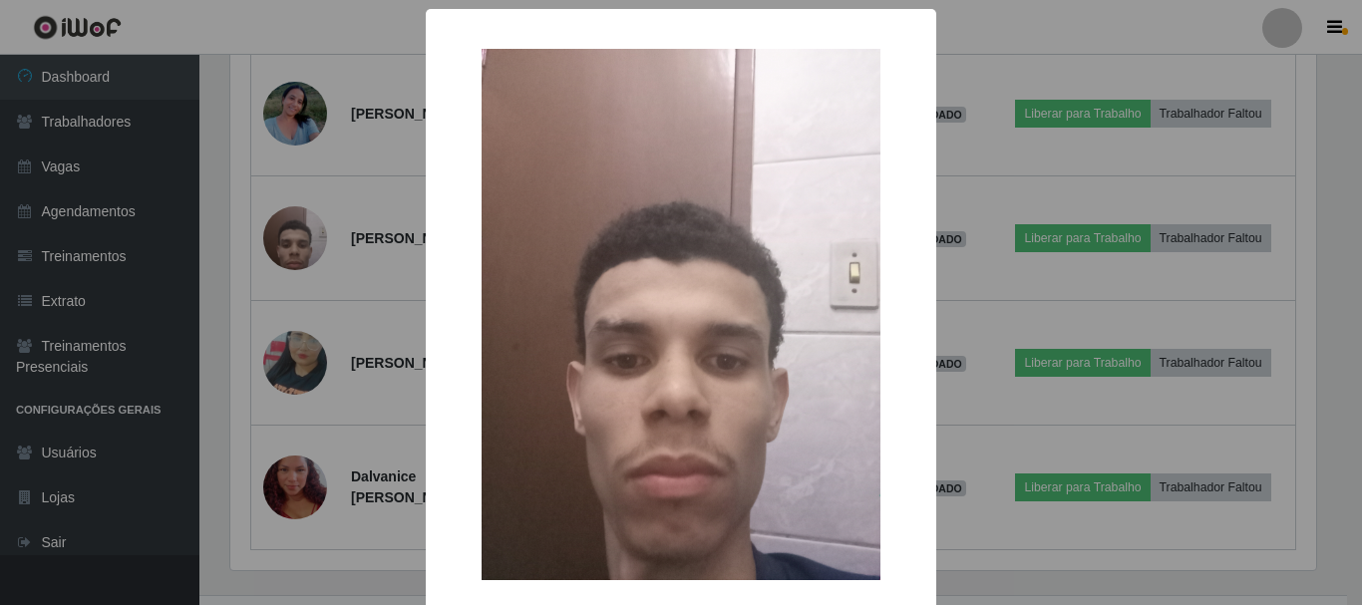
click at [392, 262] on div "× OK Cancel" at bounding box center [681, 302] width 1362 height 605
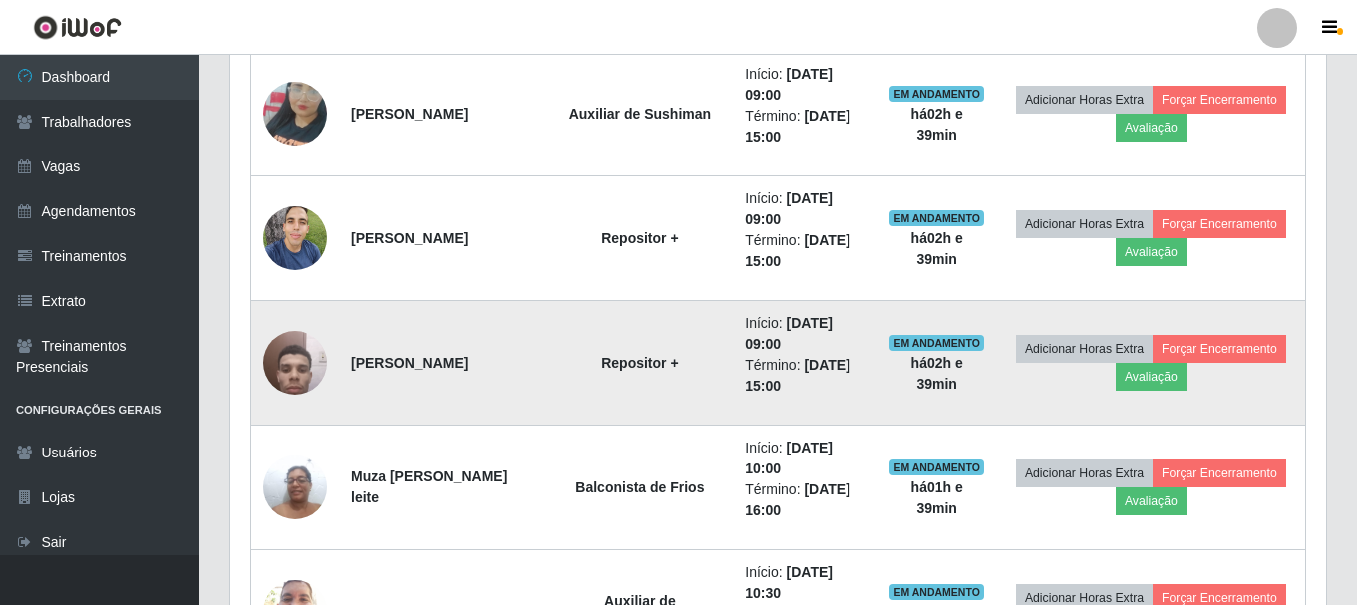
click at [294, 380] on img at bounding box center [295, 362] width 64 height 85
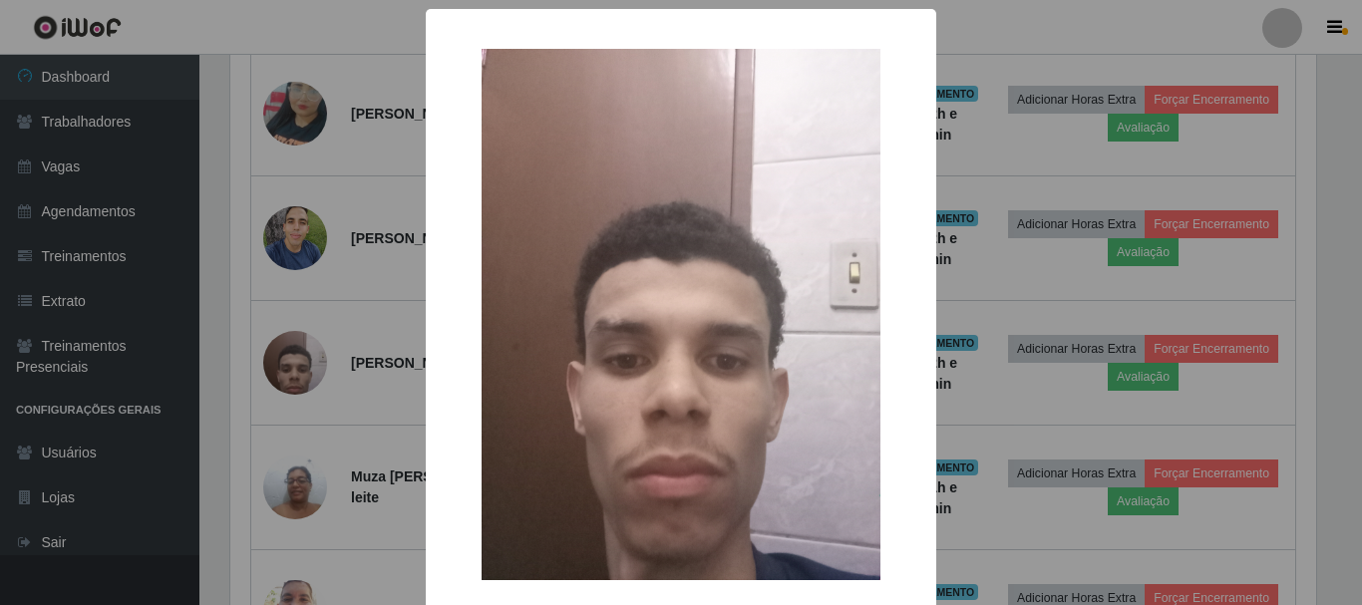
click at [387, 329] on div "× OK Cancel" at bounding box center [681, 302] width 1362 height 605
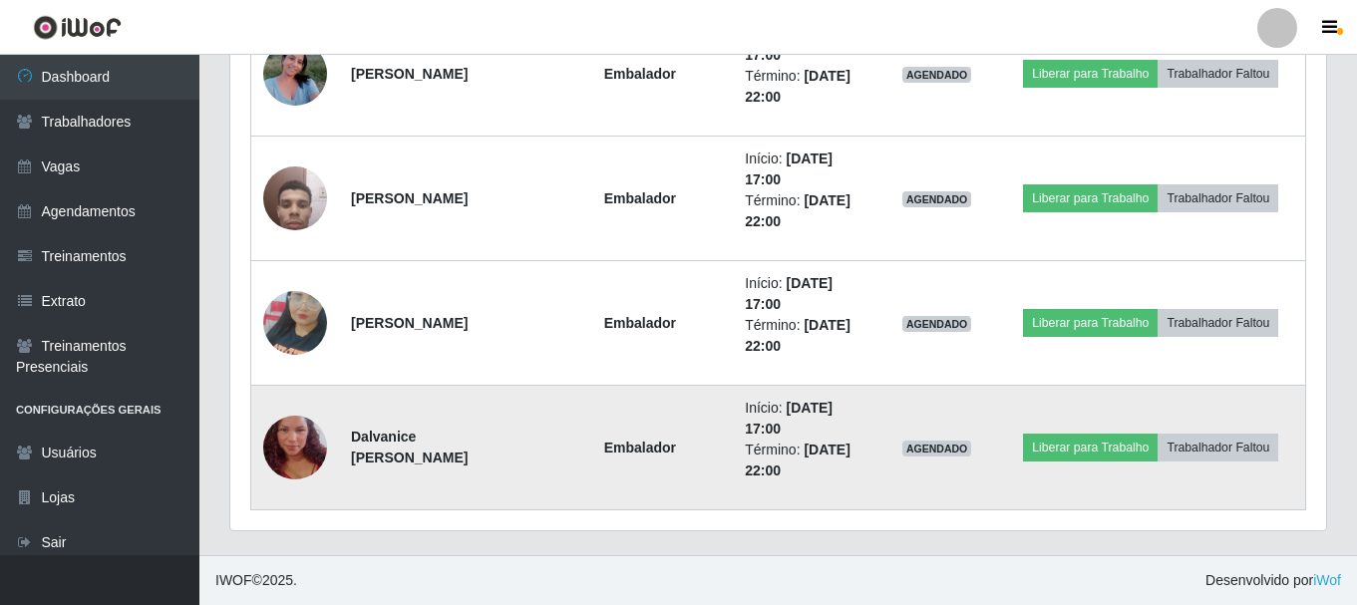
click at [283, 440] on img at bounding box center [295, 448] width 64 height 114
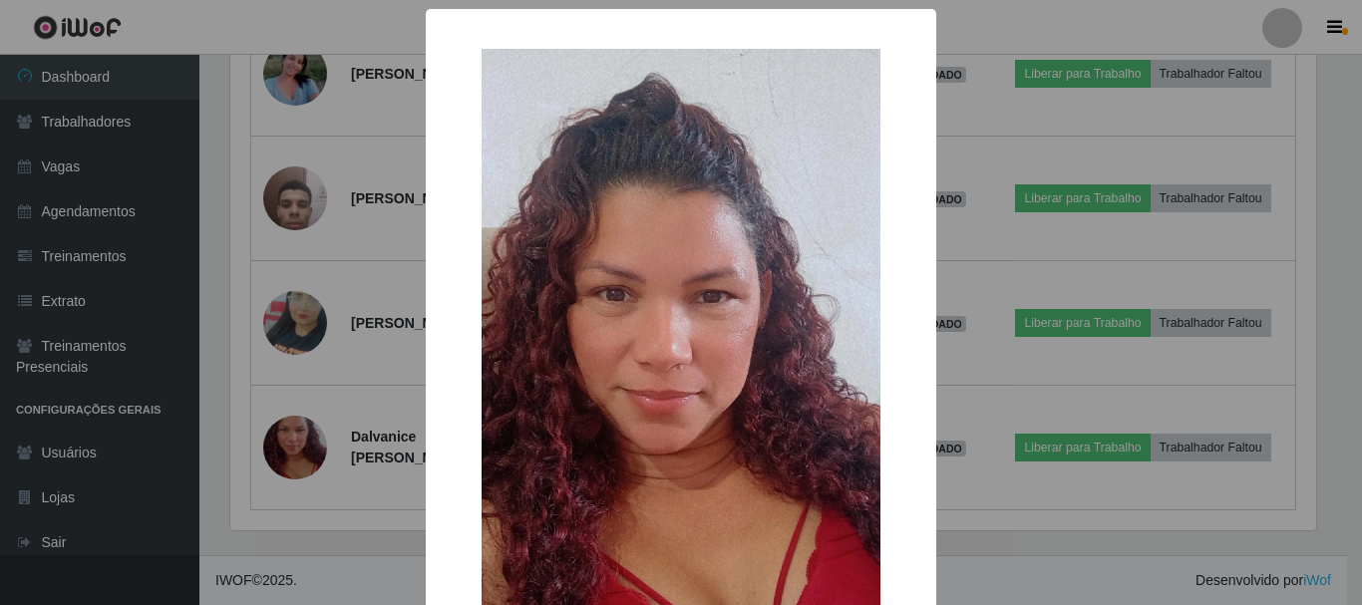
click at [300, 376] on div "× OK Cancel" at bounding box center [681, 302] width 1362 height 605
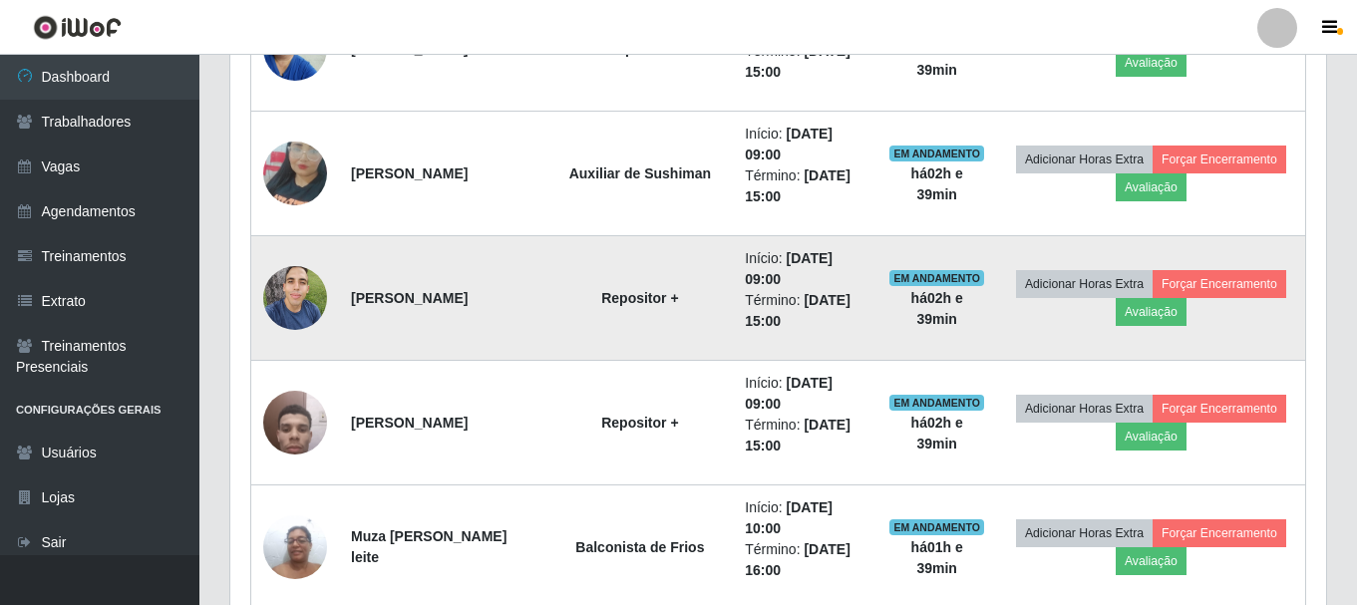
click at [314, 310] on img at bounding box center [295, 297] width 64 height 85
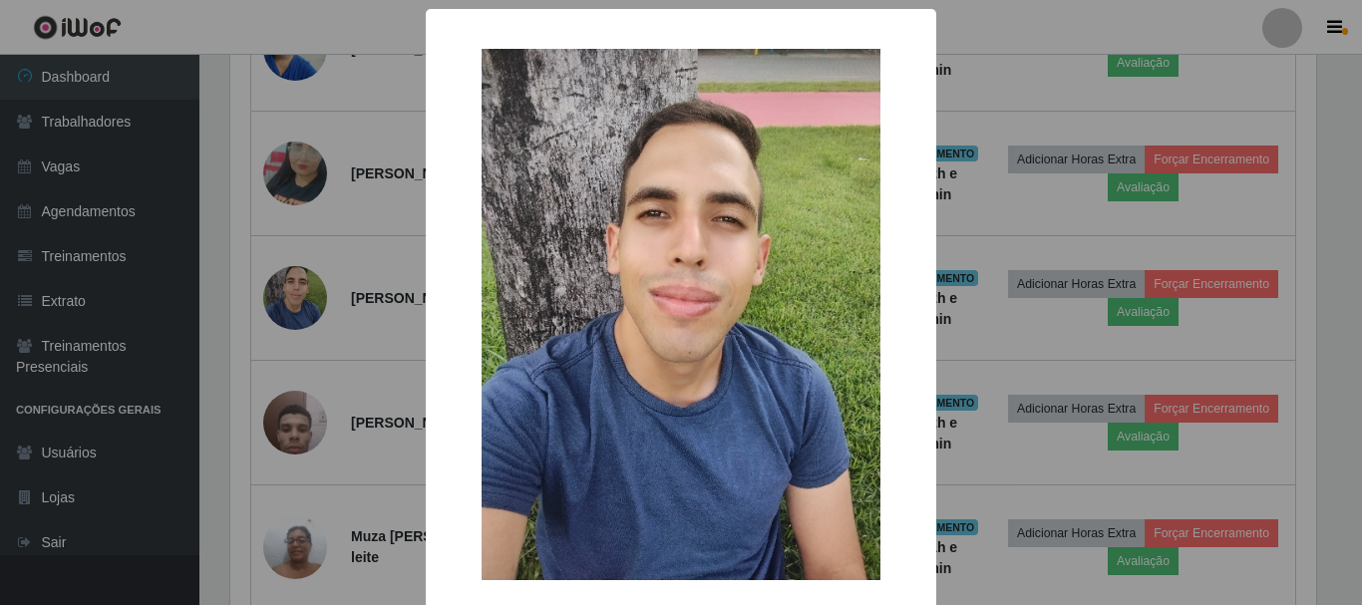
click at [331, 293] on div "× OK Cancel" at bounding box center [681, 302] width 1362 height 605
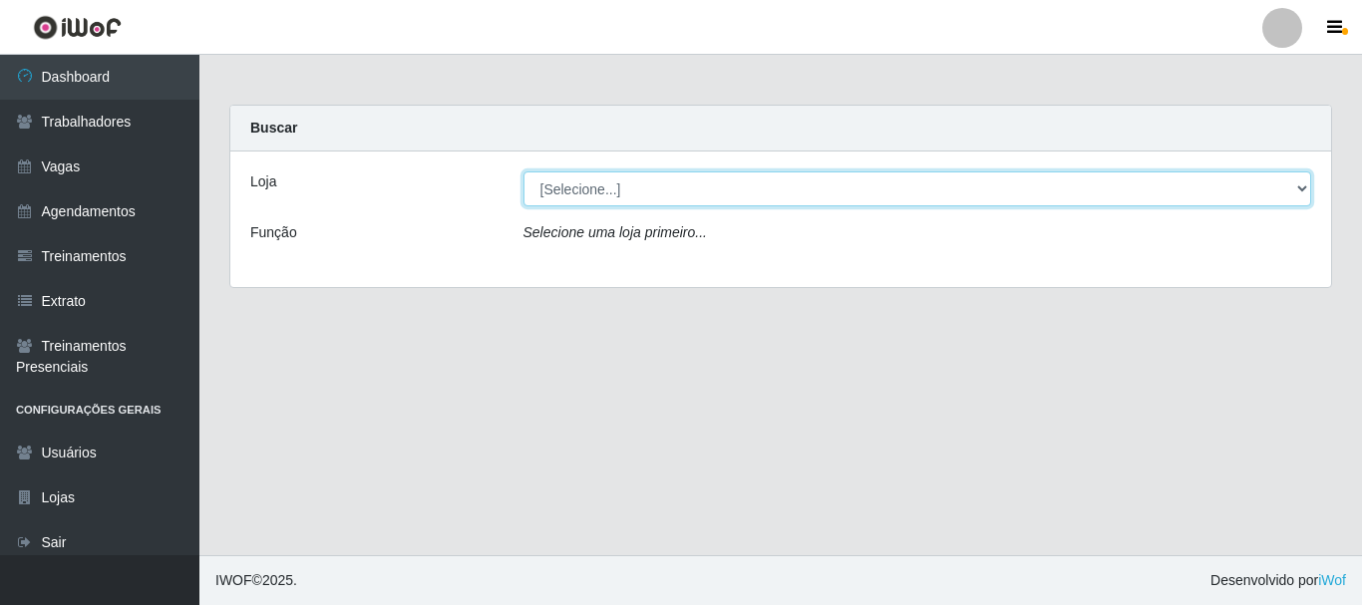
click at [624, 183] on select "[Selecione...] [PERSON_NAME]" at bounding box center [917, 188] width 789 height 35
select select "230"
click at [523, 171] on select "[Selecione...] [PERSON_NAME]" at bounding box center [917, 188] width 789 height 35
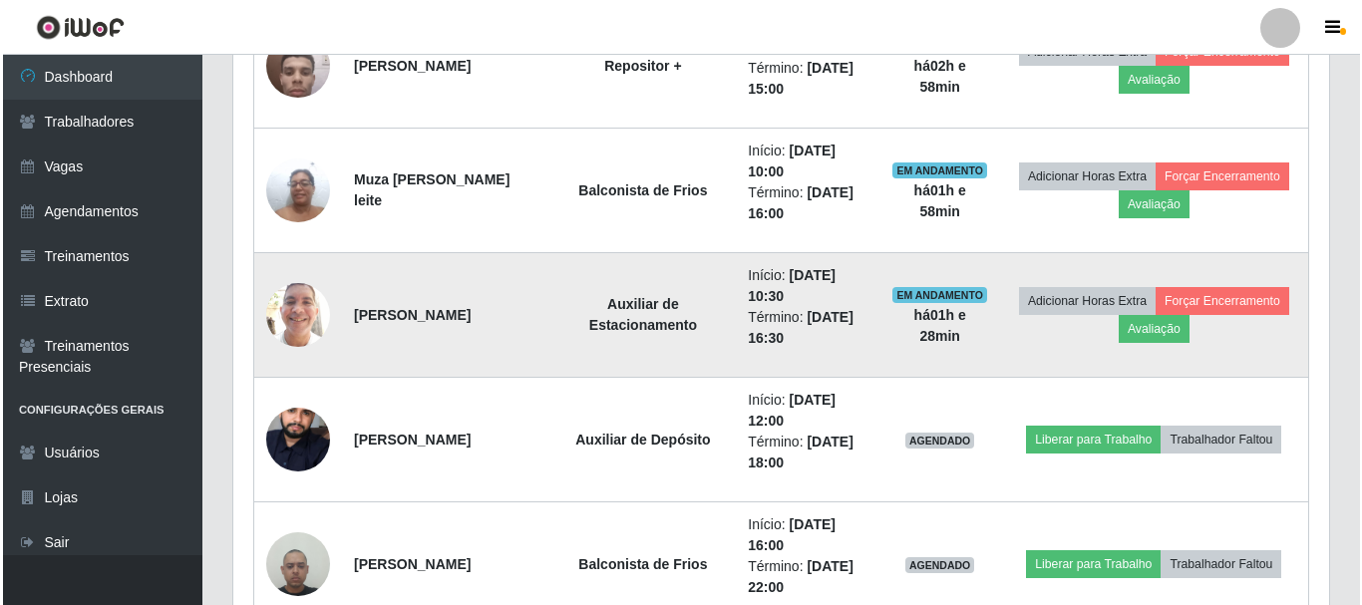
scroll to position [1495, 0]
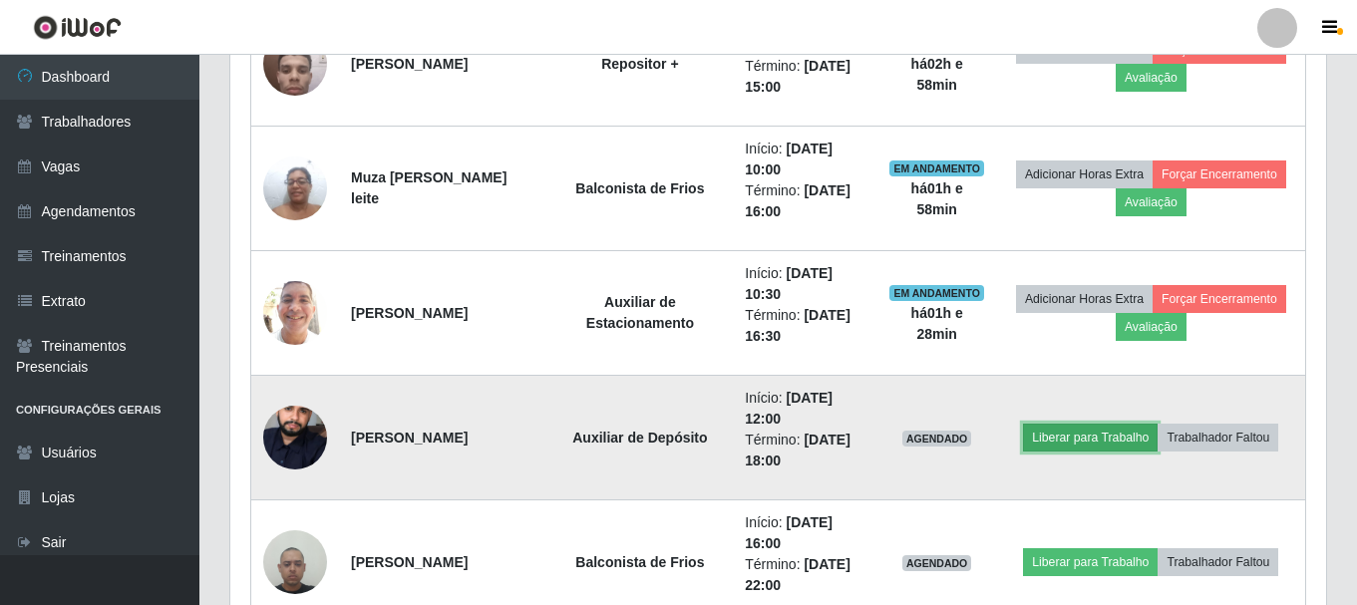
click at [1085, 435] on button "Liberar para Trabalho" at bounding box center [1090, 438] width 135 height 28
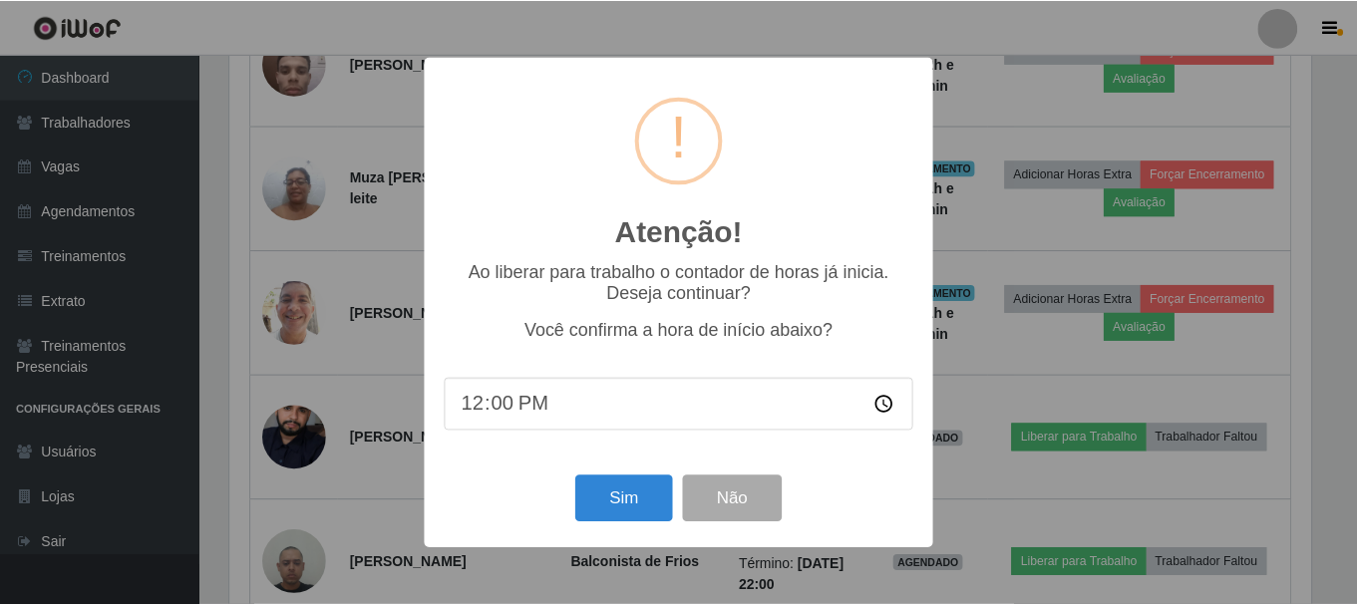
scroll to position [414, 1086]
click at [633, 492] on button "Sim" at bounding box center [625, 499] width 97 height 47
